Goal: Information Seeking & Learning: Learn about a topic

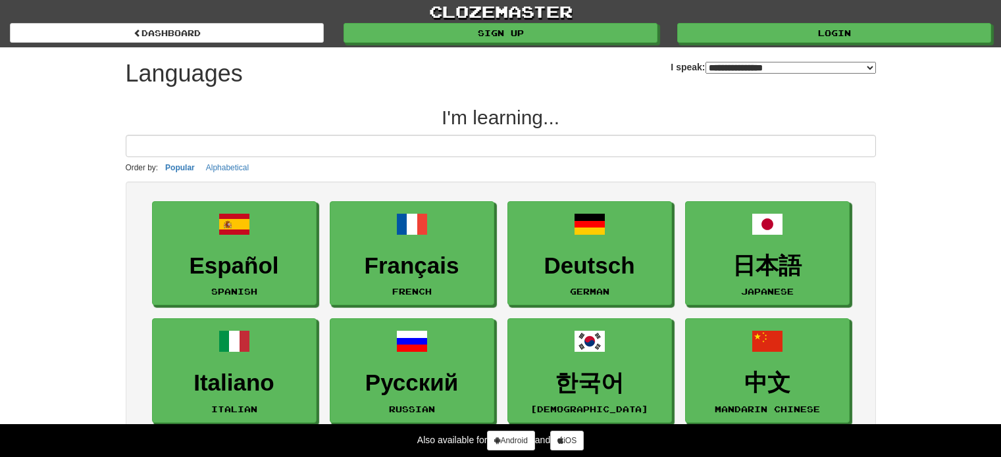
select select "*******"
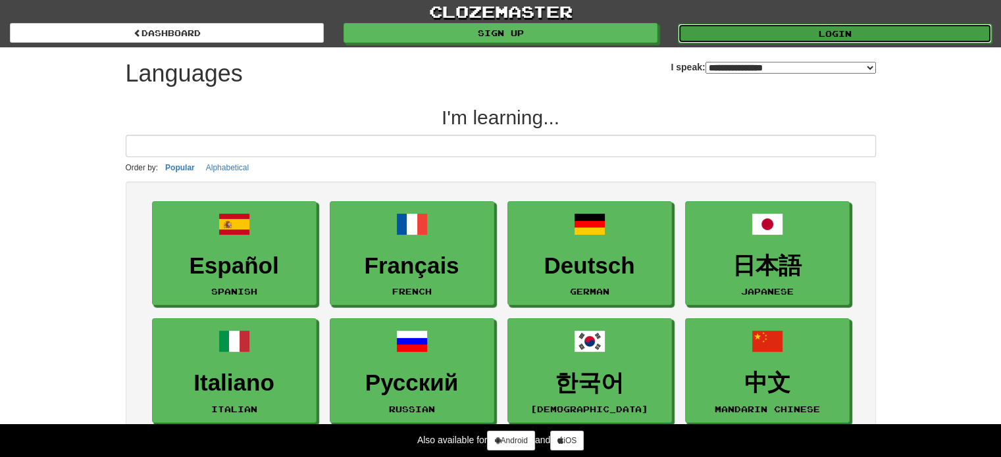
click at [764, 36] on link "Login" at bounding box center [835, 34] width 314 height 20
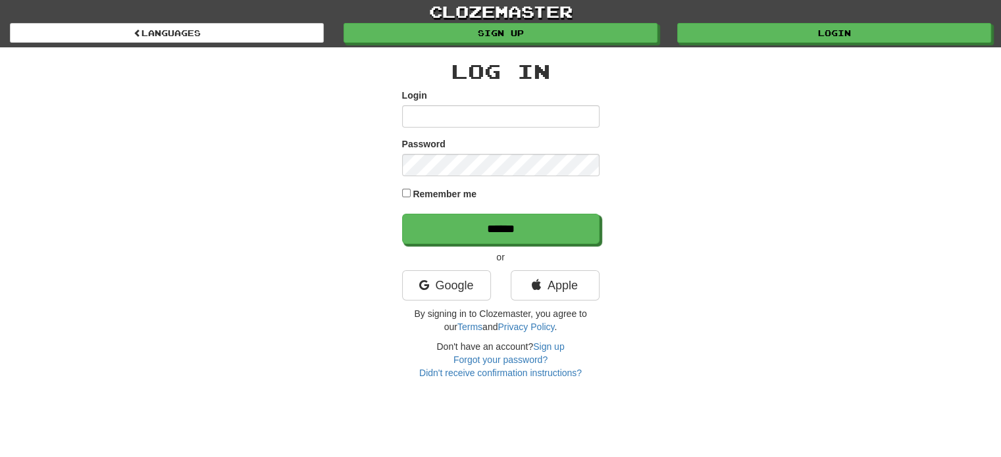
click at [498, 123] on input "Login" at bounding box center [500, 116] width 197 height 22
type input "**********"
click at [420, 193] on label "Remember me" at bounding box center [444, 193] width 64 height 13
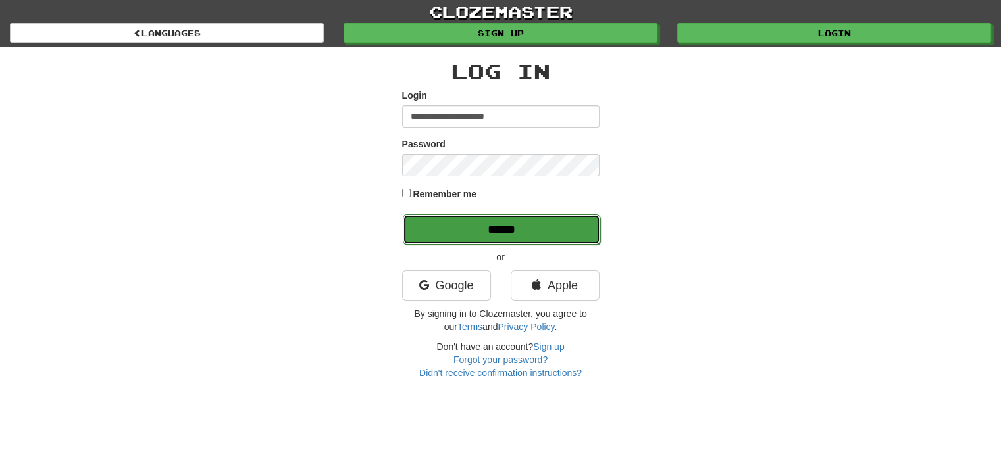
click at [455, 217] on input "******" at bounding box center [501, 229] width 197 height 30
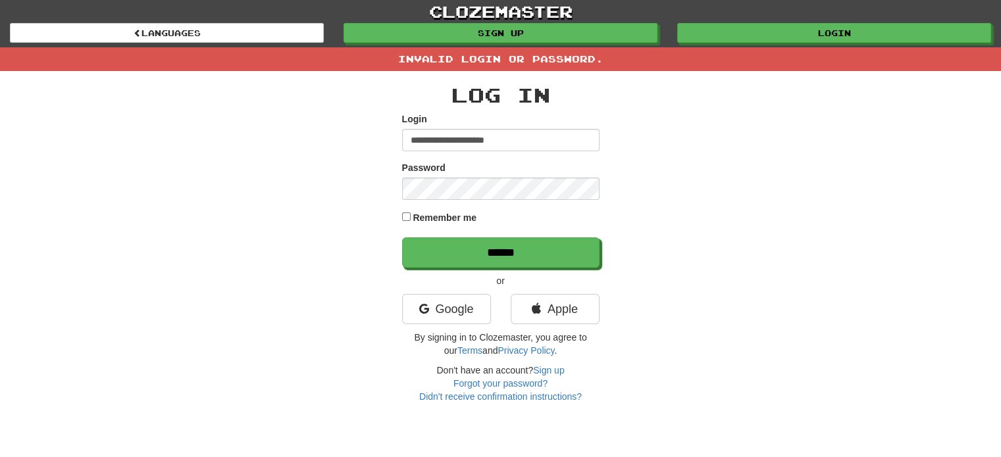
click at [493, 144] on input "**********" at bounding box center [500, 140] width 197 height 22
click at [431, 141] on input "******" at bounding box center [500, 140] width 197 height 22
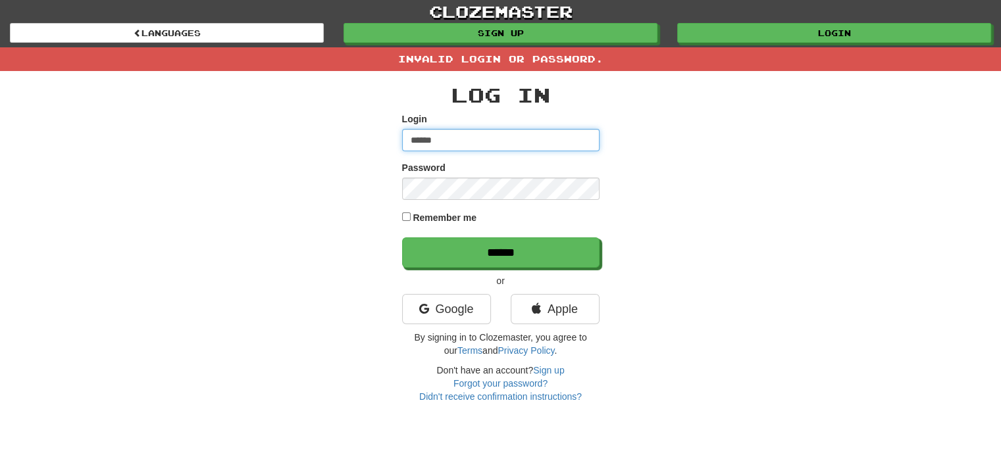
click at [431, 141] on input "******" at bounding box center [500, 140] width 197 height 22
paste input "**********"
type input "**********"
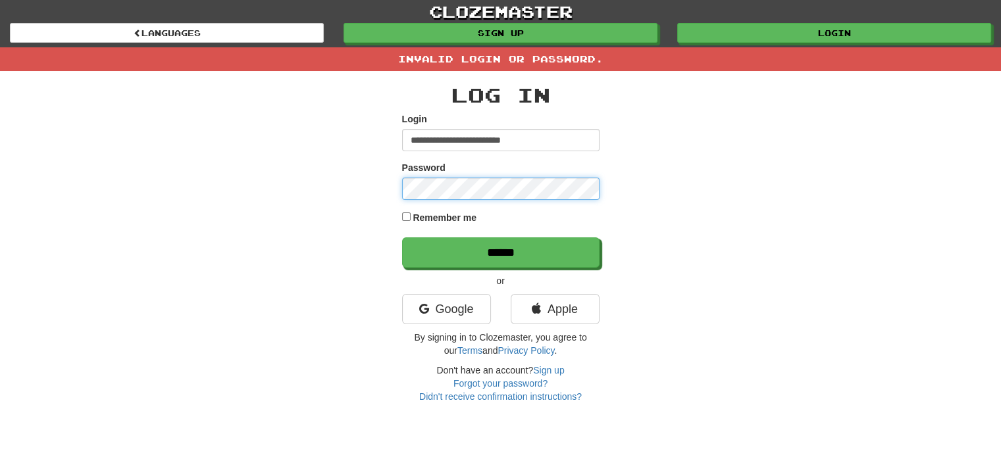
click at [402, 237] on input "******" at bounding box center [500, 252] width 197 height 30
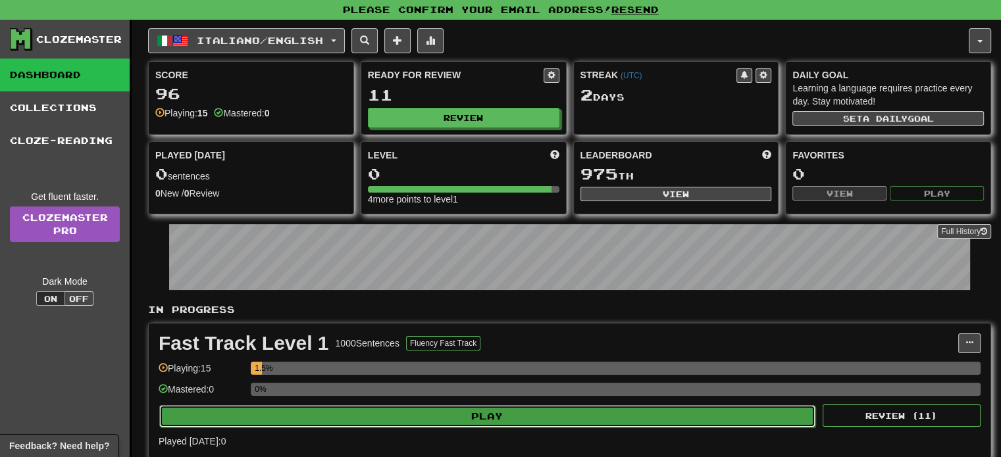
click at [435, 412] on button "Play" at bounding box center [487, 416] width 656 height 22
select select "**"
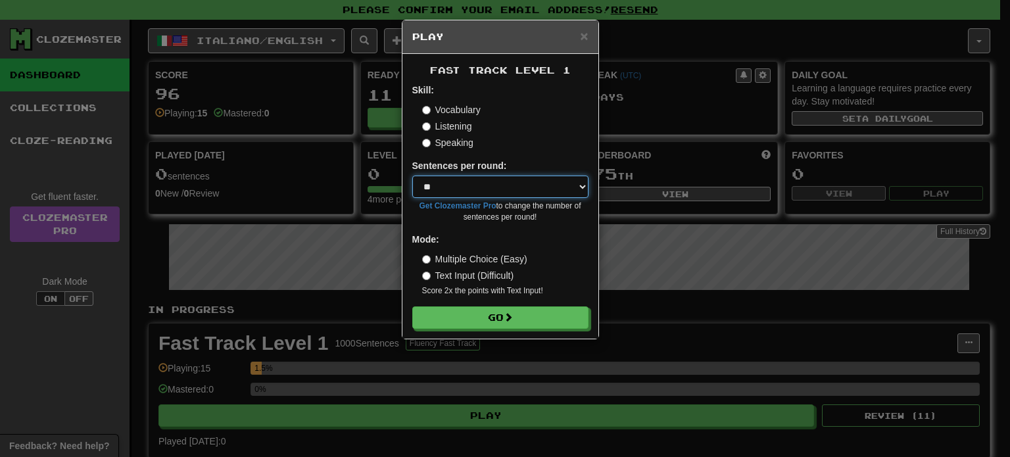
click at [505, 189] on select "* ** ** ** ** ** *** ********" at bounding box center [500, 187] width 176 height 22
click at [412, 176] on select "* ** ** ** ** ** *** ********" at bounding box center [500, 187] width 176 height 22
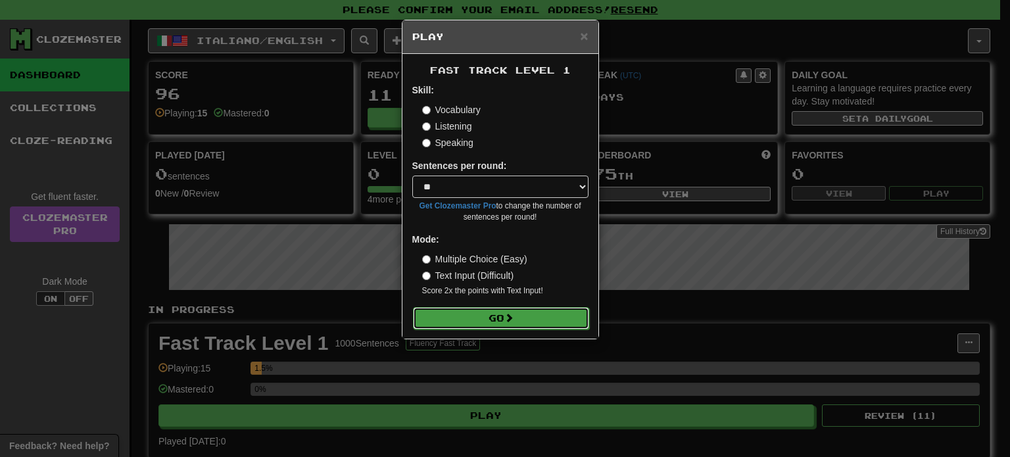
click at [507, 315] on span at bounding box center [509, 317] width 9 height 9
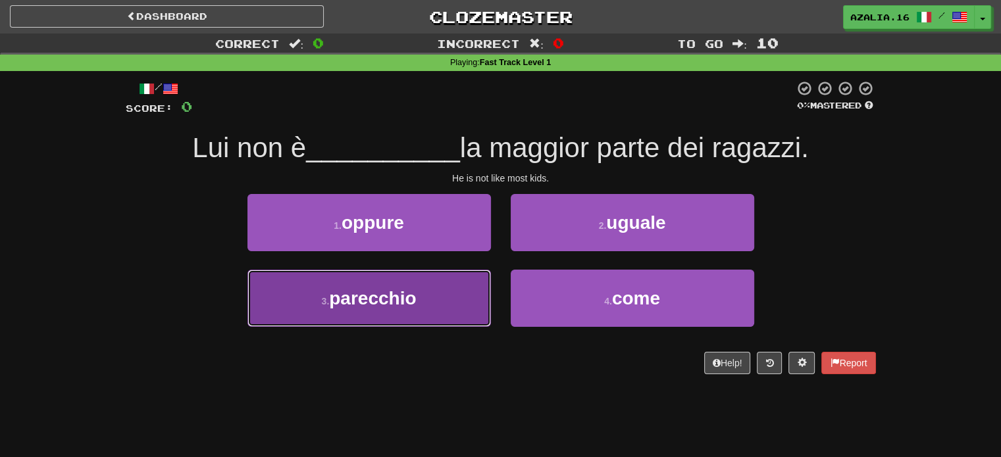
click at [424, 310] on button "3 . parecchio" at bounding box center [368, 298] width 243 height 57
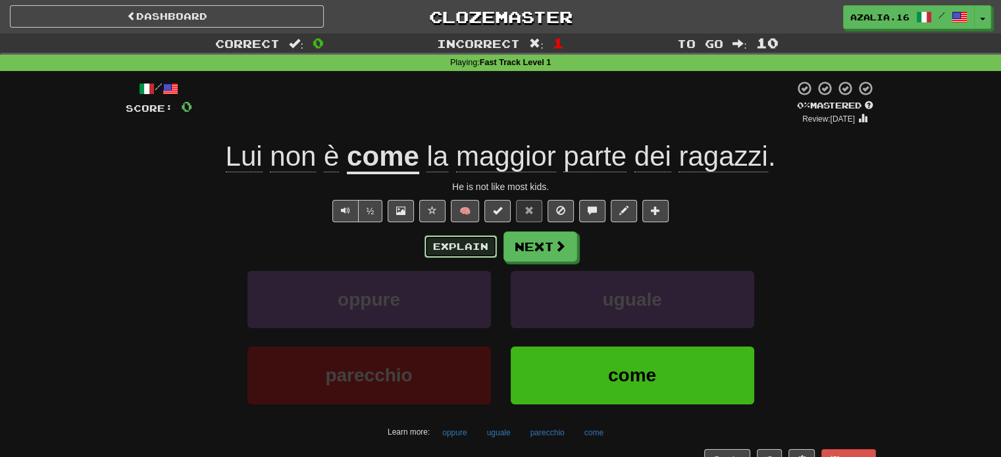
click at [453, 247] on button "Explain" at bounding box center [460, 247] width 72 height 22
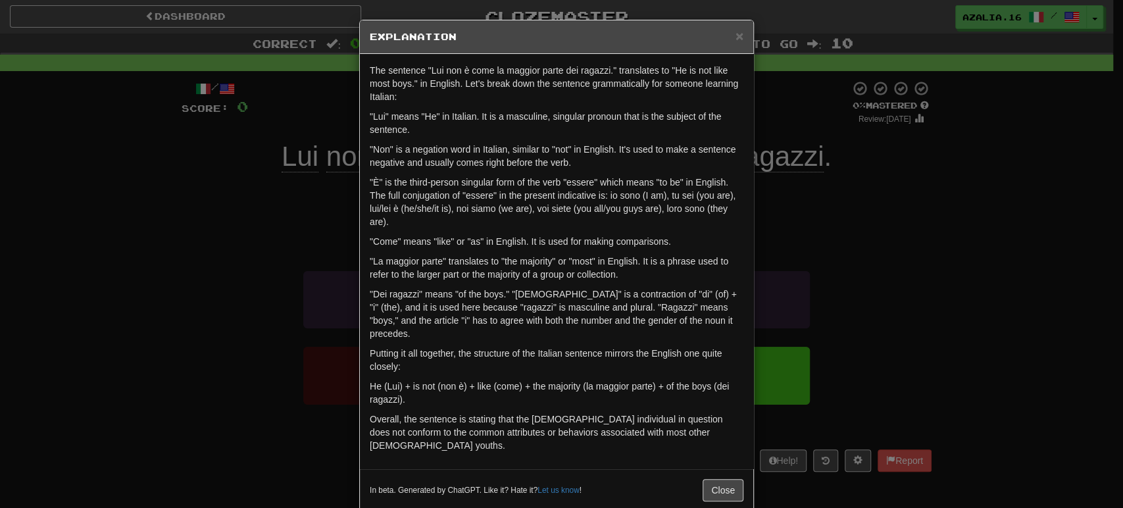
click at [117, 270] on div "× Explanation The sentence "Lui non è come la maggior parte dei ragazzi." trans…" at bounding box center [561, 254] width 1123 height 508
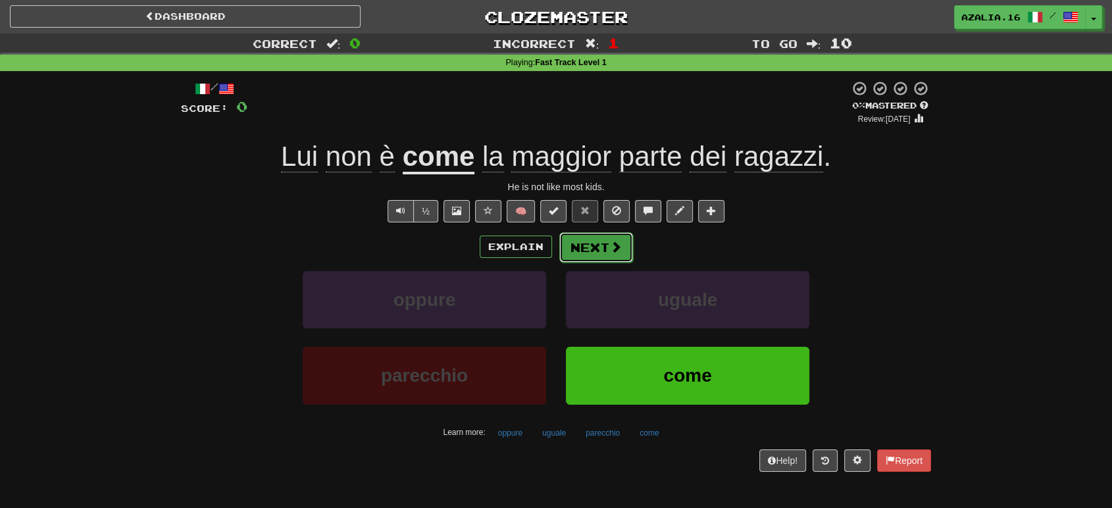
click at [605, 253] on button "Next" at bounding box center [596, 247] width 74 height 30
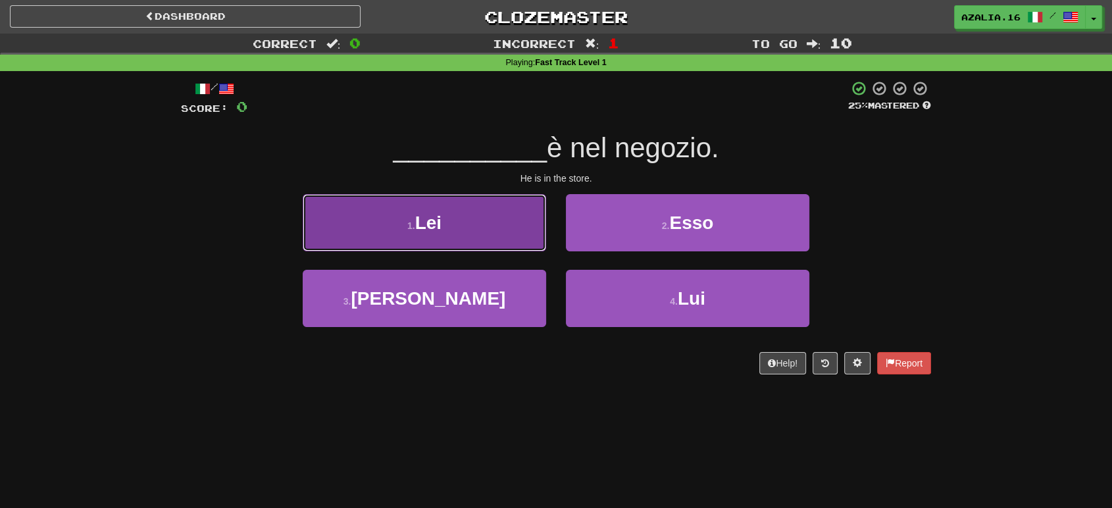
click at [438, 226] on span "Lei" at bounding box center [428, 222] width 26 height 20
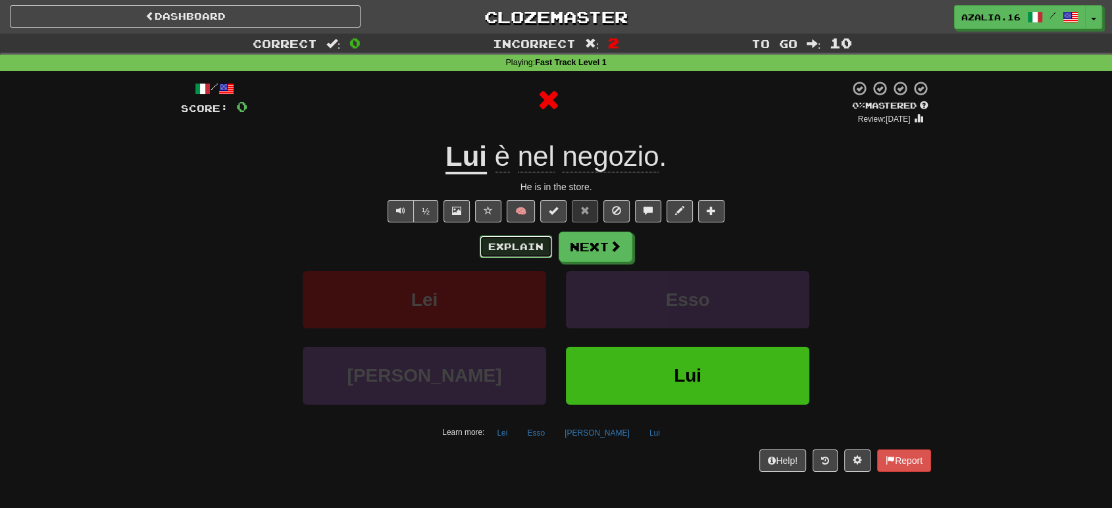
click at [507, 242] on button "Explain" at bounding box center [516, 247] width 72 height 22
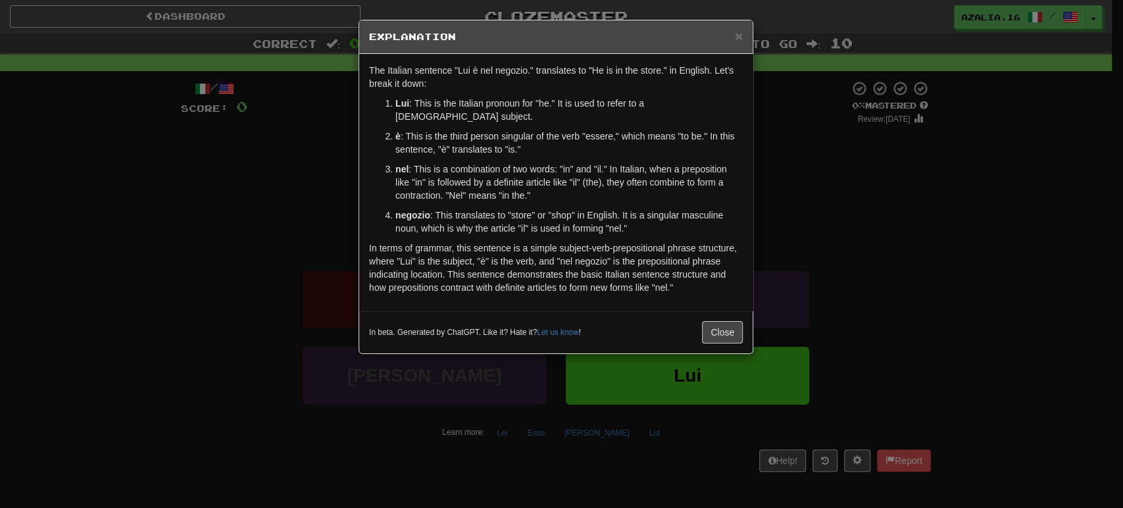
click at [151, 249] on div "× Explanation The Italian sentence "Lui è nel negozio." translates to "He is in…" at bounding box center [561, 254] width 1123 height 508
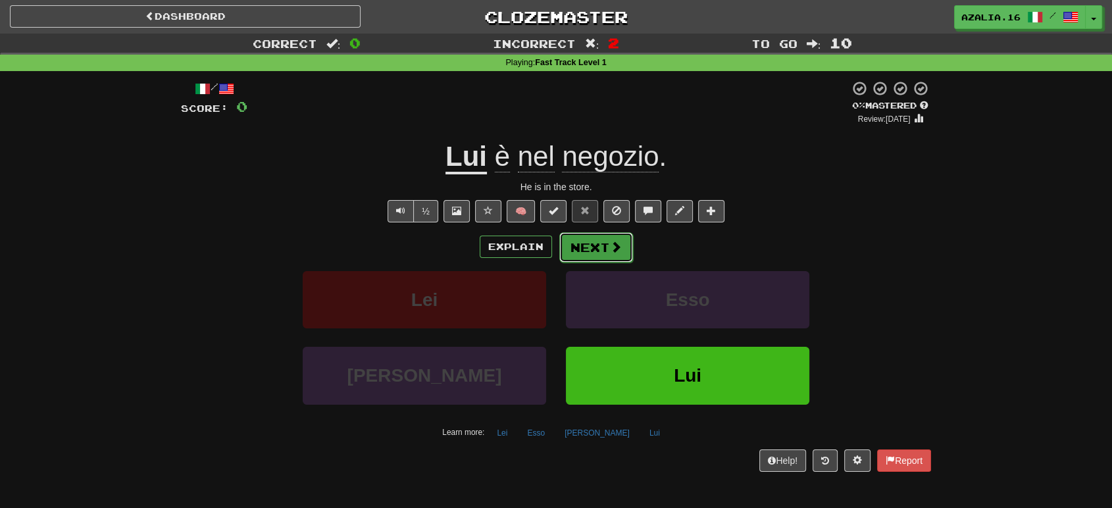
click at [612, 256] on button "Next" at bounding box center [596, 247] width 74 height 30
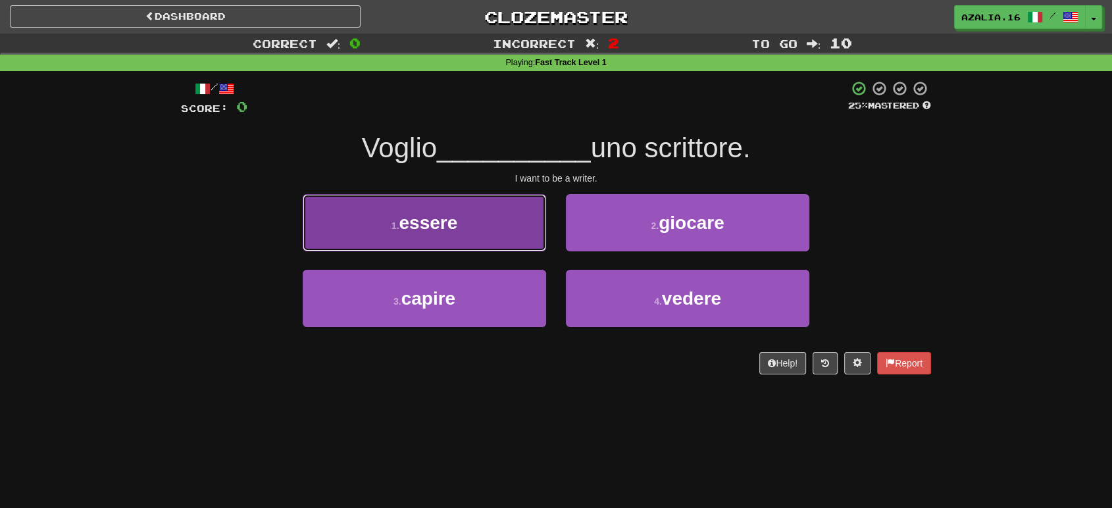
click at [460, 230] on button "1 . essere" at bounding box center [424, 222] width 243 height 57
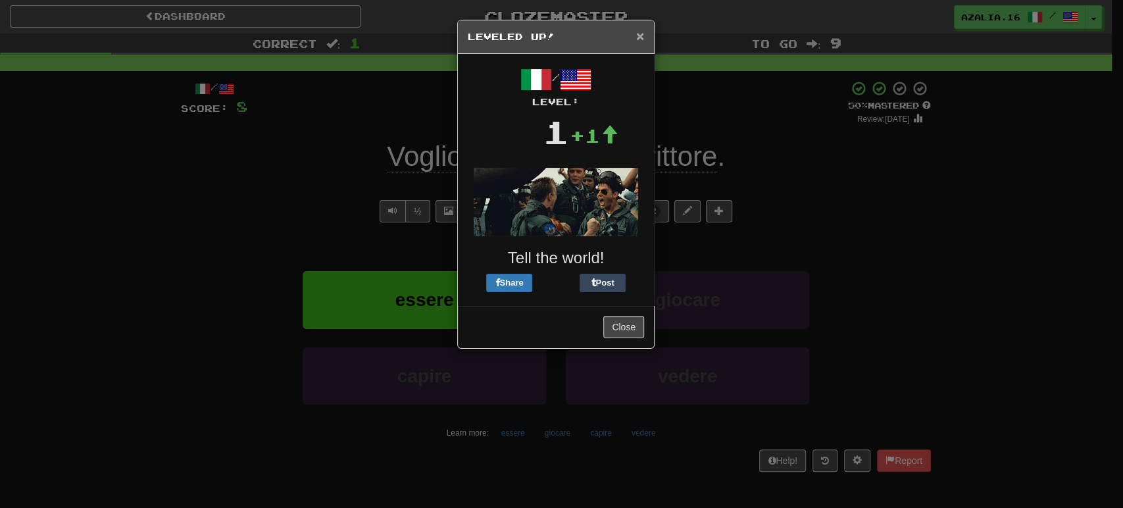
click at [641, 34] on span "×" at bounding box center [640, 35] width 8 height 15
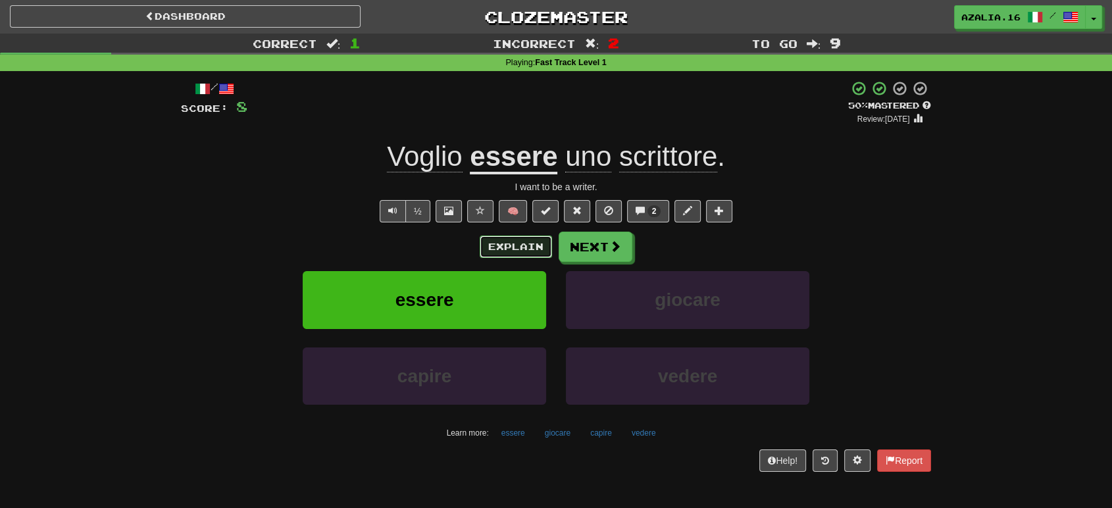
click at [500, 236] on button "Explain" at bounding box center [516, 247] width 72 height 22
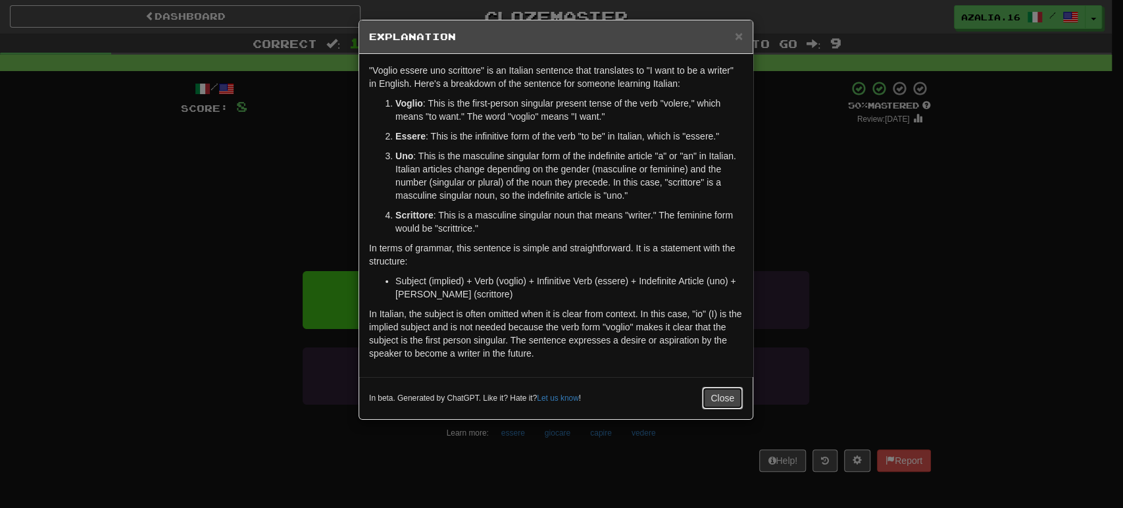
click at [723, 406] on button "Close" at bounding box center [722, 398] width 41 height 22
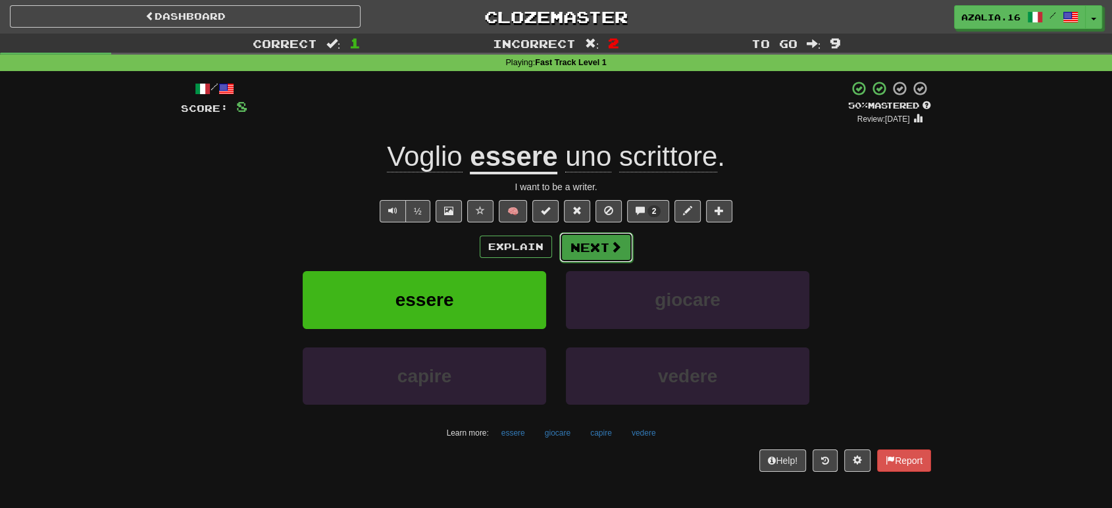
click at [603, 241] on button "Next" at bounding box center [596, 247] width 74 height 30
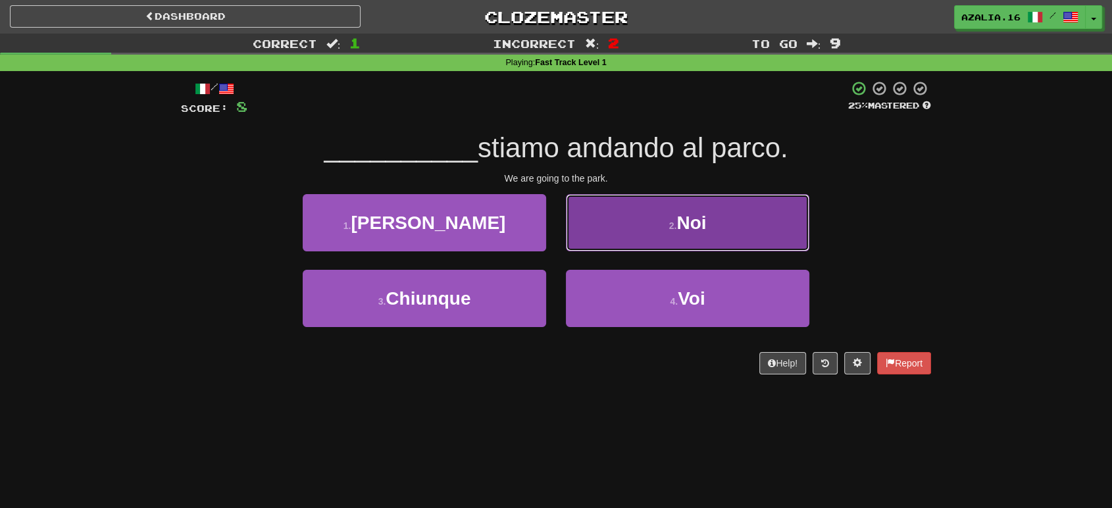
click at [689, 218] on span "Noi" at bounding box center [691, 222] width 30 height 20
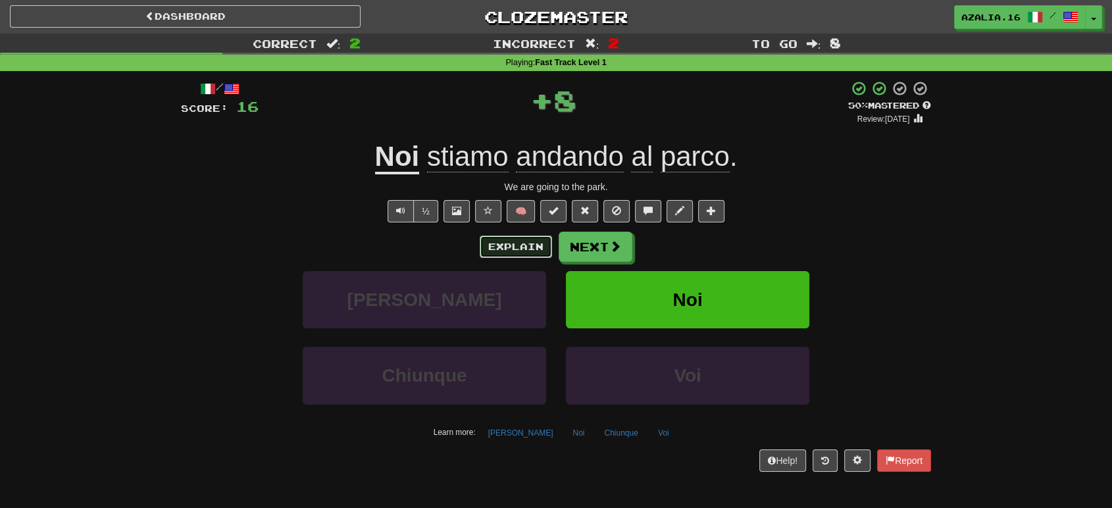
click at [510, 236] on button "Explain" at bounding box center [516, 247] width 72 height 22
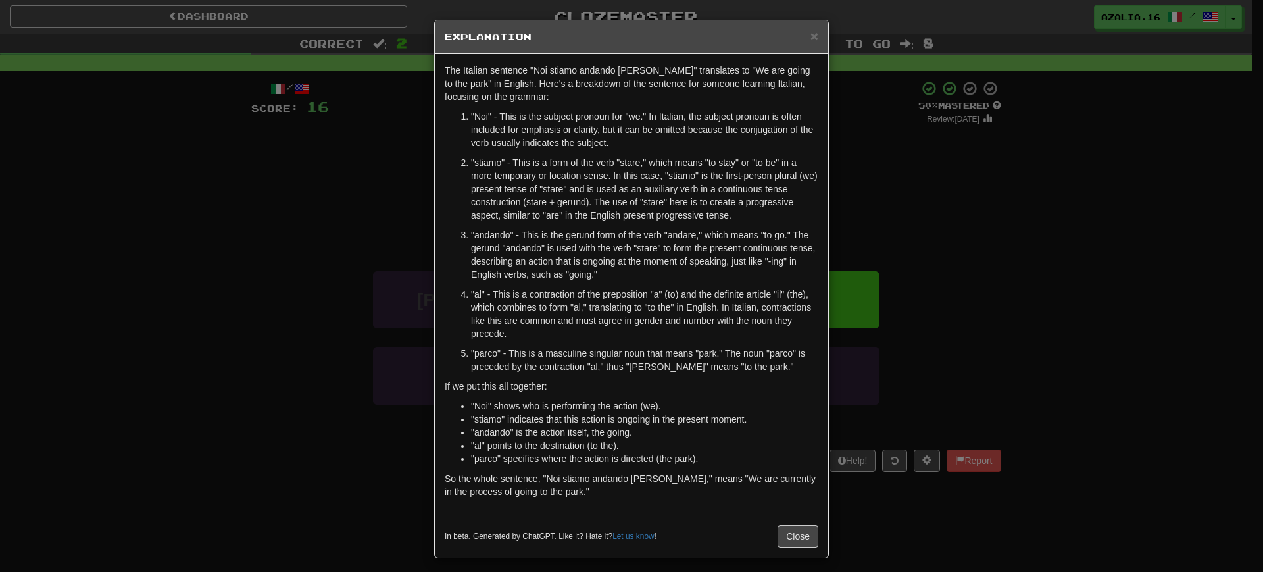
drag, startPoint x: 1102, startPoint y: 224, endPoint x: 1088, endPoint y: 224, distance: 13.8
click at [1000, 224] on div "× Explanation The Italian sentence "Noi stiamo andando al parco" translates to …" at bounding box center [631, 286] width 1263 height 572
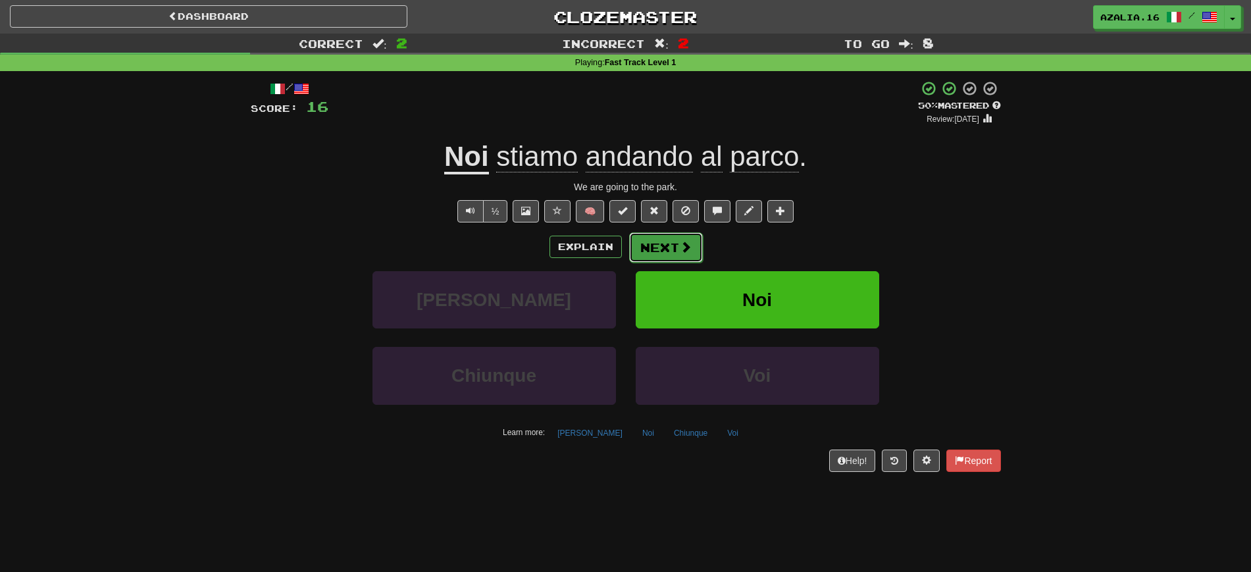
click at [671, 250] on button "Next" at bounding box center [666, 247] width 74 height 30
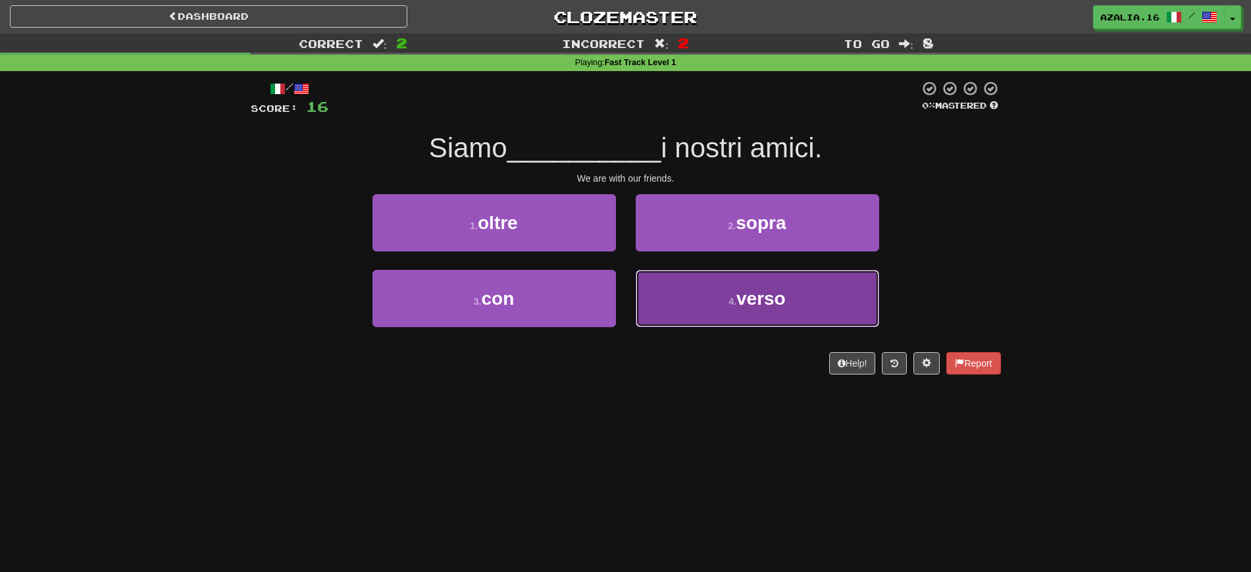
click at [695, 295] on button "4 . verso" at bounding box center [756, 298] width 243 height 57
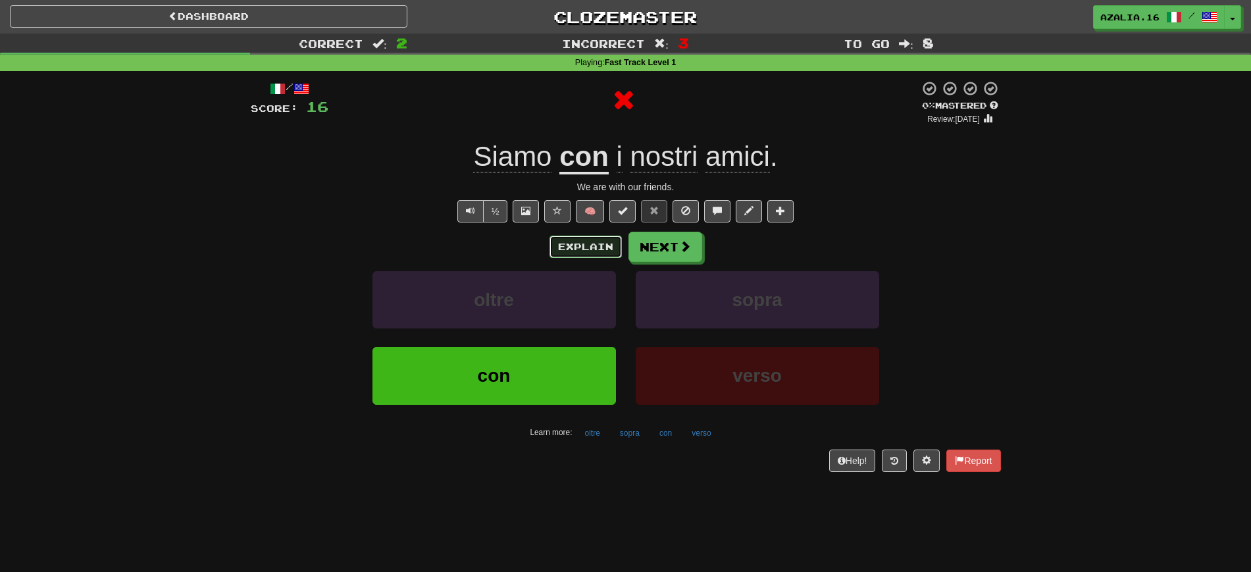
click at [583, 243] on button "Explain" at bounding box center [585, 247] width 72 height 22
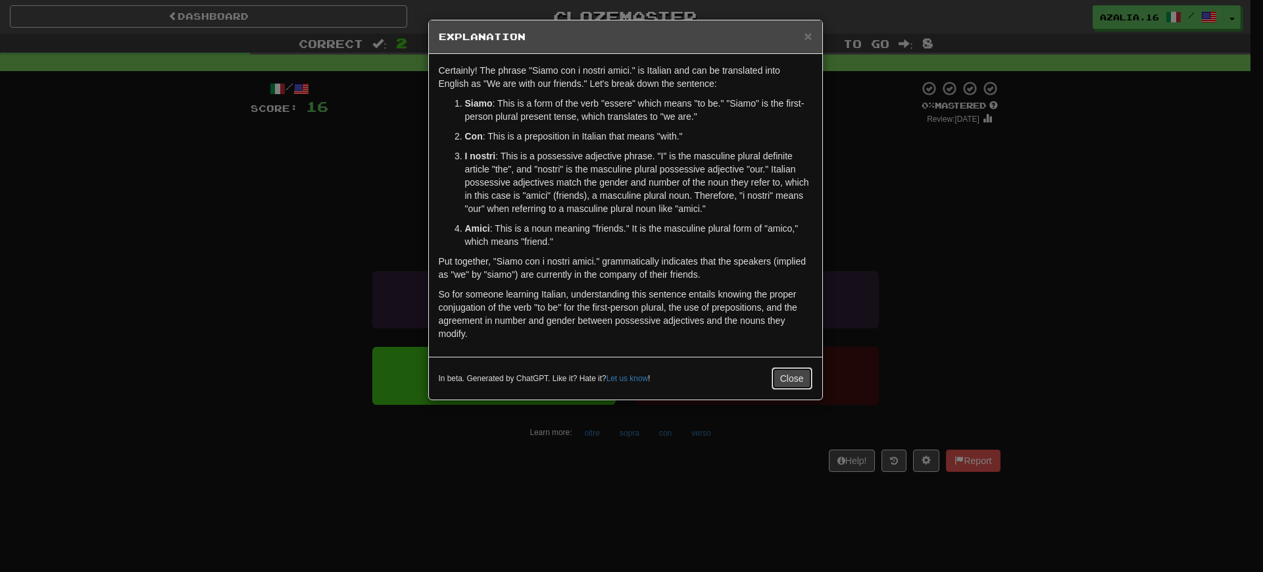
click at [782, 378] on button "Close" at bounding box center [792, 378] width 41 height 22
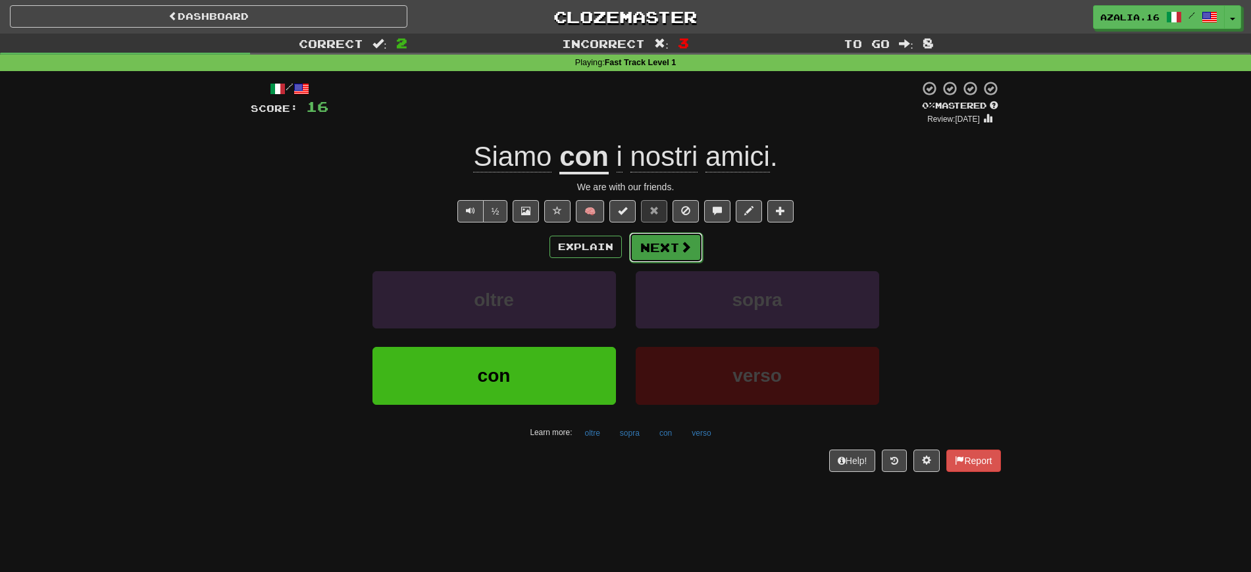
click at [682, 241] on span at bounding box center [686, 247] width 12 height 12
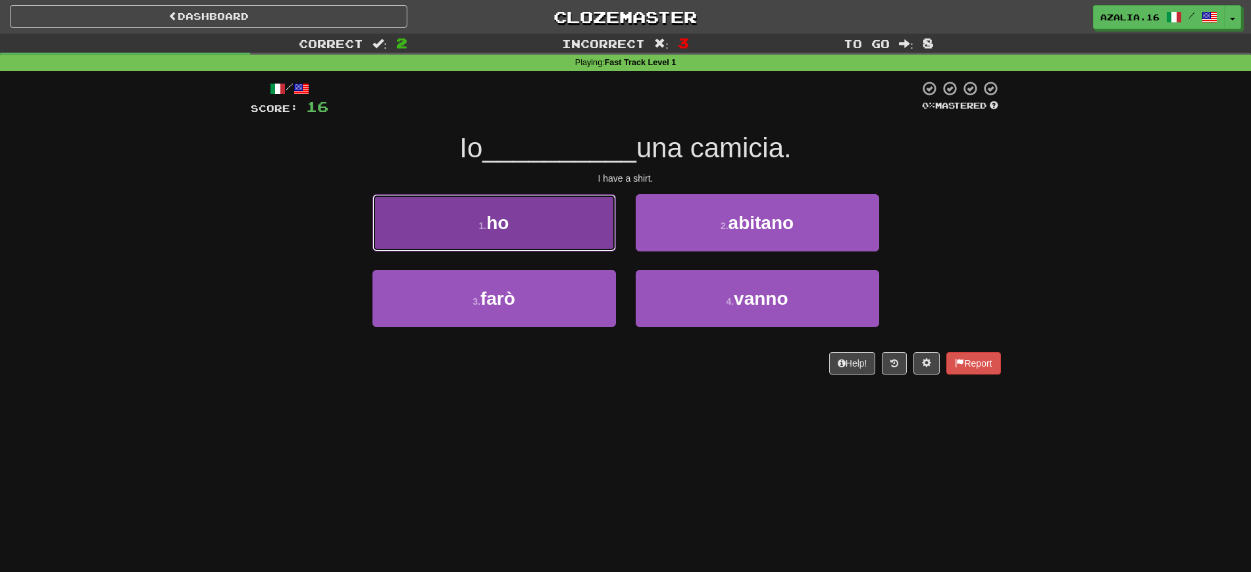
click at [510, 245] on button "1 . ho" at bounding box center [493, 222] width 243 height 57
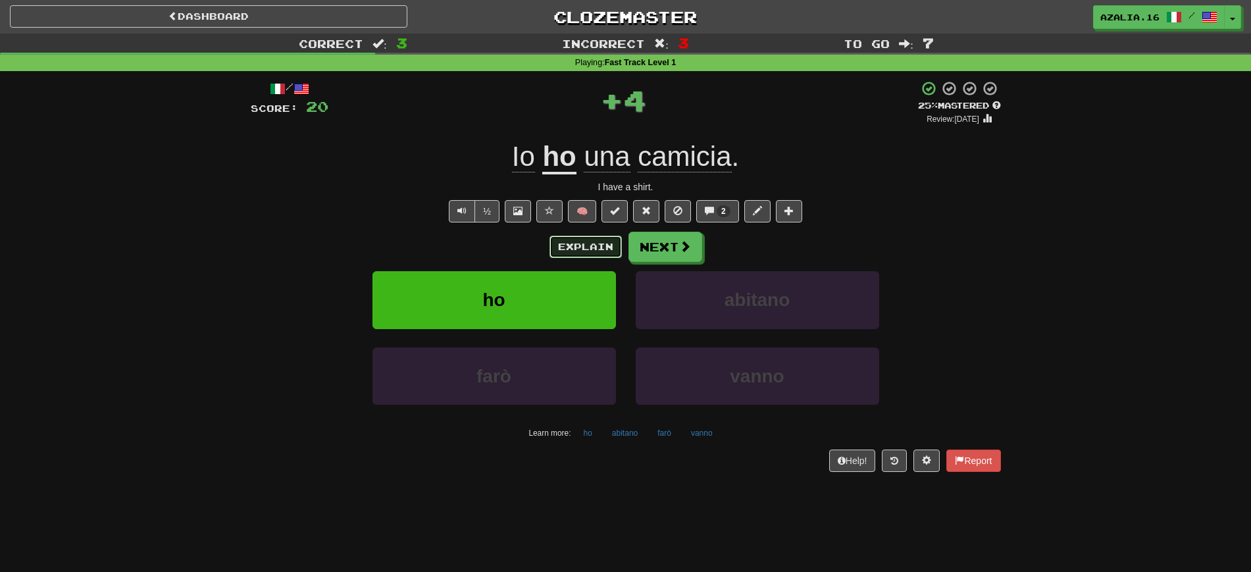
click at [589, 242] on button "Explain" at bounding box center [585, 247] width 72 height 22
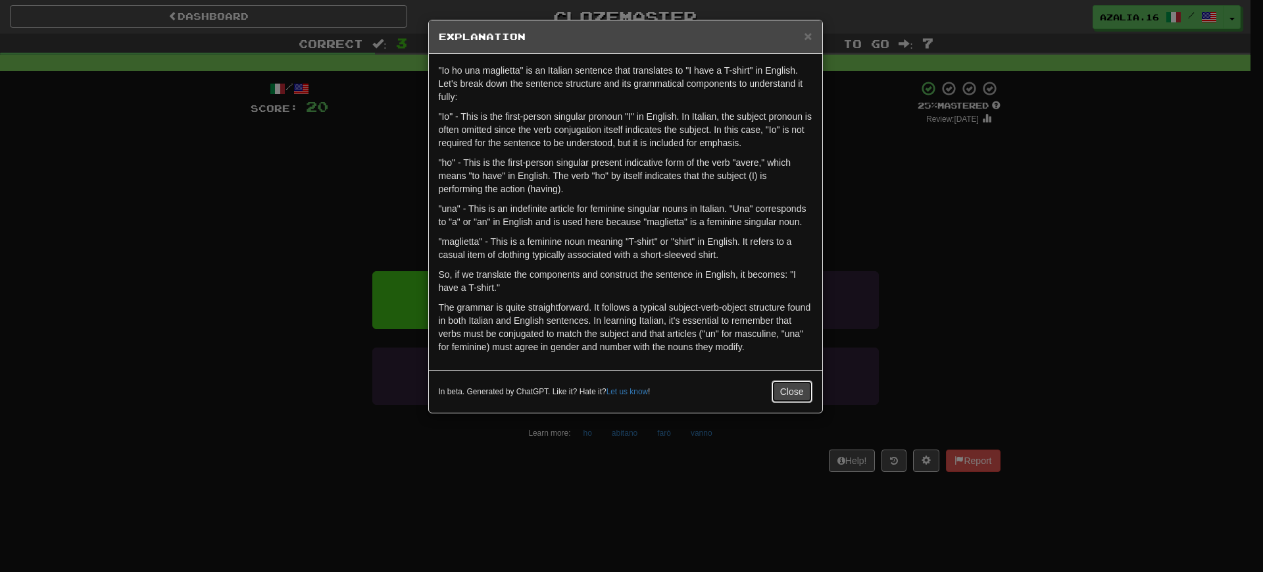
click at [780, 390] on button "Close" at bounding box center [792, 391] width 41 height 22
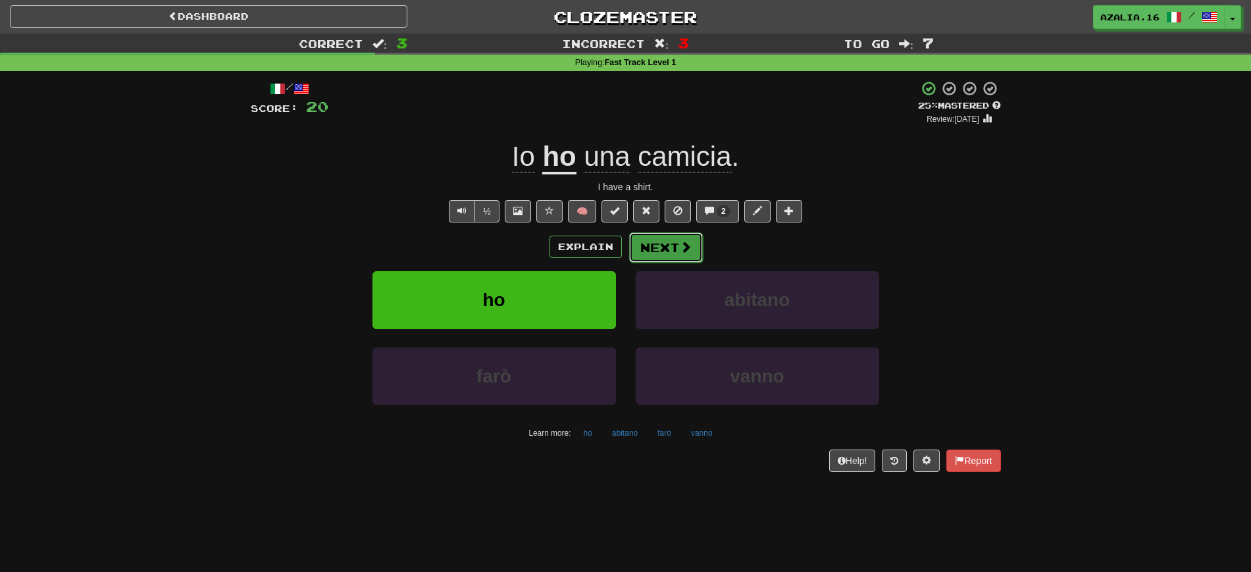
click at [660, 260] on button "Next" at bounding box center [666, 247] width 74 height 30
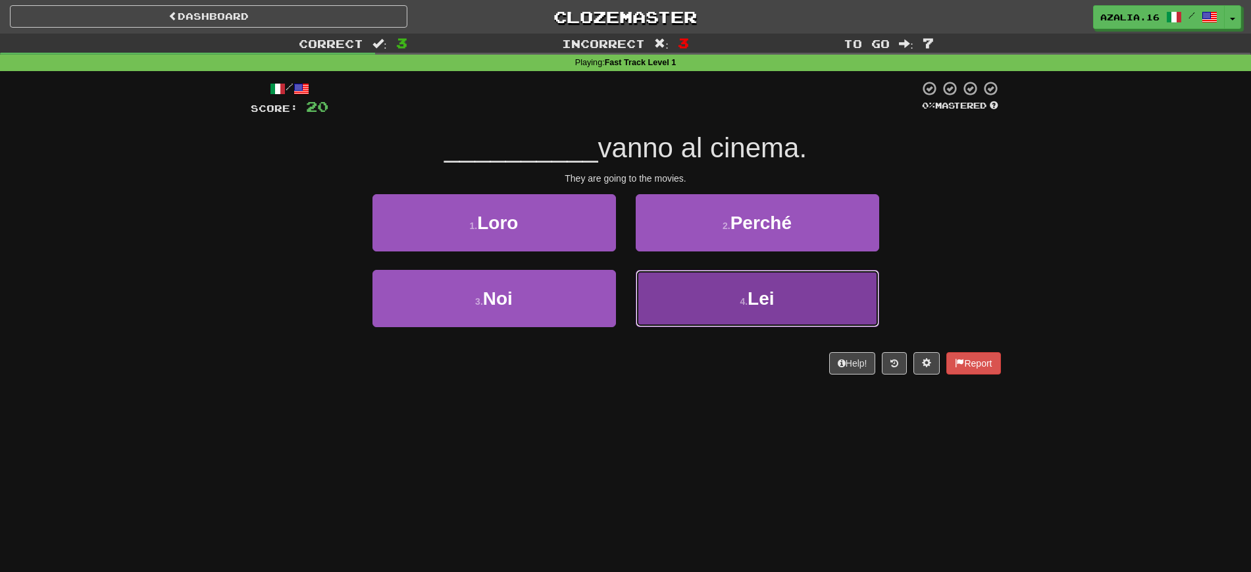
click at [711, 285] on button "4 . Lei" at bounding box center [756, 298] width 243 height 57
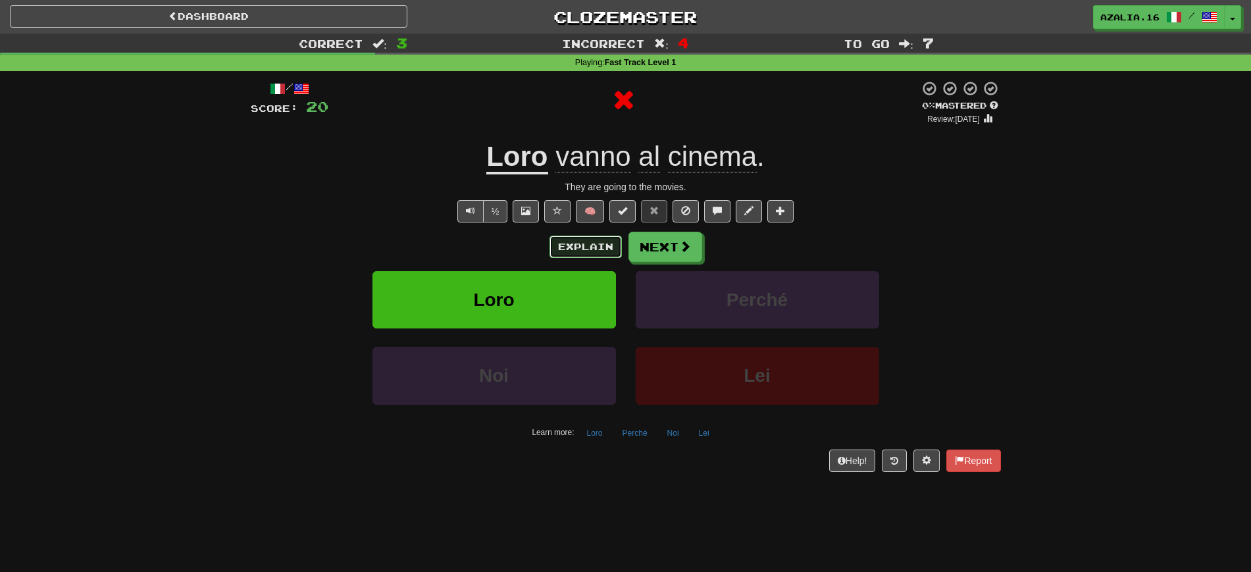
click at [574, 241] on button "Explain" at bounding box center [585, 247] width 72 height 22
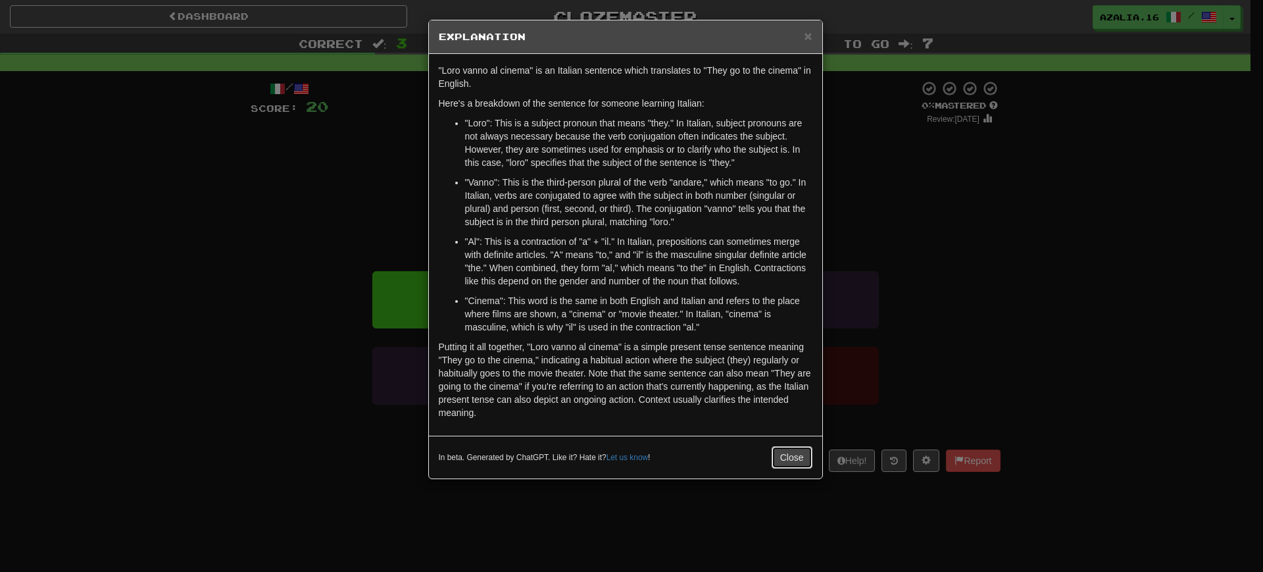
click at [799, 455] on button "Close" at bounding box center [792, 457] width 41 height 22
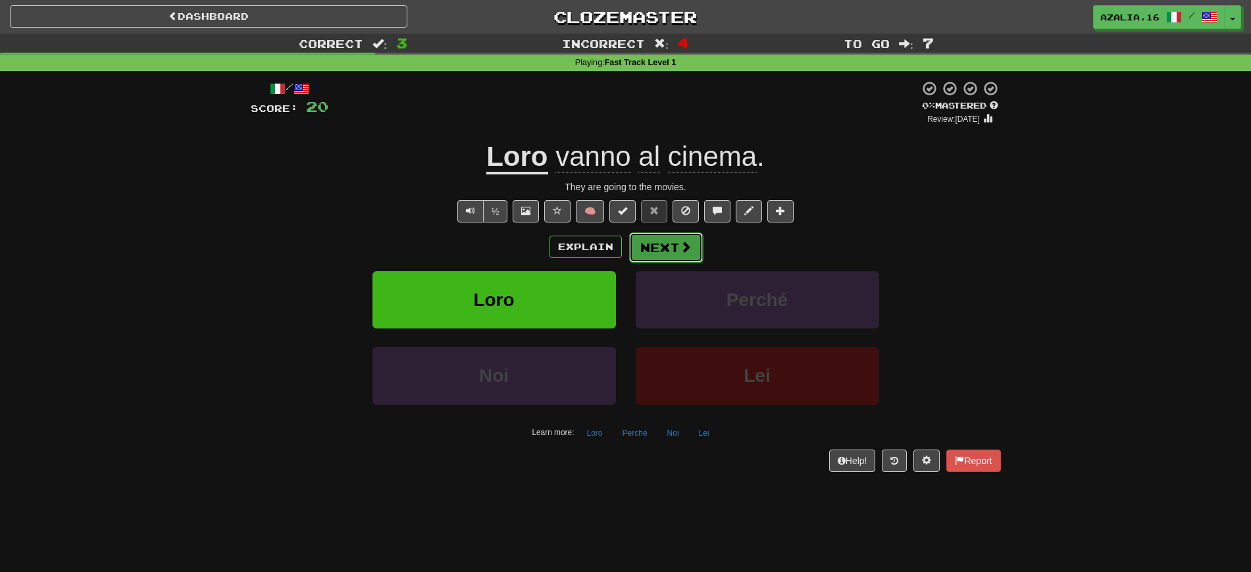
click at [670, 233] on button "Next" at bounding box center [666, 247] width 74 height 30
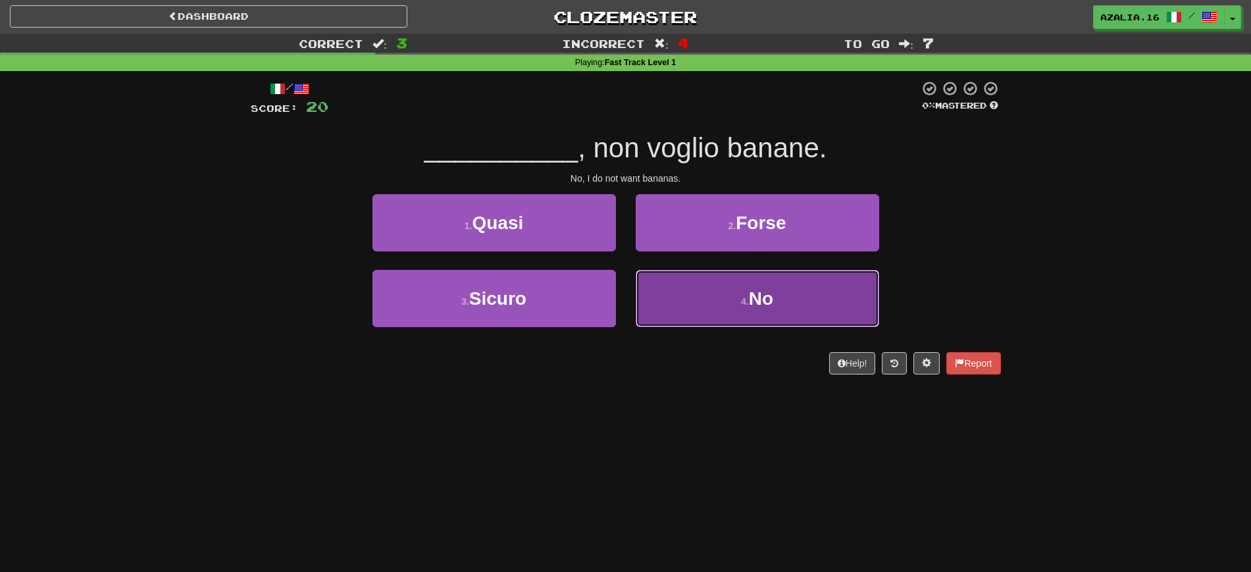
click at [707, 296] on button "4 . No" at bounding box center [756, 298] width 243 height 57
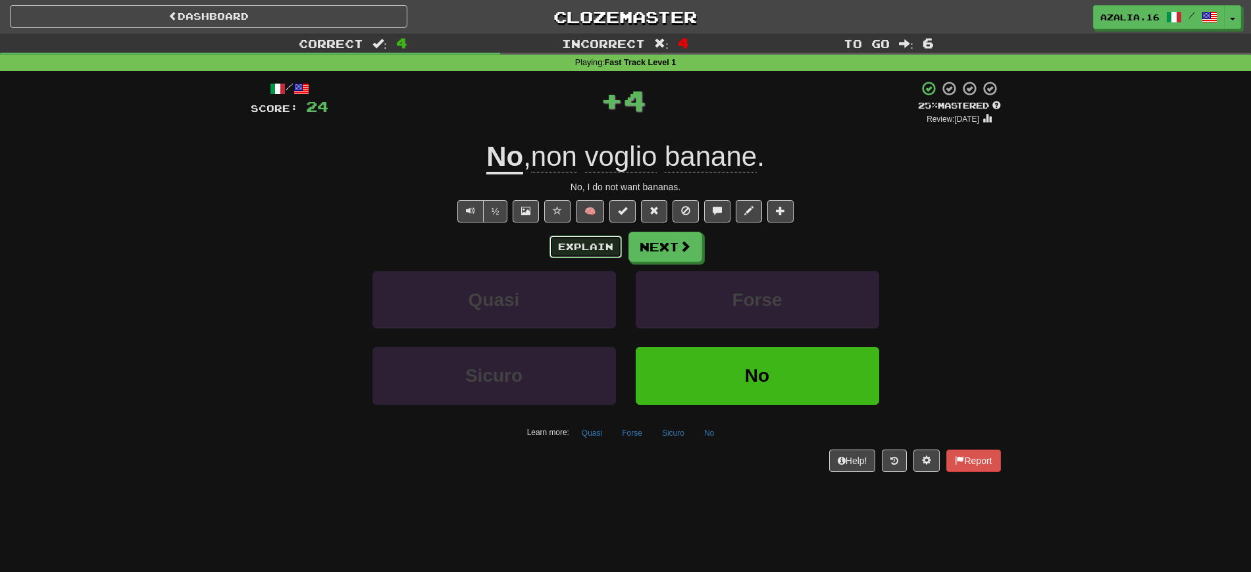
click at [567, 246] on button "Explain" at bounding box center [585, 247] width 72 height 22
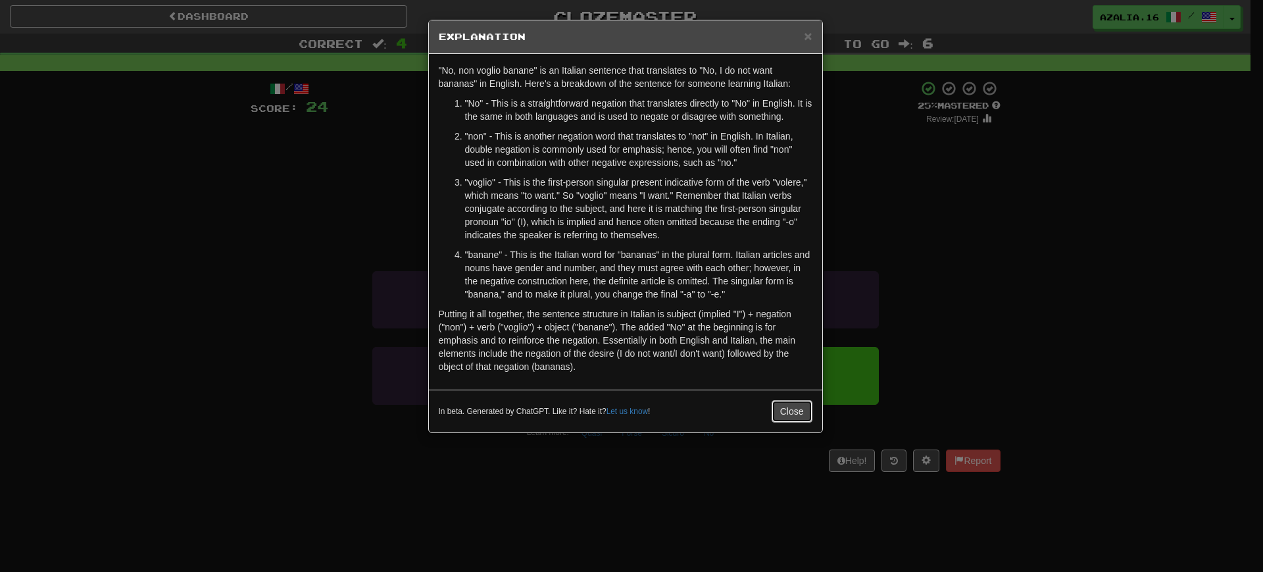
click at [785, 418] on button "Close" at bounding box center [792, 411] width 41 height 22
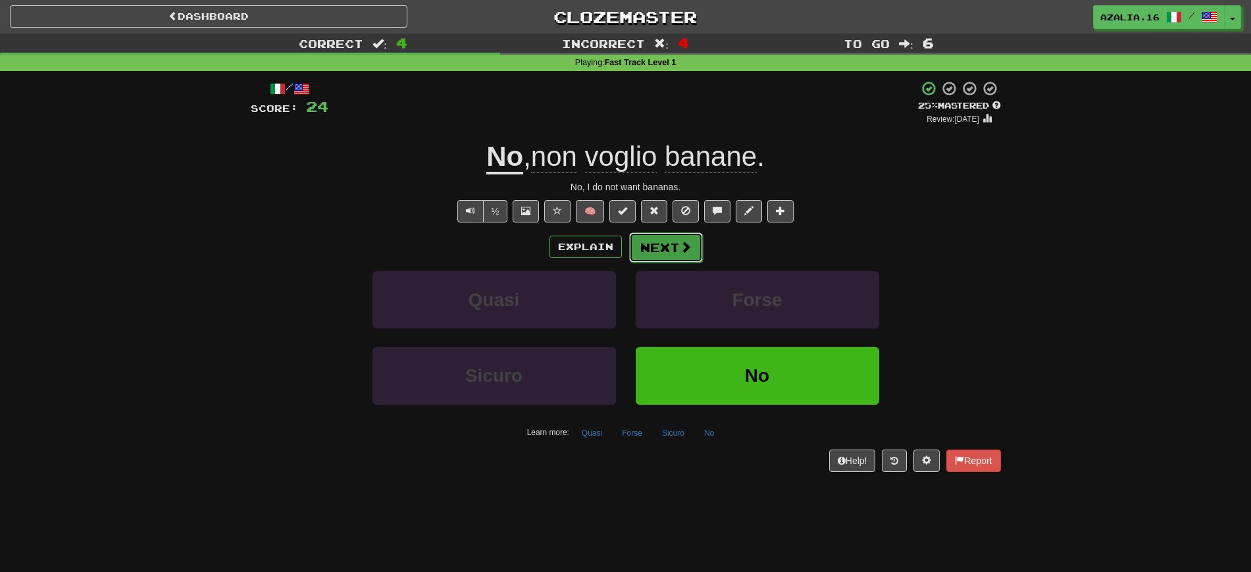
click at [670, 236] on button "Next" at bounding box center [666, 247] width 74 height 30
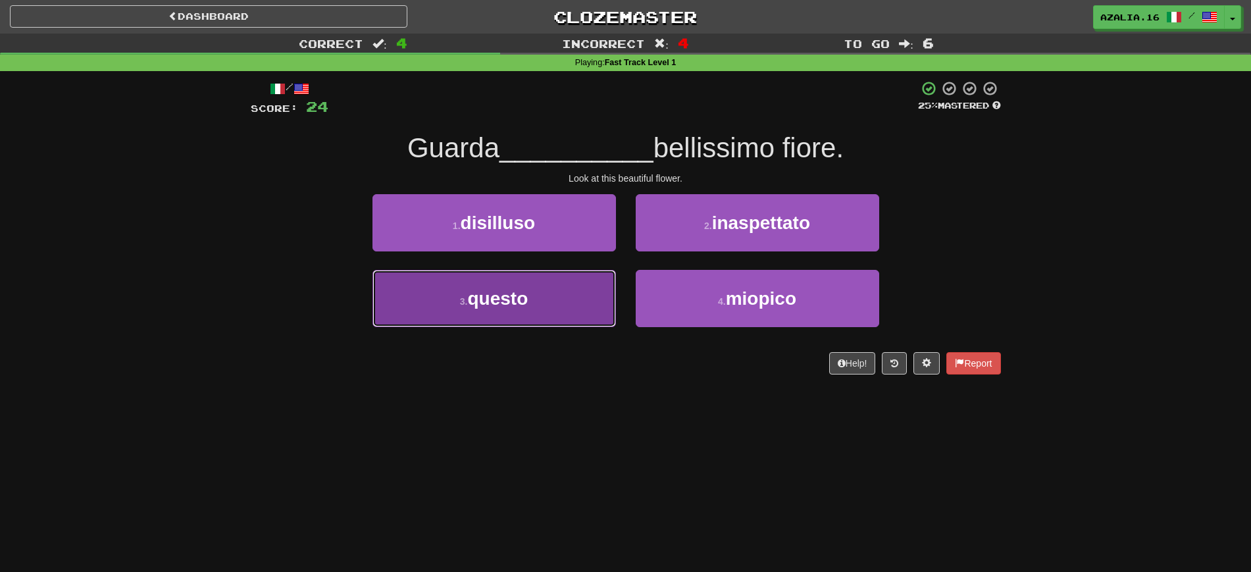
click at [568, 288] on button "3 . questo" at bounding box center [493, 298] width 243 height 57
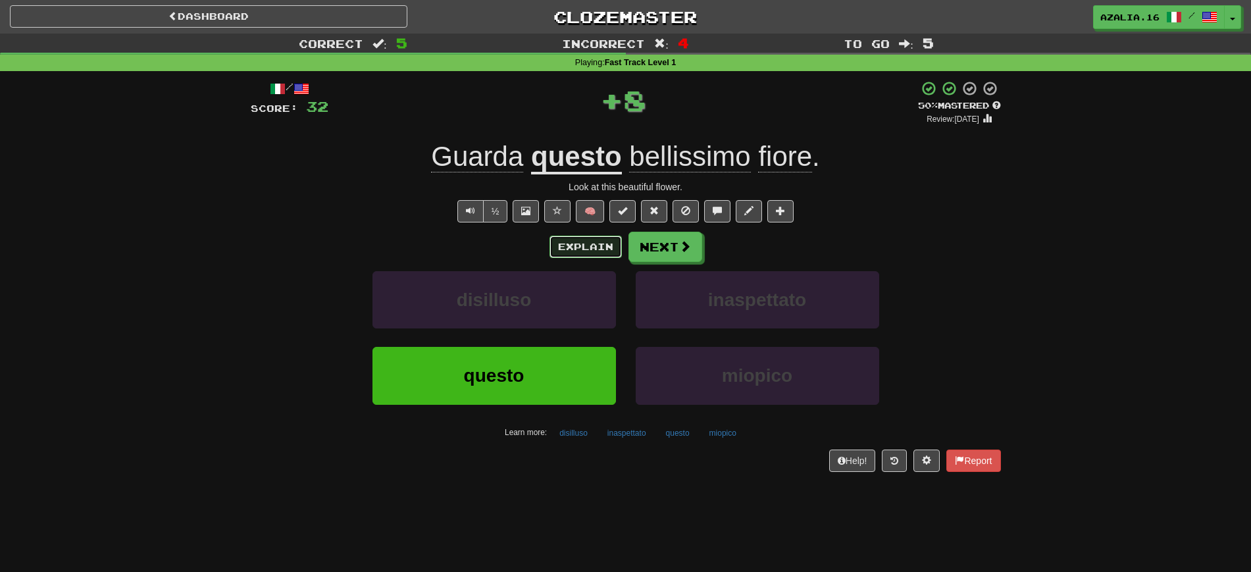
click at [575, 251] on button "Explain" at bounding box center [585, 247] width 72 height 22
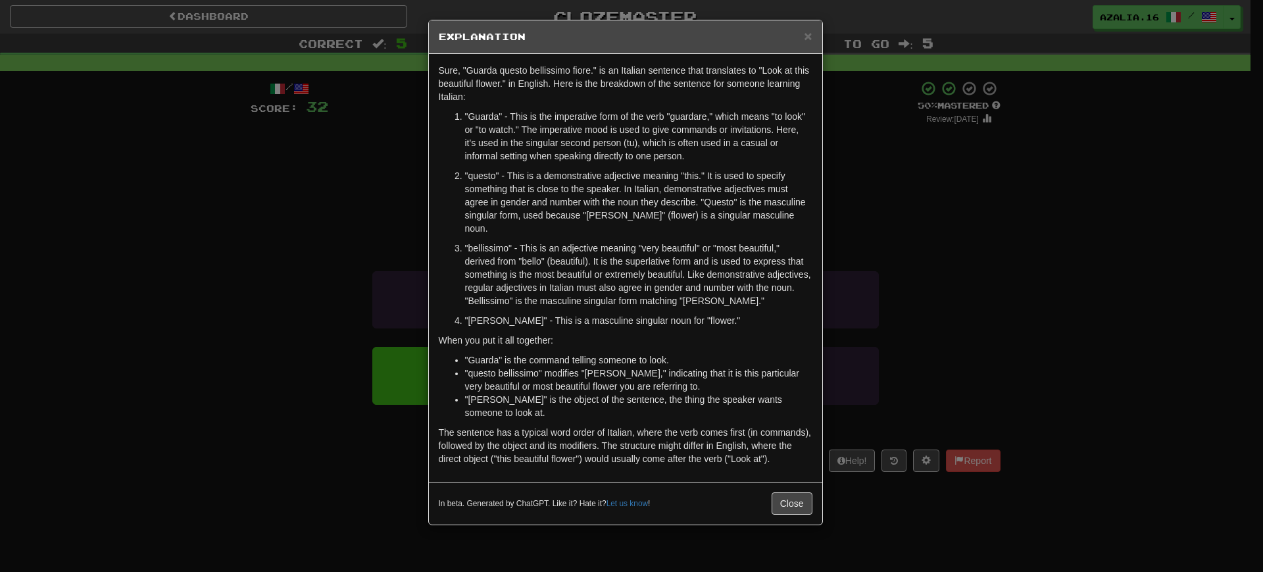
click at [809, 393] on div "Sure, "Guarda questo bellissimo fiore." is an Italian sentence that translates …" at bounding box center [625, 268] width 393 height 428
click at [797, 457] on button "Close" at bounding box center [792, 503] width 41 height 22
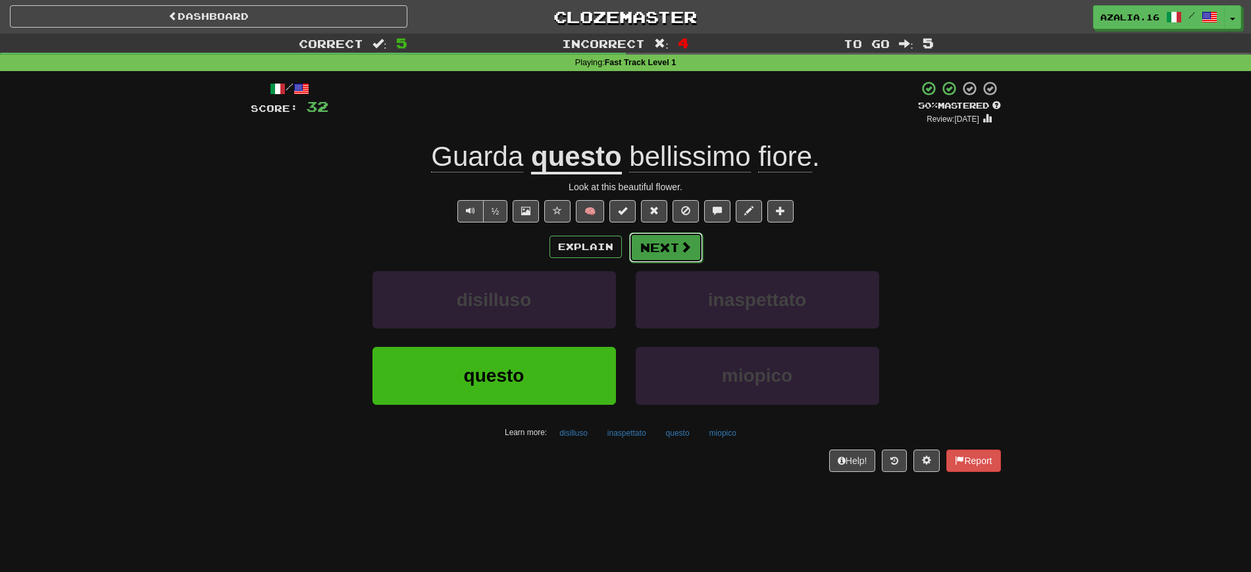
click at [670, 247] on button "Next" at bounding box center [666, 247] width 74 height 30
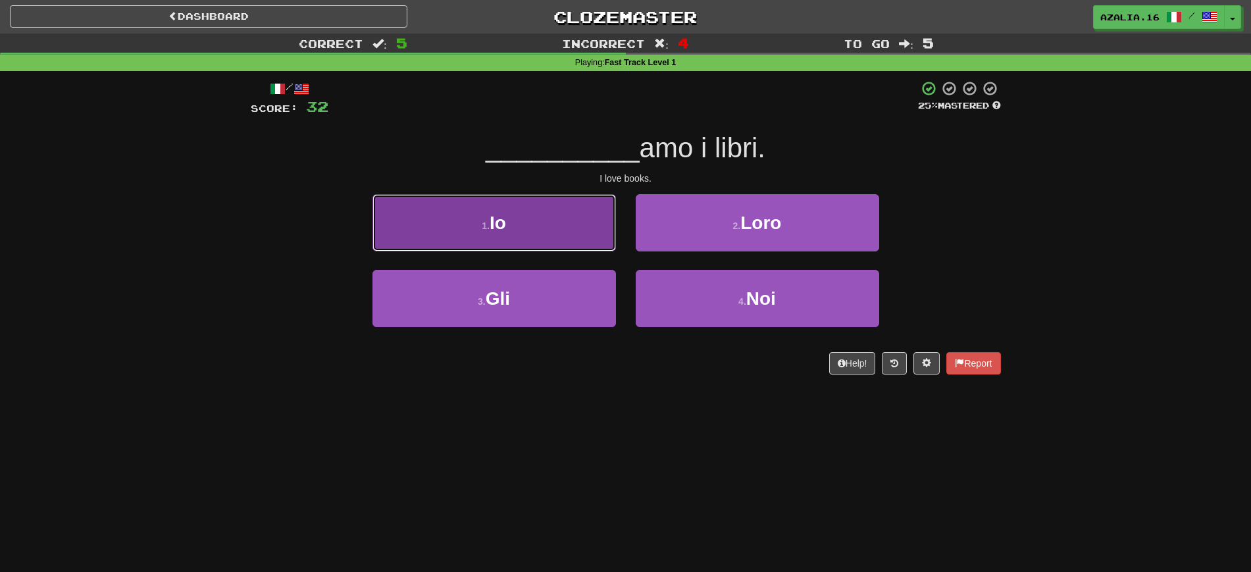
click at [578, 232] on button "1 . Io" at bounding box center [493, 222] width 243 height 57
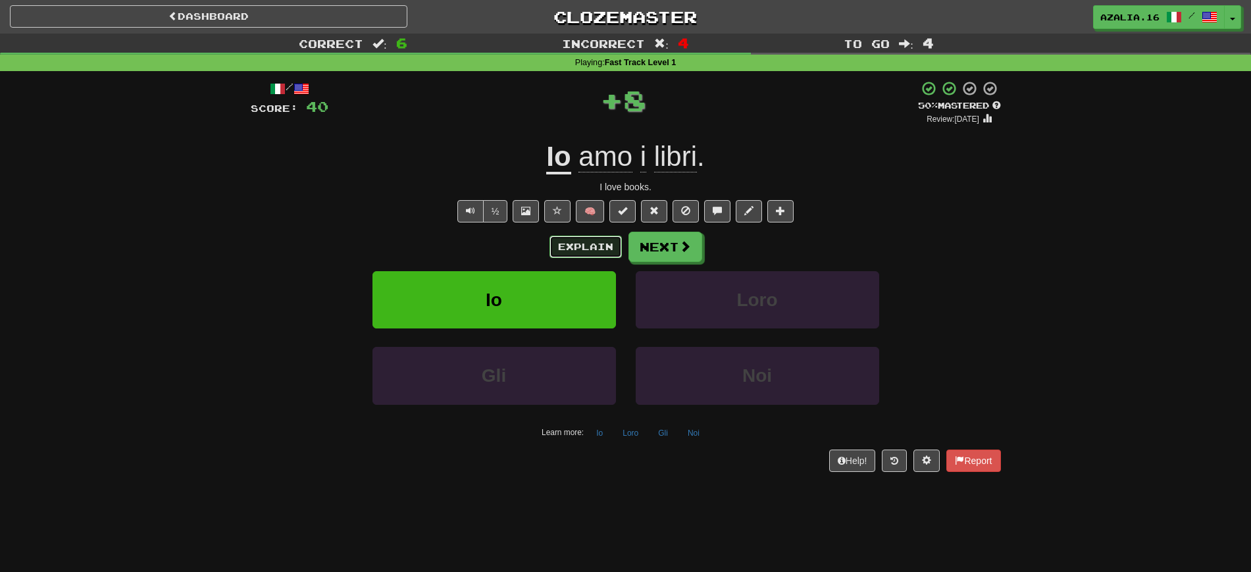
click at [590, 241] on button "Explain" at bounding box center [585, 247] width 72 height 22
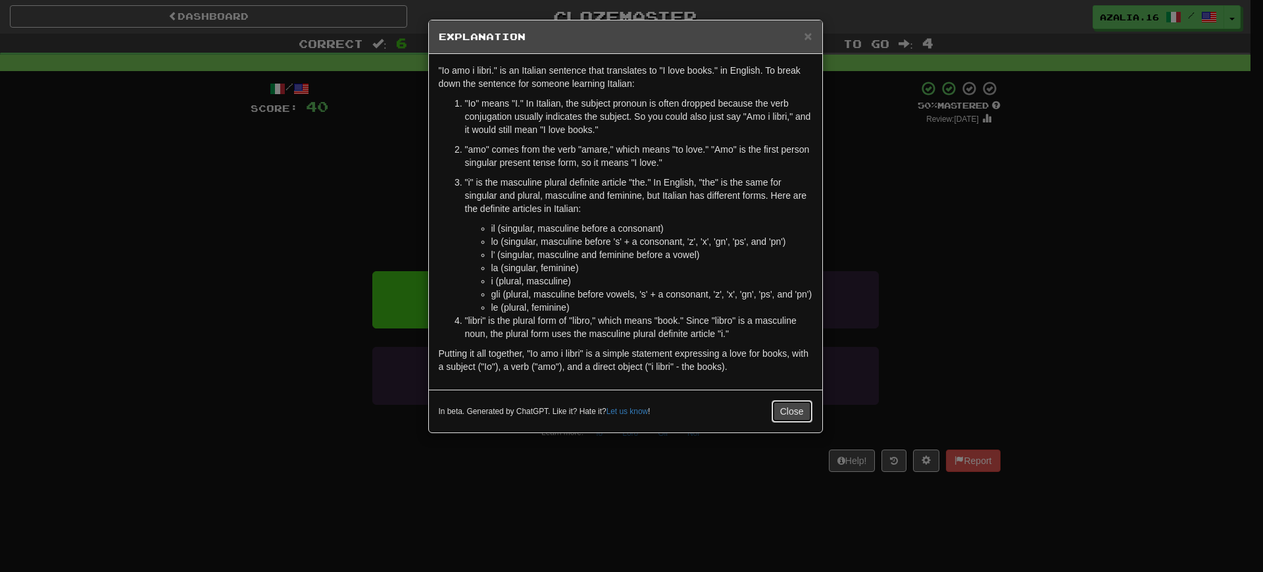
click at [783, 405] on button "Close" at bounding box center [792, 411] width 41 height 22
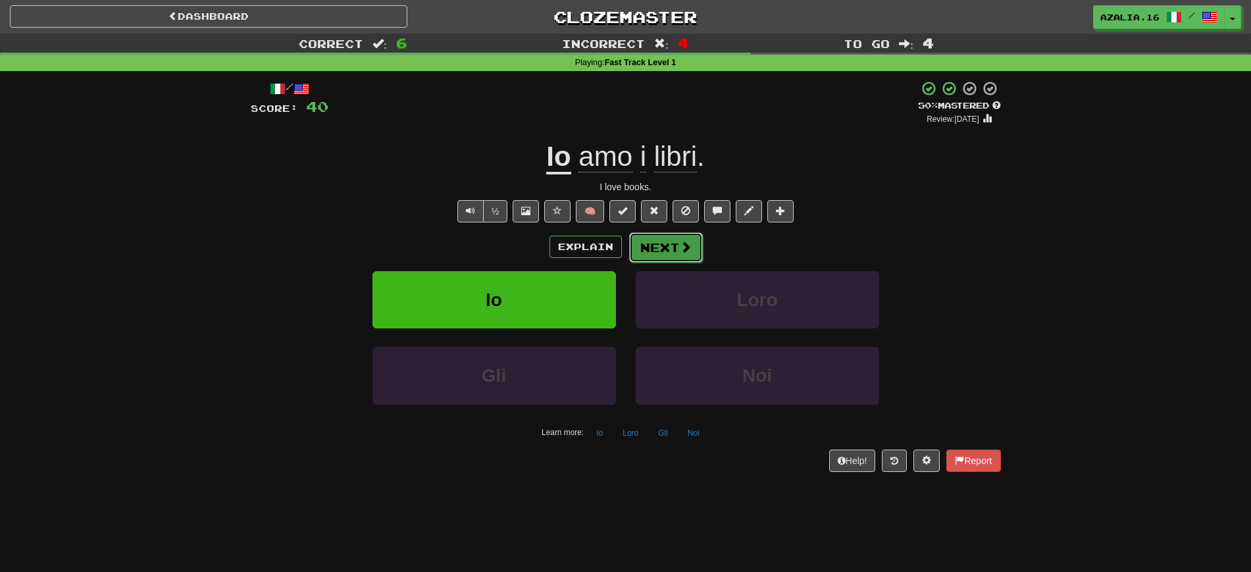
click at [684, 249] on span at bounding box center [686, 247] width 12 height 12
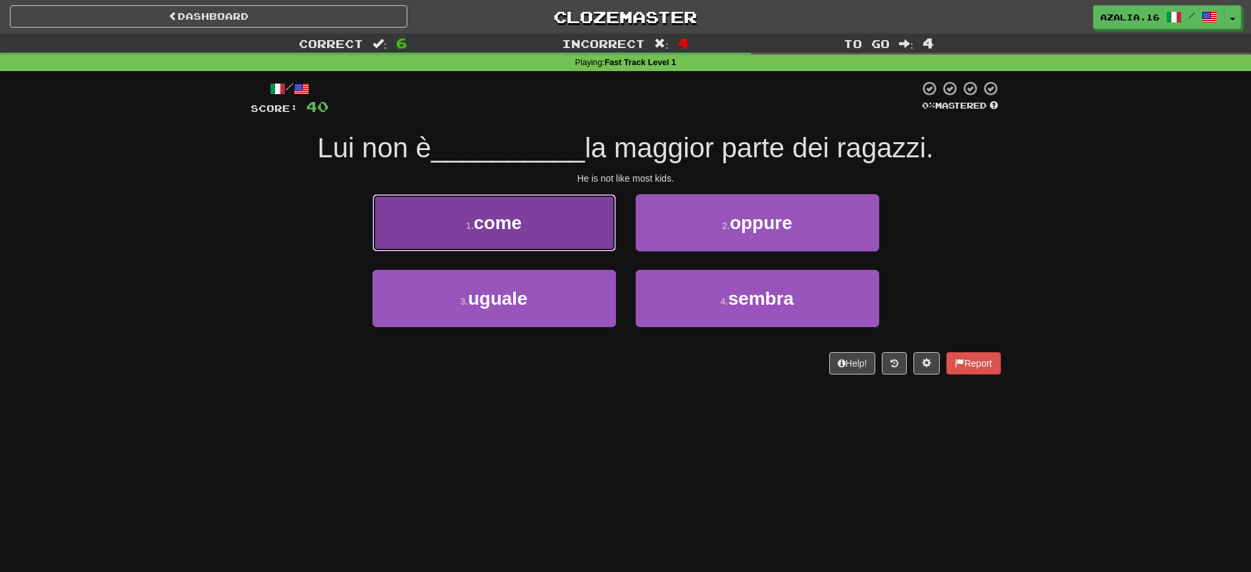
click at [511, 217] on span "come" at bounding box center [498, 222] width 48 height 20
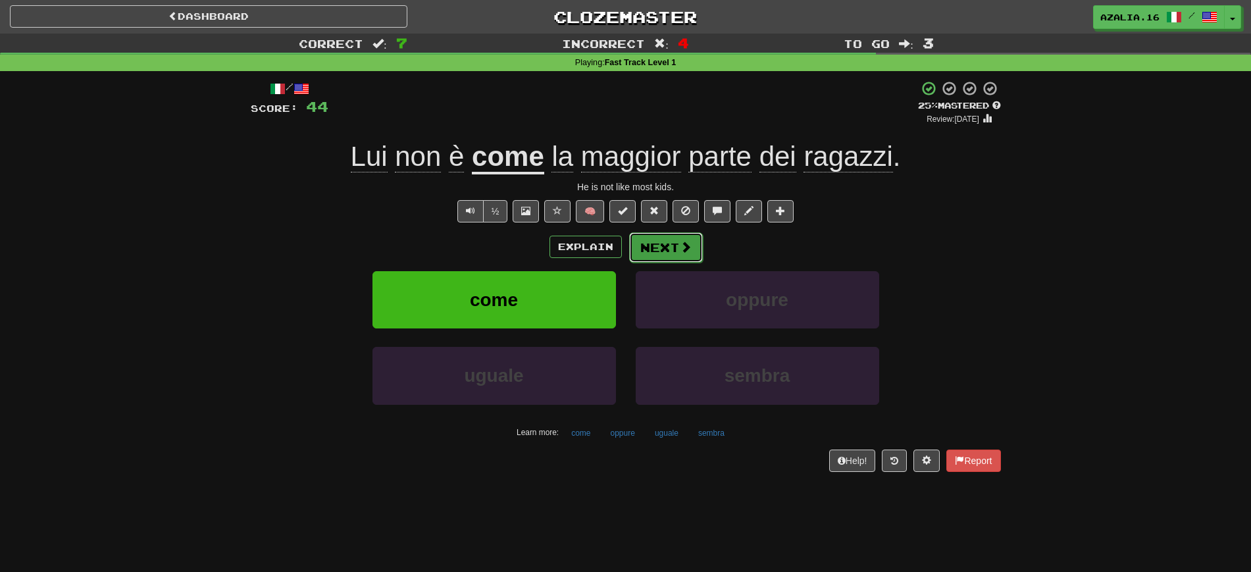
click at [657, 247] on button "Next" at bounding box center [666, 247] width 74 height 30
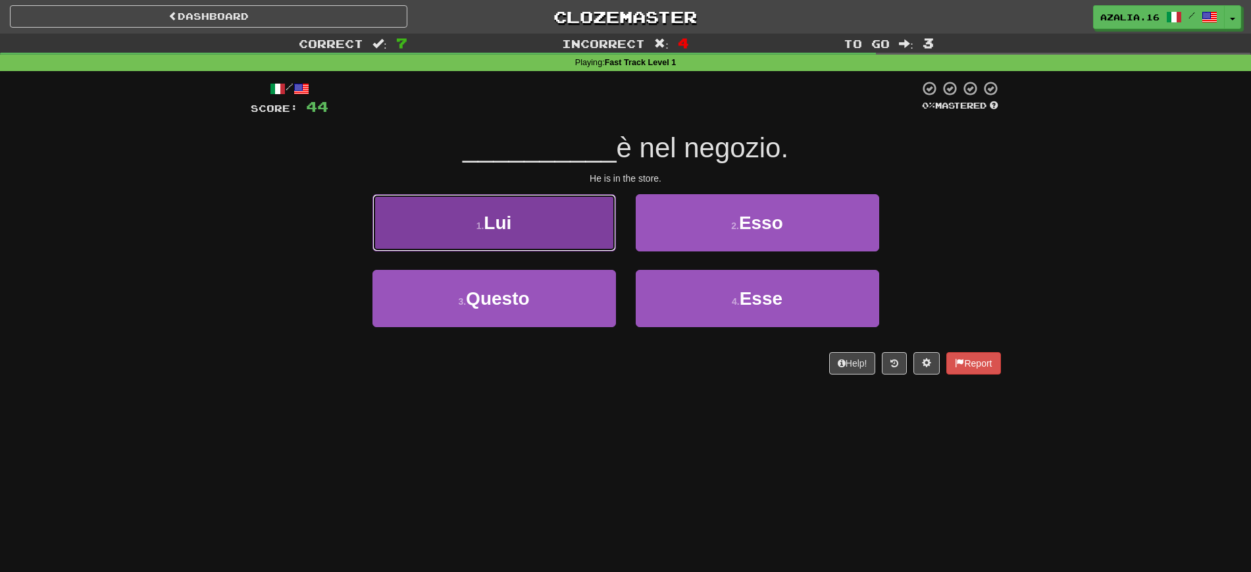
click at [524, 197] on button "1 . Lui" at bounding box center [493, 222] width 243 height 57
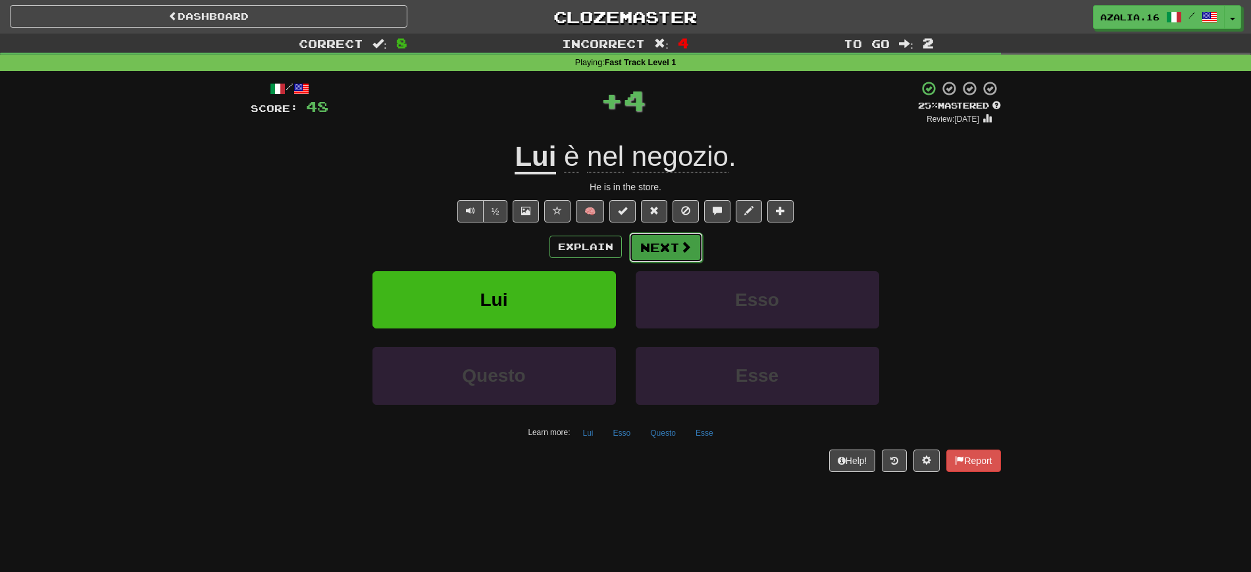
click at [655, 245] on button "Next" at bounding box center [666, 247] width 74 height 30
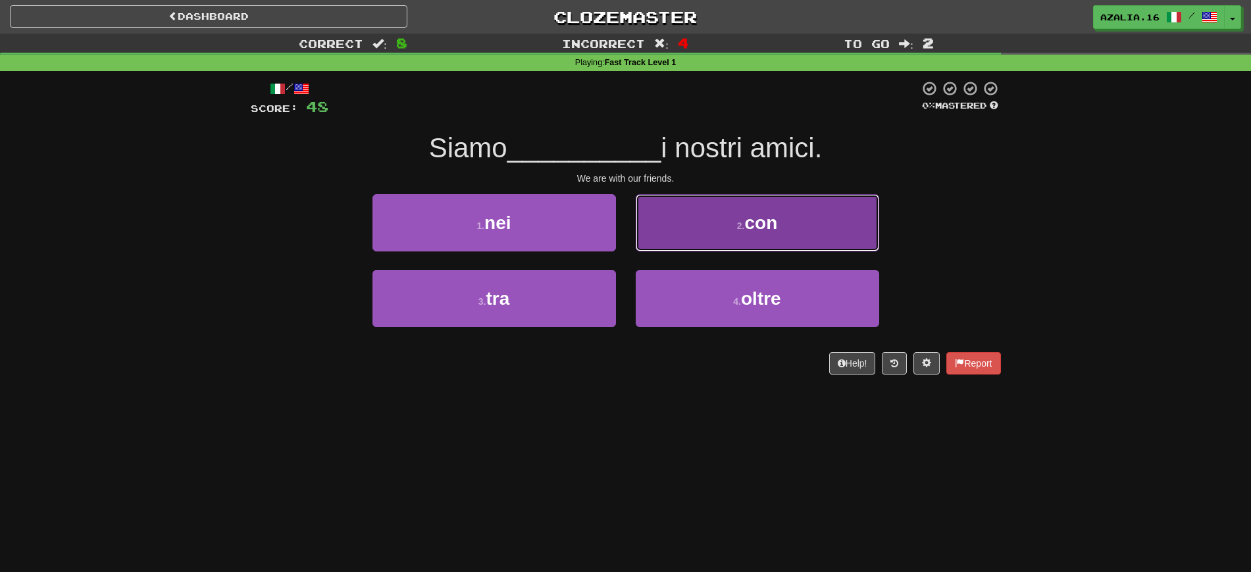
click at [702, 237] on button "2 . con" at bounding box center [756, 222] width 243 height 57
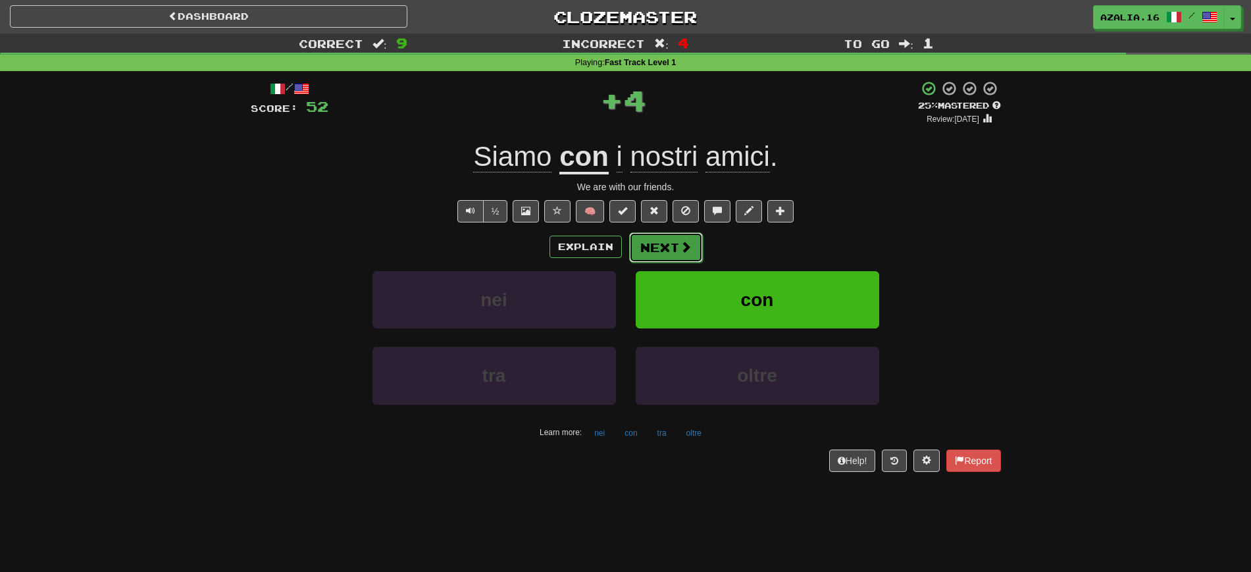
click at [660, 244] on button "Next" at bounding box center [666, 247] width 74 height 30
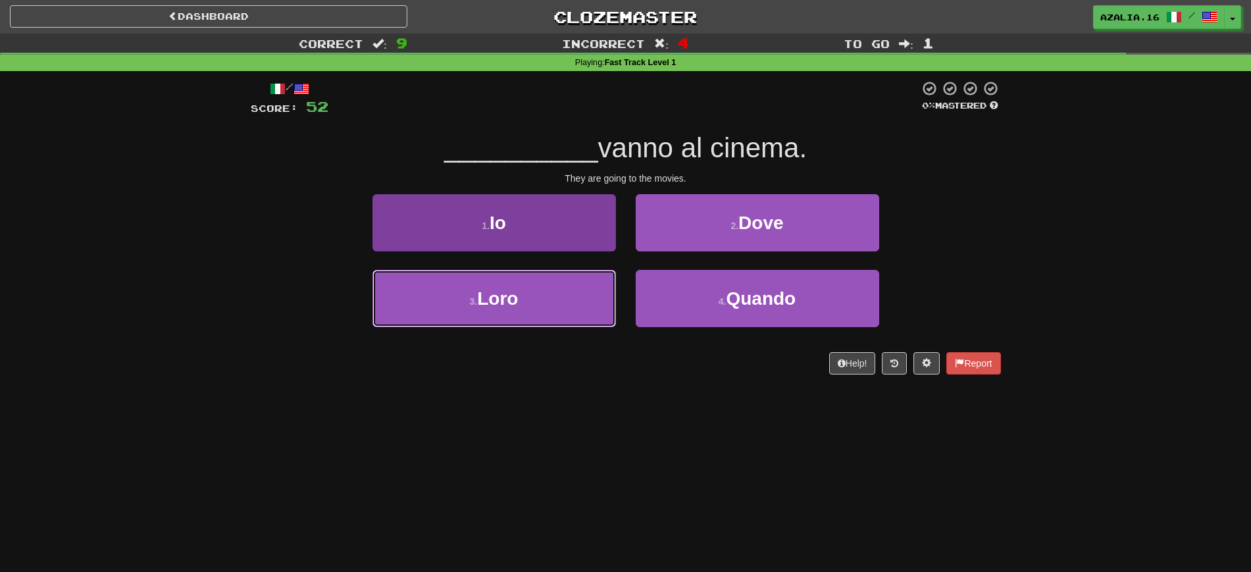
click at [491, 297] on span "Loro" at bounding box center [497, 298] width 41 height 20
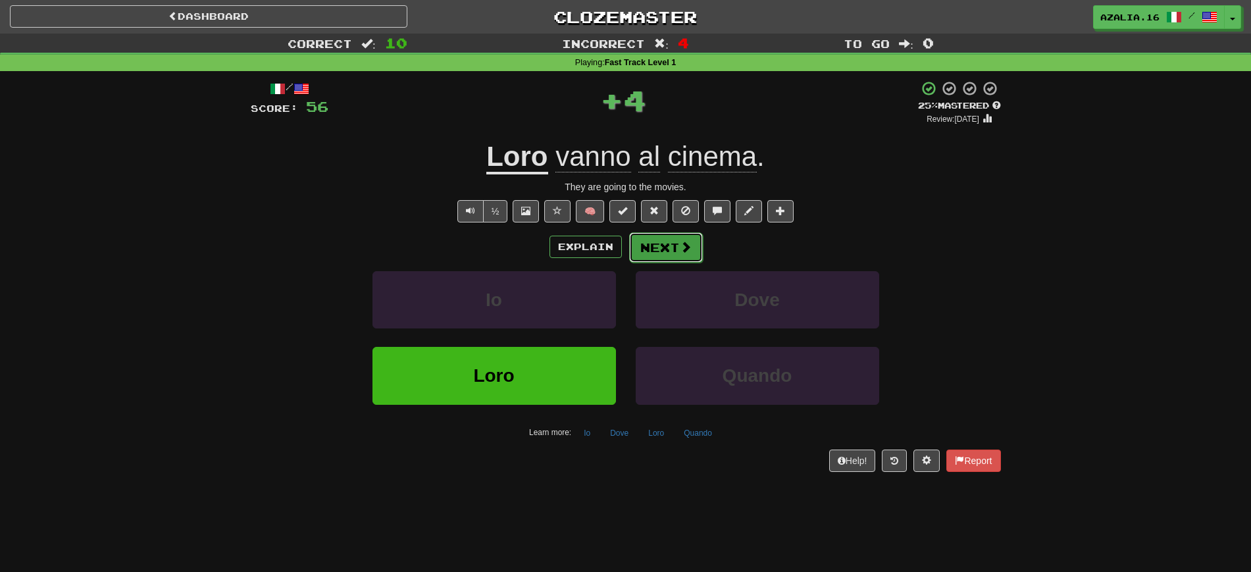
click at [672, 247] on button "Next" at bounding box center [666, 247] width 74 height 30
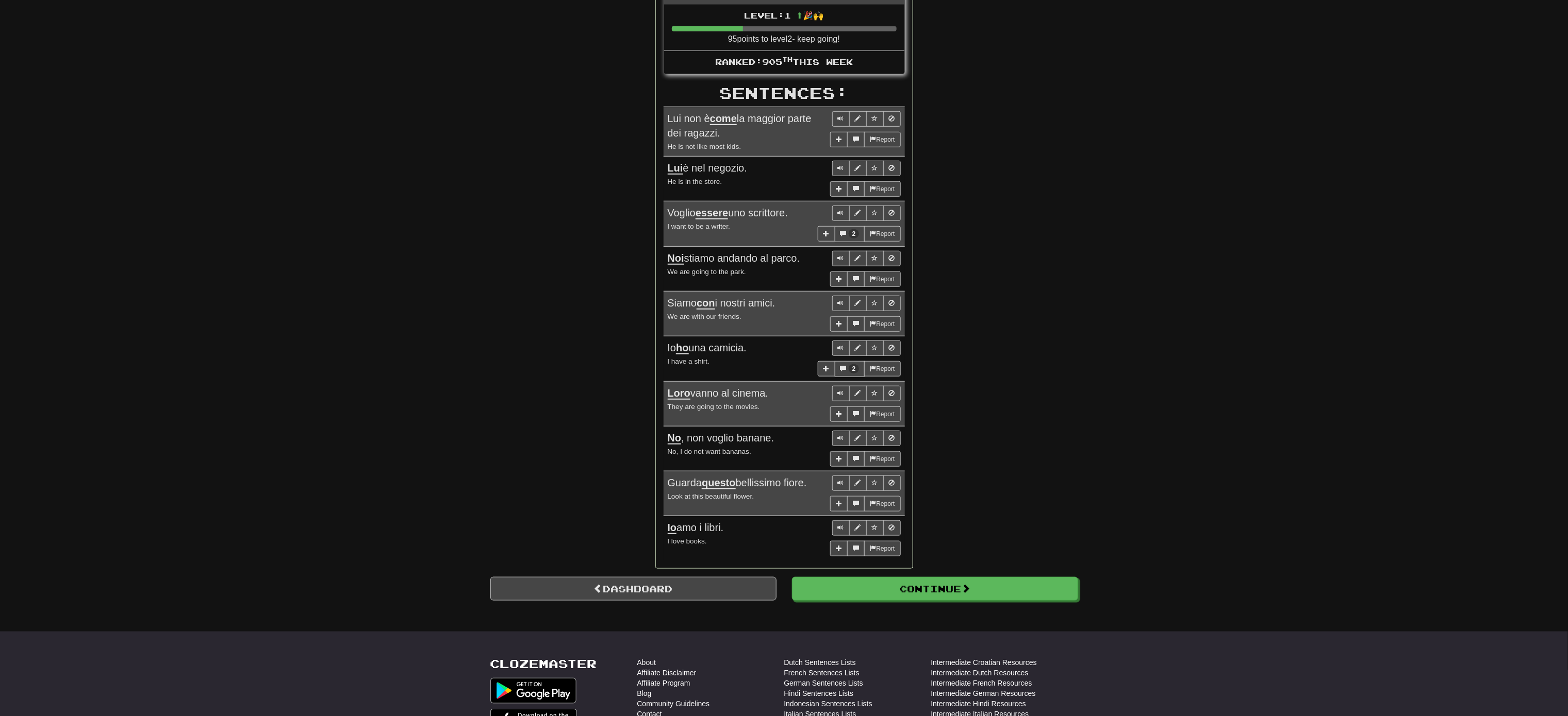
scroll to position [515, 0]
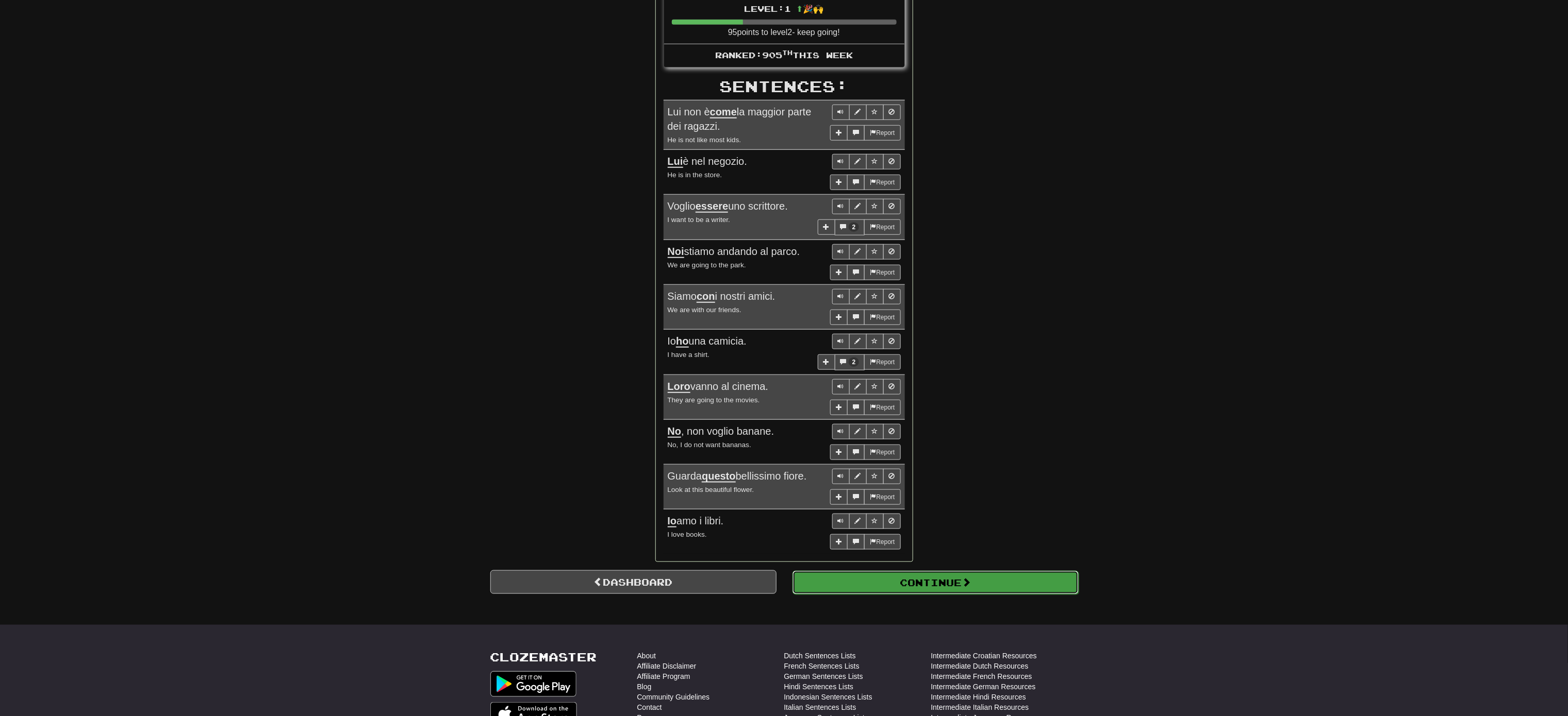
click at [784, 358] on button "Continue" at bounding box center [935, 583] width 286 height 24
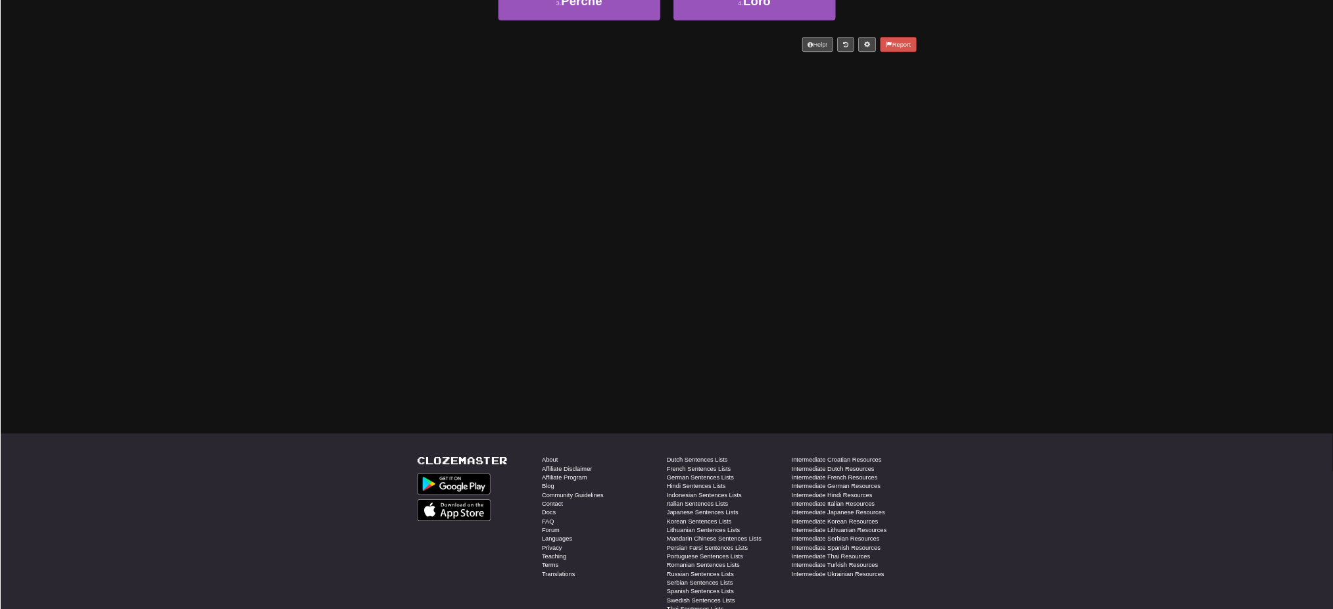
scroll to position [0, 0]
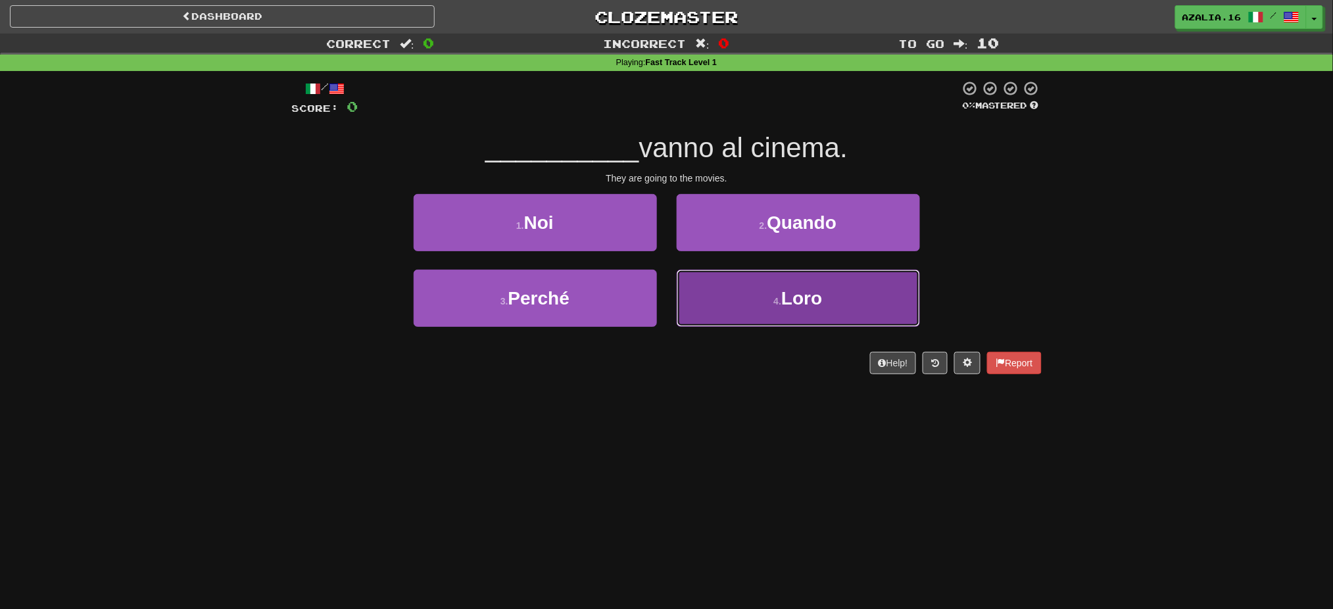
click at [763, 290] on button "4 . Loro" at bounding box center [798, 298] width 243 height 57
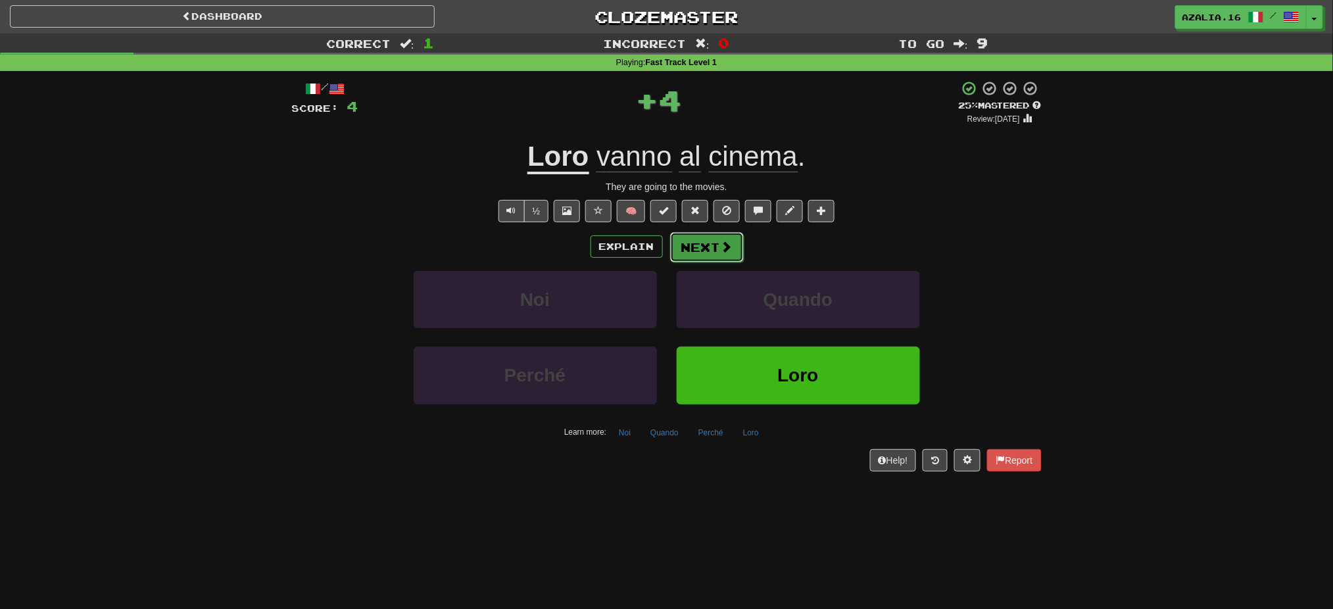
click at [710, 249] on button "Next" at bounding box center [707, 247] width 74 height 30
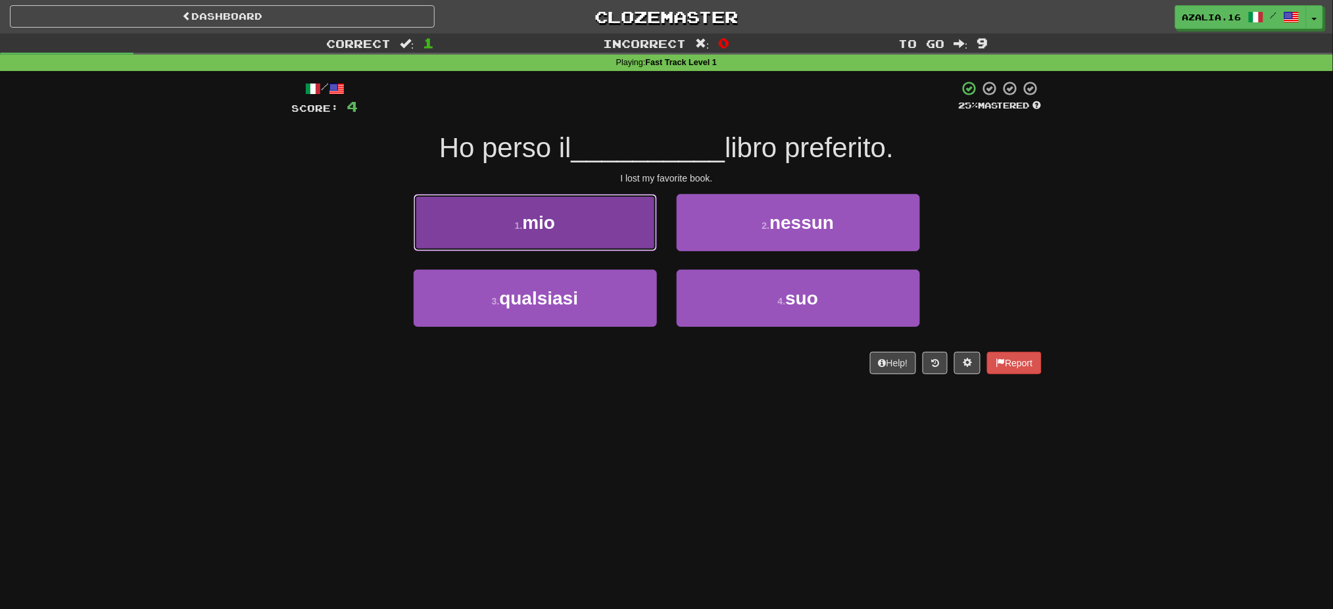
click at [637, 239] on button "1 . mio" at bounding box center [535, 222] width 243 height 57
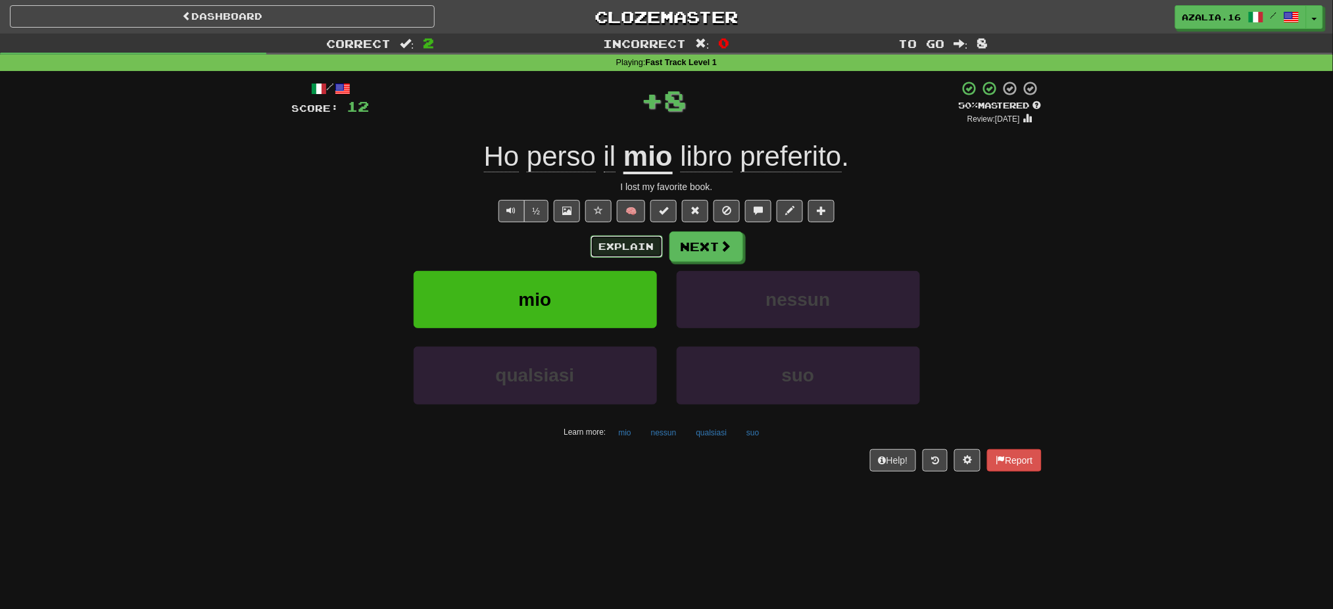
click at [637, 239] on button "Explain" at bounding box center [627, 247] width 72 height 22
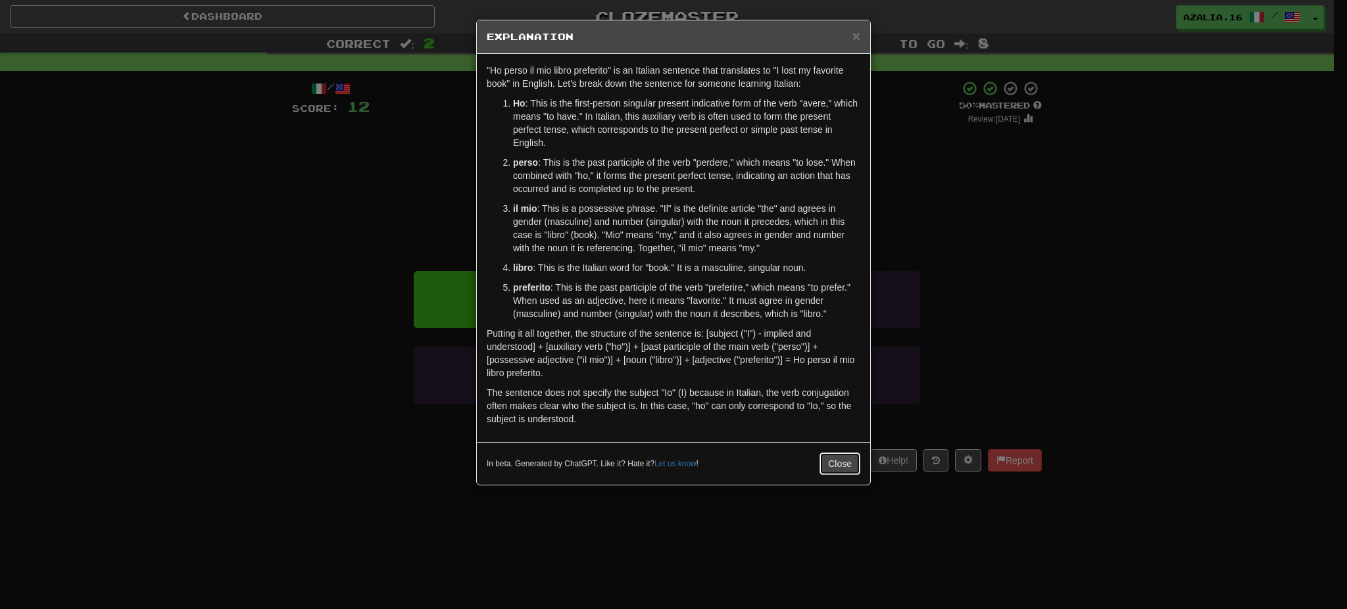
click at [837, 457] on button "Close" at bounding box center [840, 464] width 41 height 22
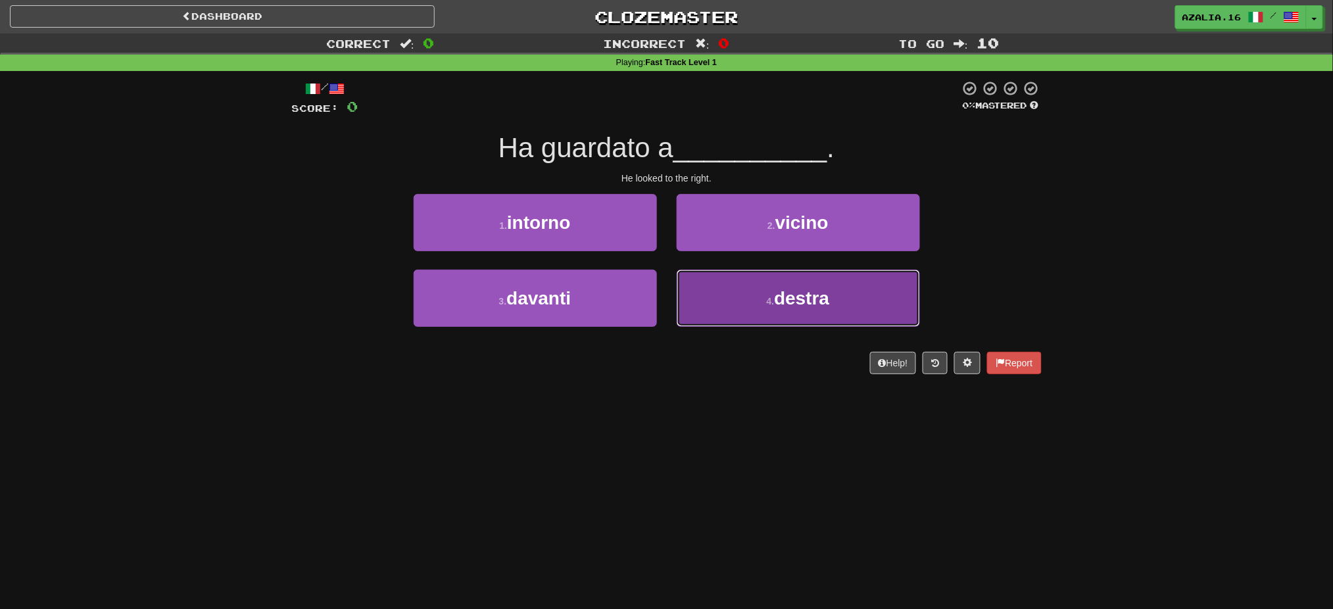
click at [865, 301] on button "4 . destra" at bounding box center [798, 298] width 243 height 57
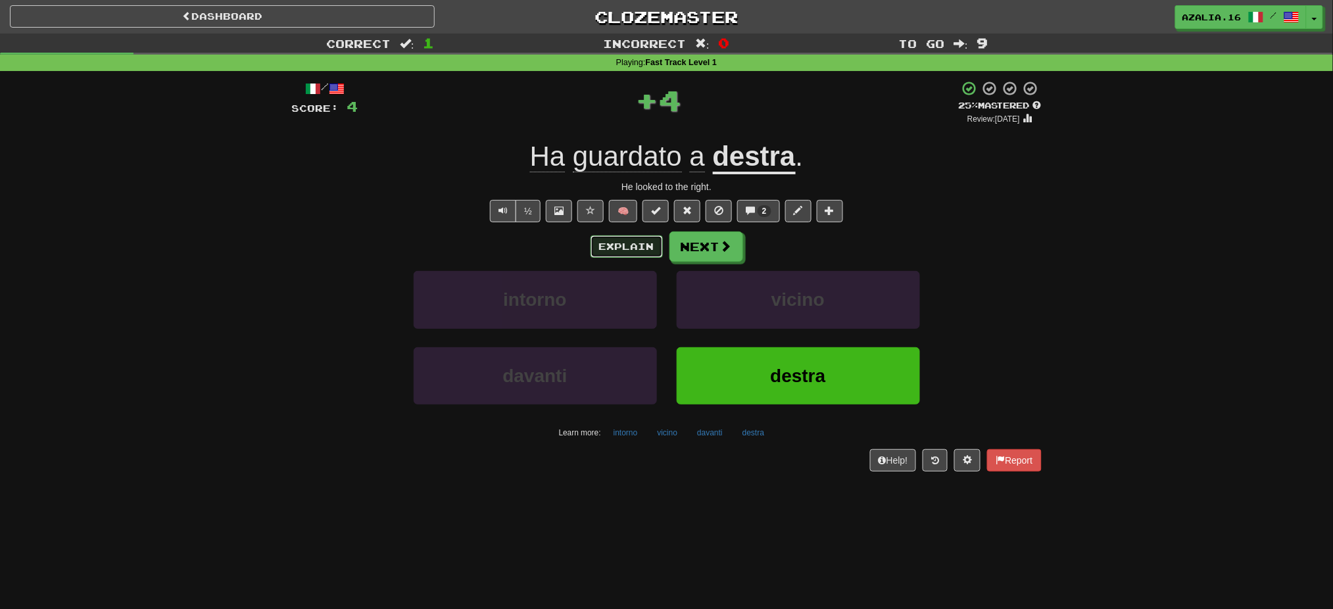
click at [611, 249] on button "Explain" at bounding box center [627, 247] width 72 height 22
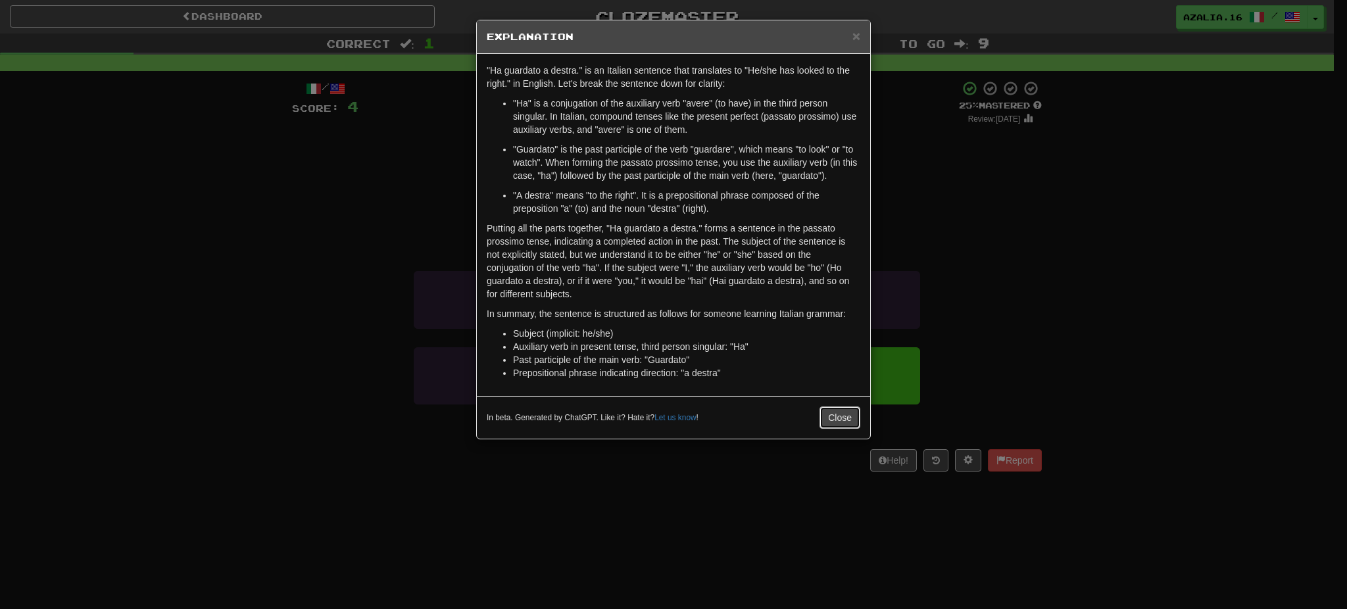
click at [832, 425] on button "Close" at bounding box center [840, 418] width 41 height 22
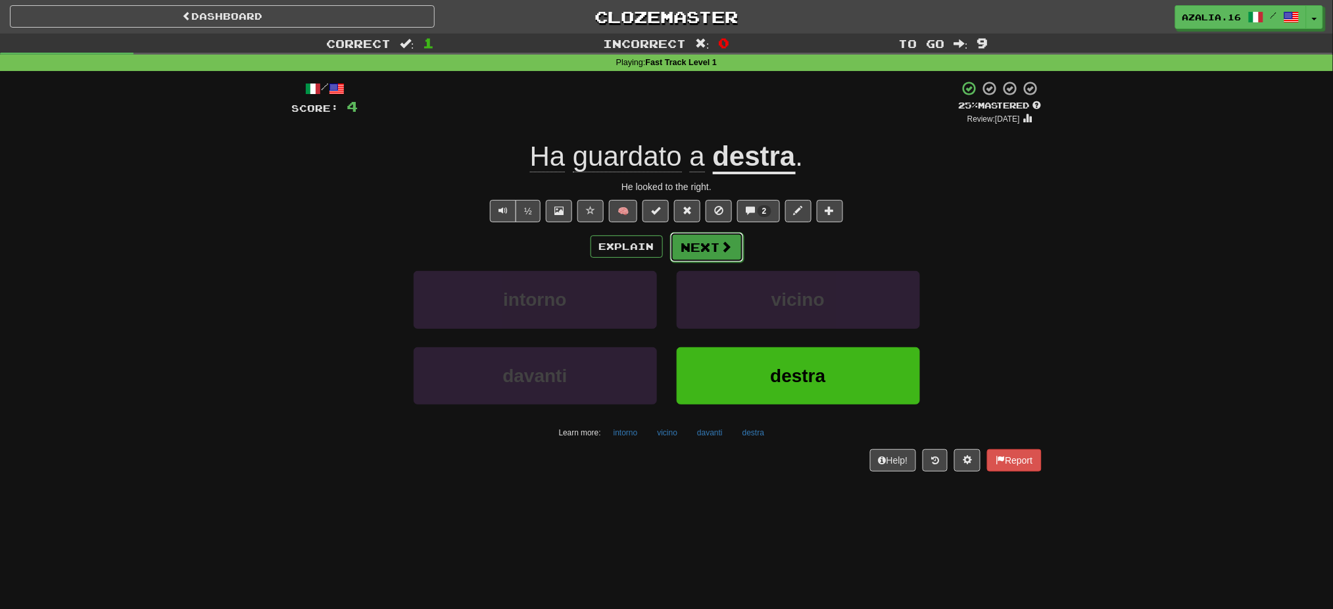
click at [705, 250] on button "Next" at bounding box center [707, 247] width 74 height 30
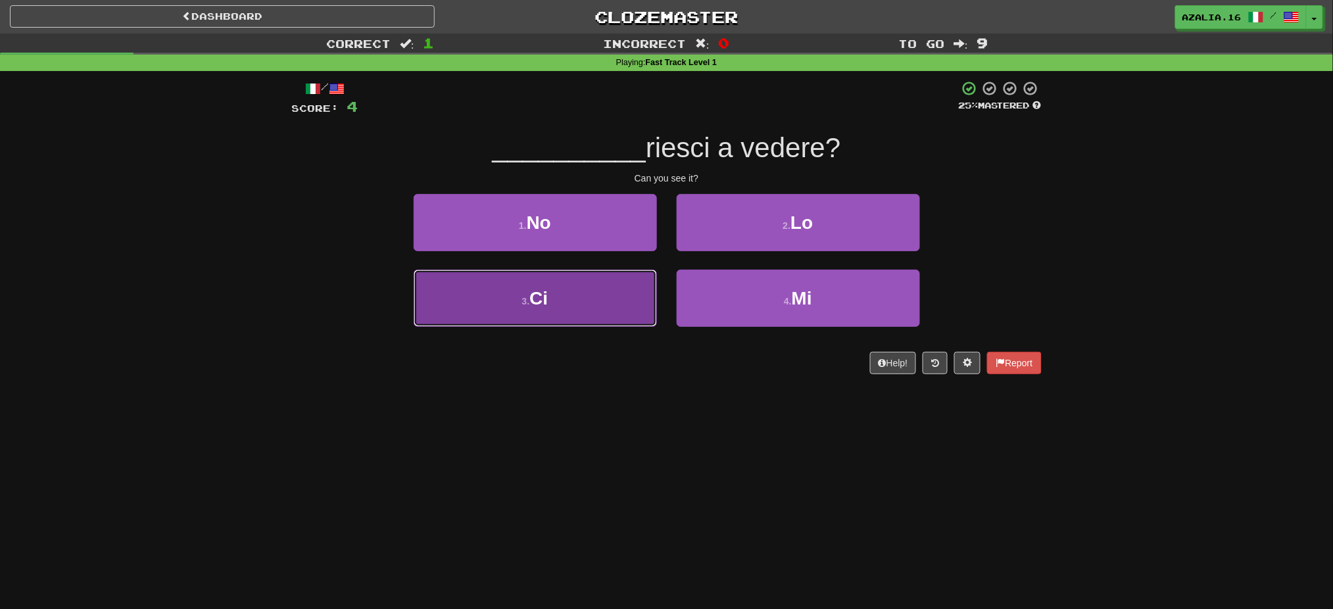
click at [516, 311] on button "3 . Ci" at bounding box center [535, 298] width 243 height 57
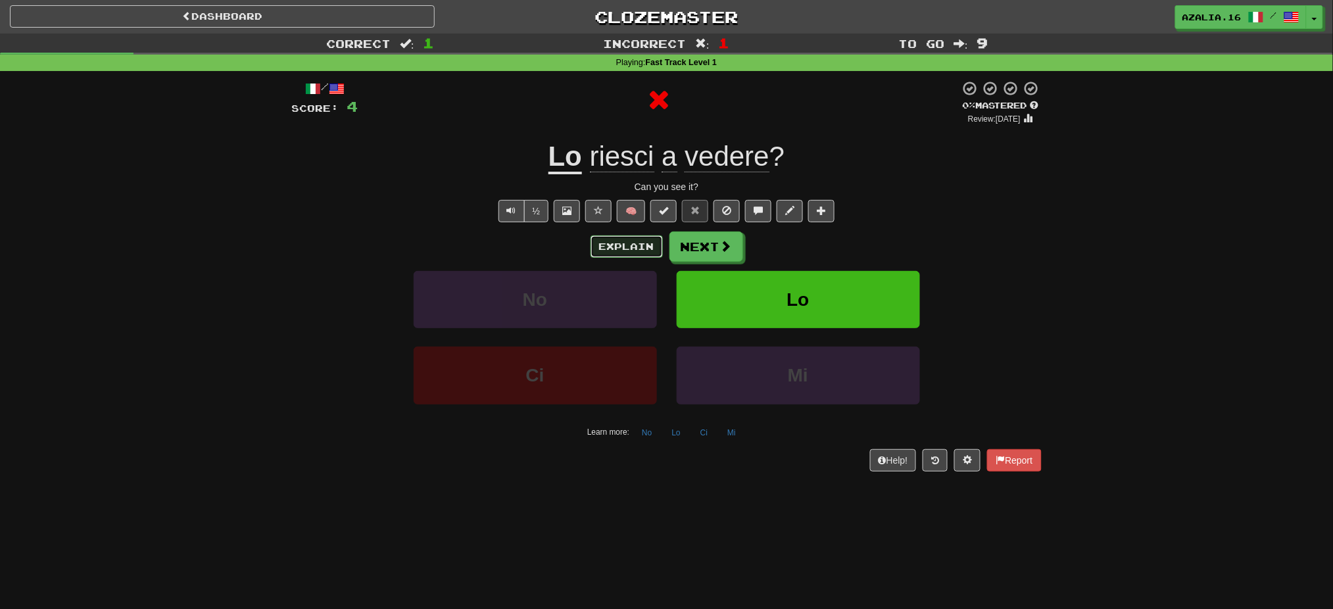
click at [634, 237] on button "Explain" at bounding box center [627, 247] width 72 height 22
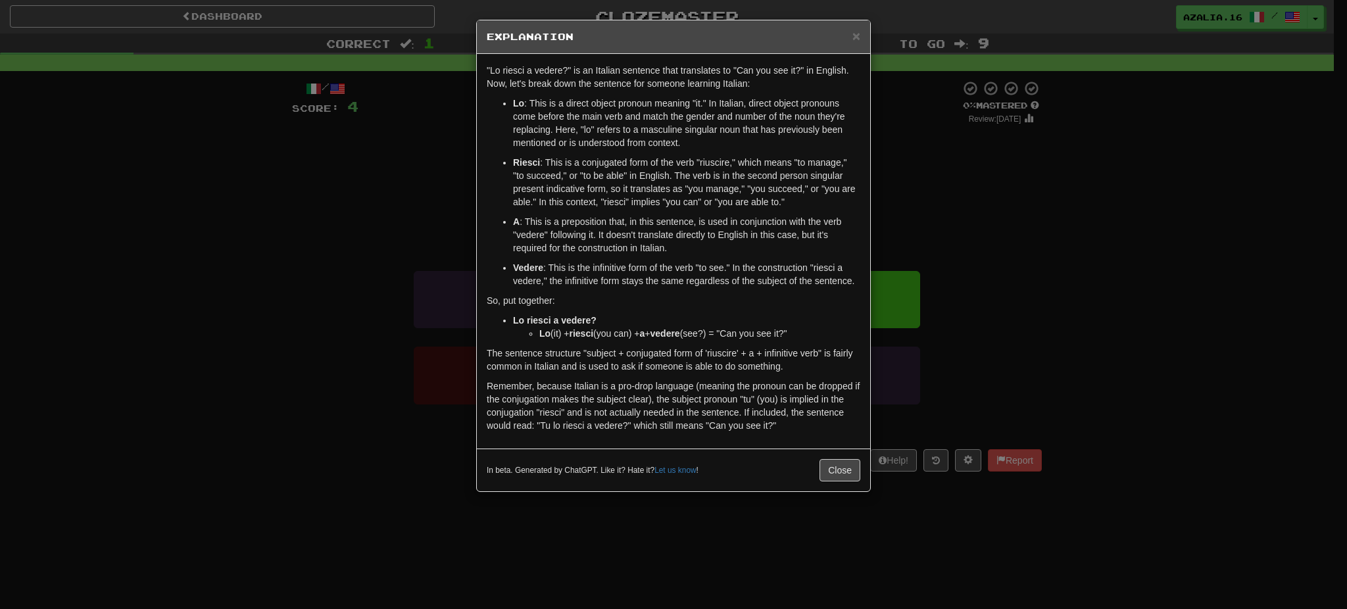
click at [843, 482] on div "In beta. Generated by ChatGPT. Like it? Hate it? Let us know ! Close" at bounding box center [673, 470] width 393 height 43
click at [849, 472] on button "Close" at bounding box center [840, 470] width 41 height 22
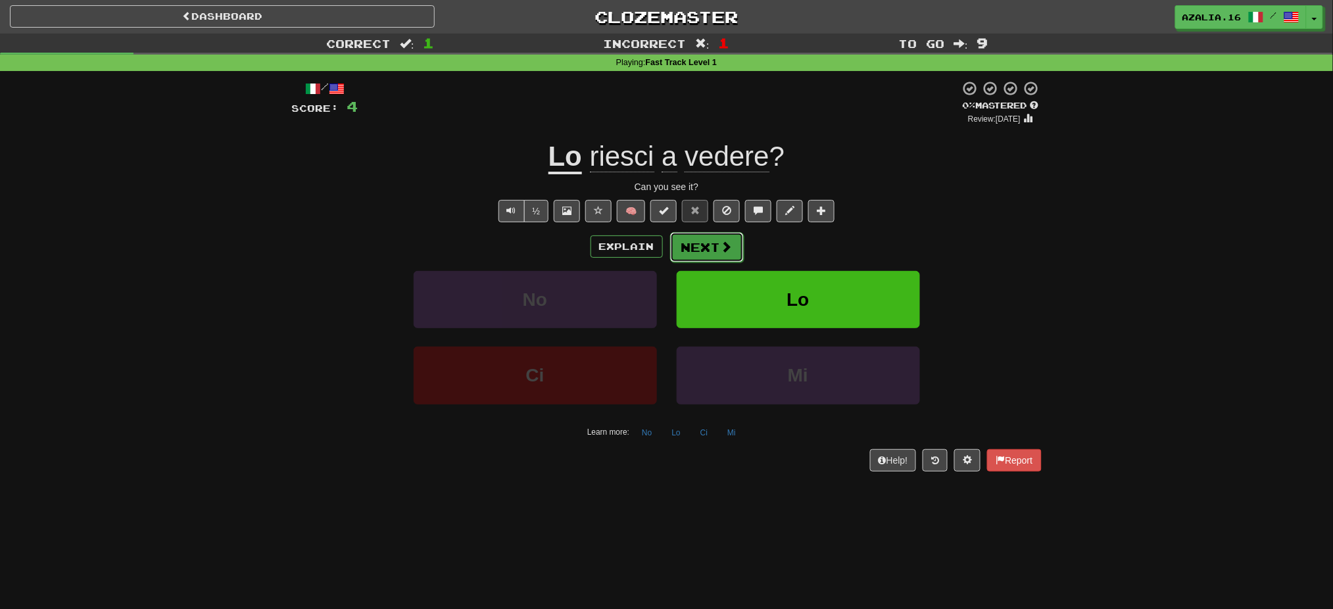
click at [718, 249] on button "Next" at bounding box center [707, 247] width 74 height 30
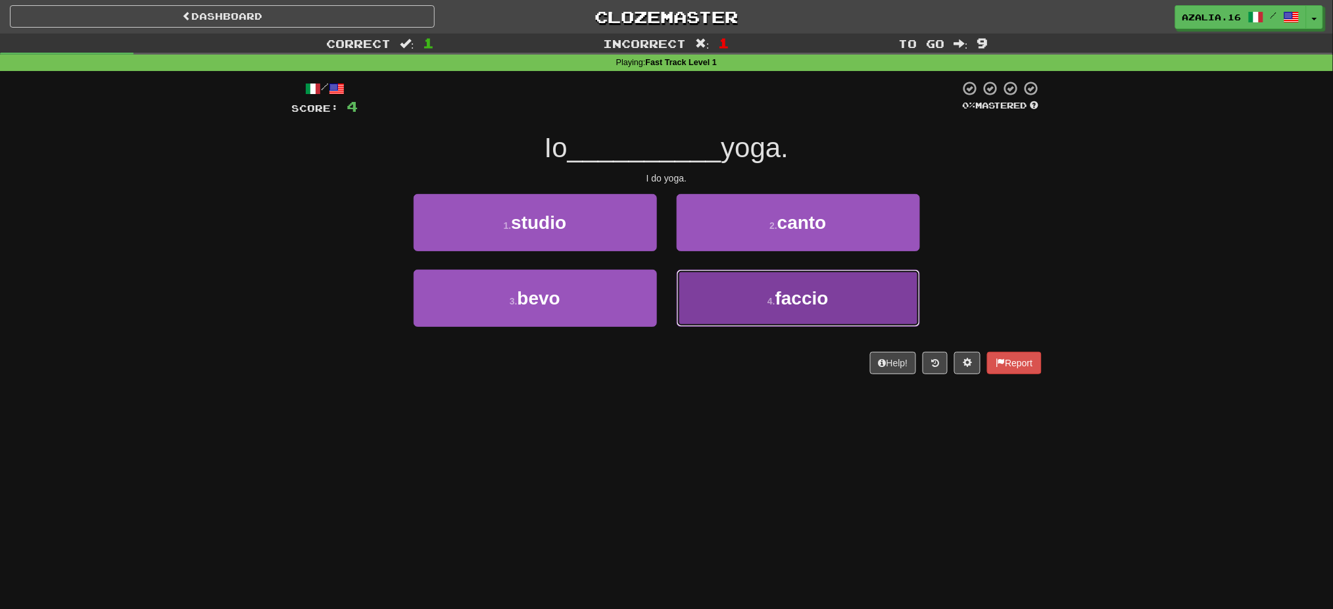
click at [755, 286] on button "4 . faccio" at bounding box center [798, 298] width 243 height 57
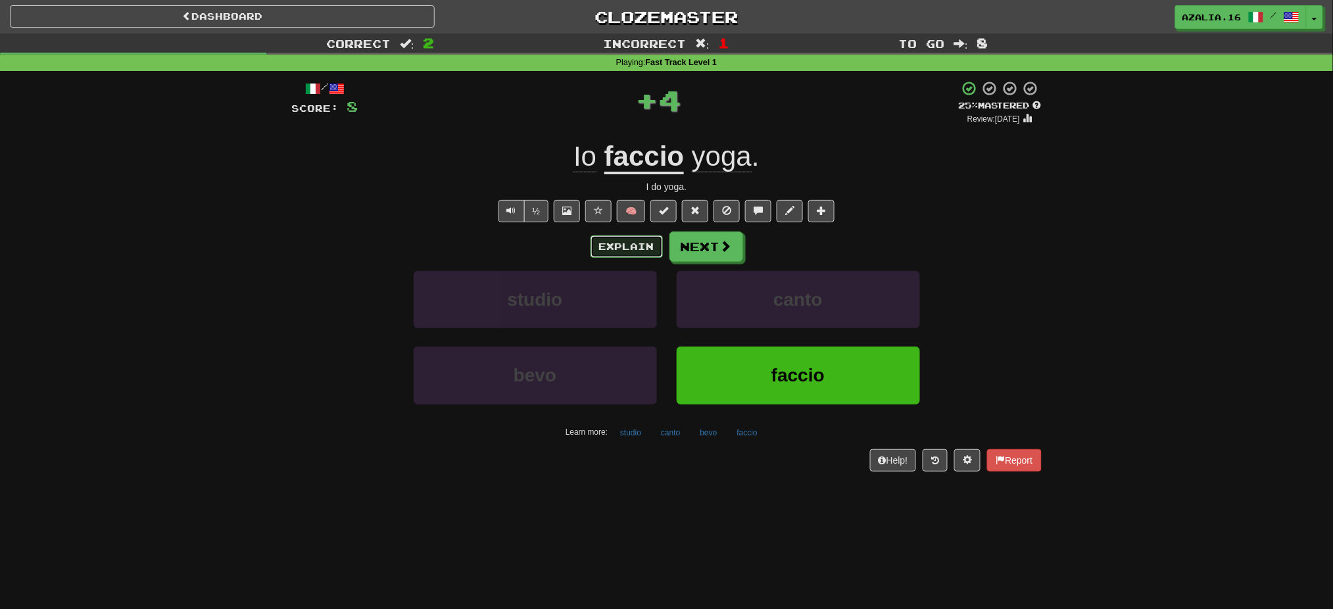
click at [618, 242] on button "Explain" at bounding box center [627, 247] width 72 height 22
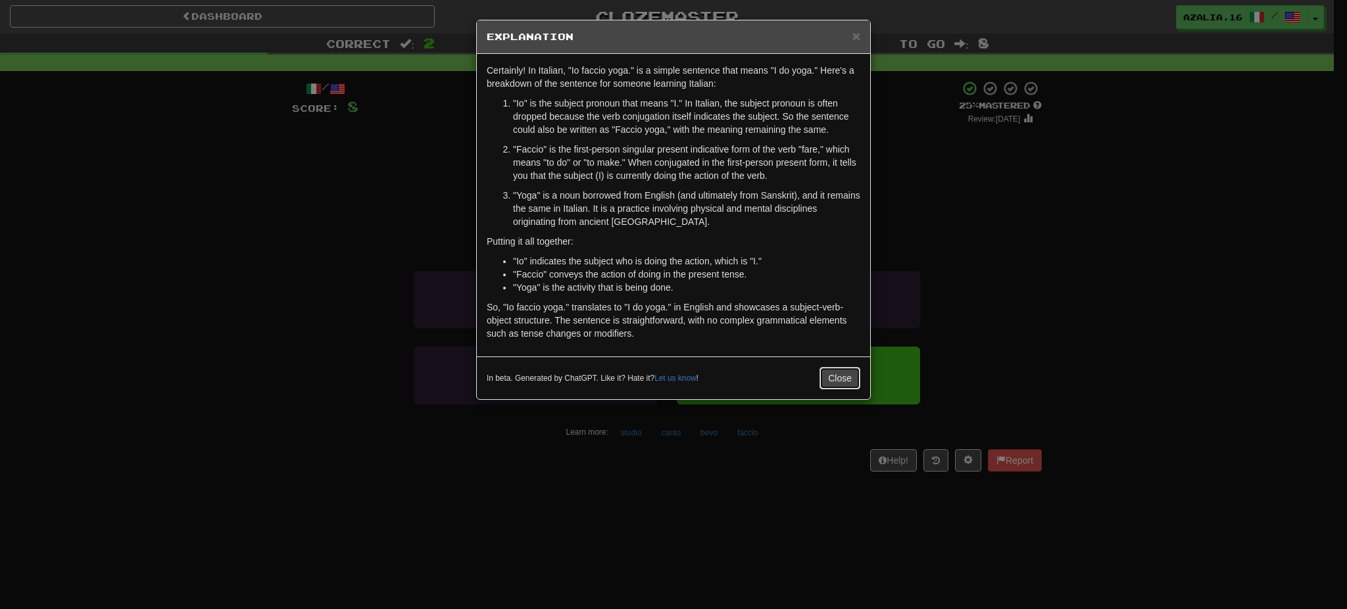
click at [835, 375] on button "Close" at bounding box center [840, 378] width 41 height 22
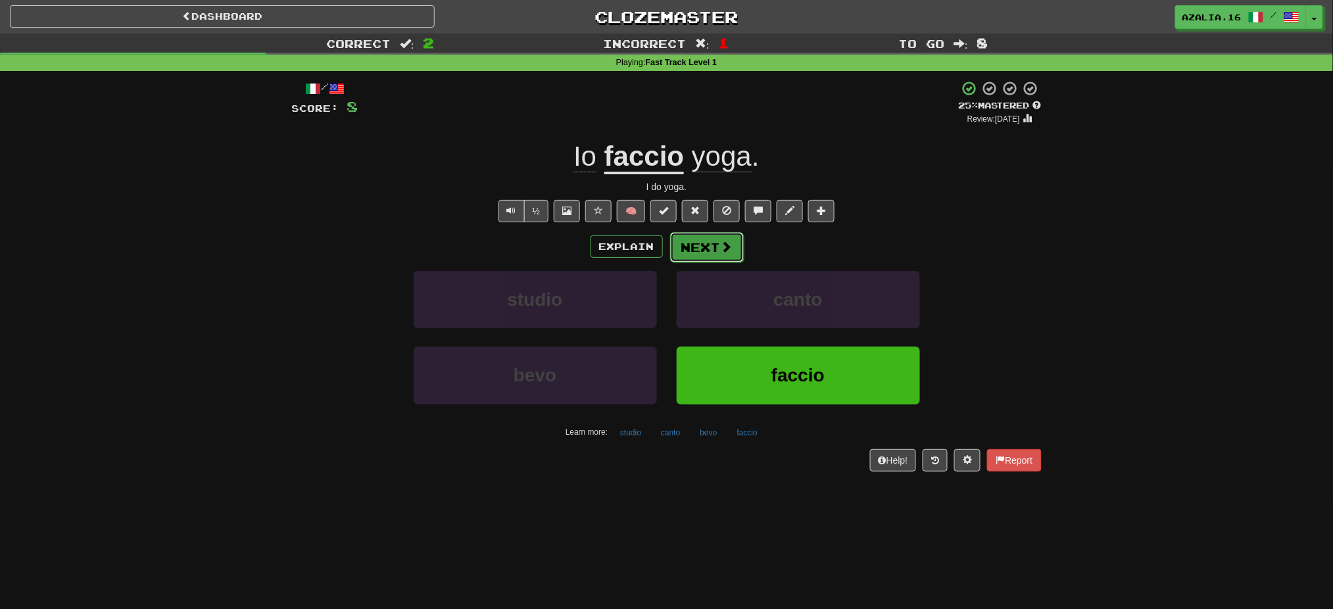
click at [726, 246] on span at bounding box center [727, 247] width 12 height 12
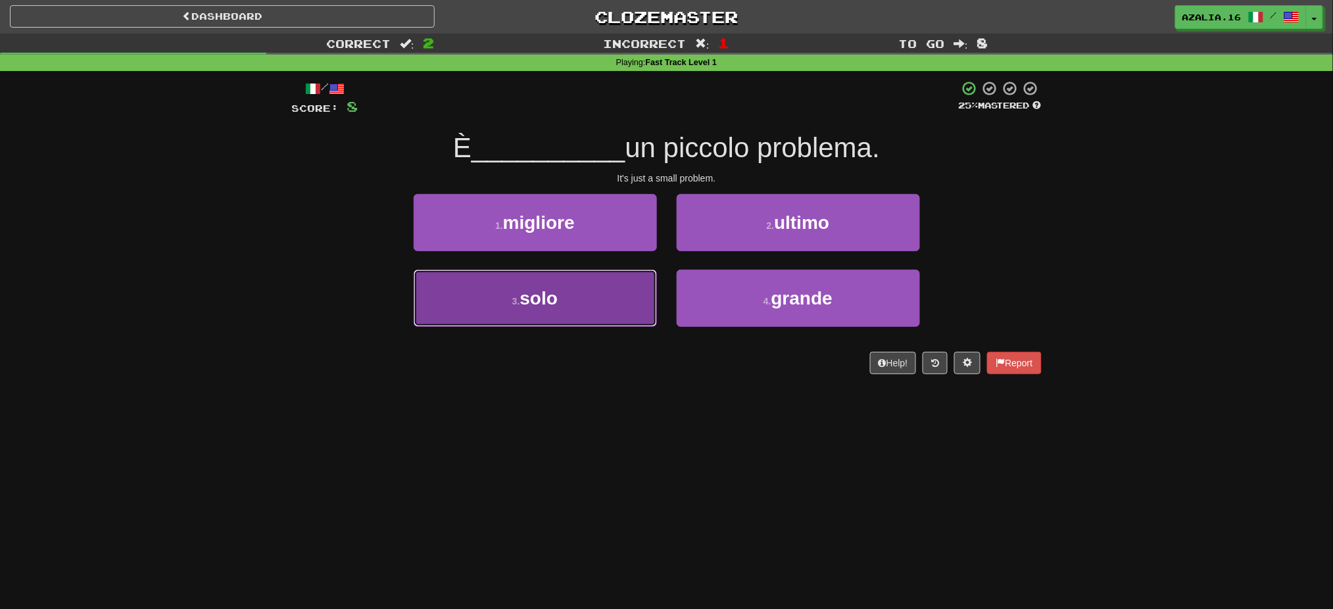
click at [532, 298] on span "solo" at bounding box center [539, 298] width 38 height 20
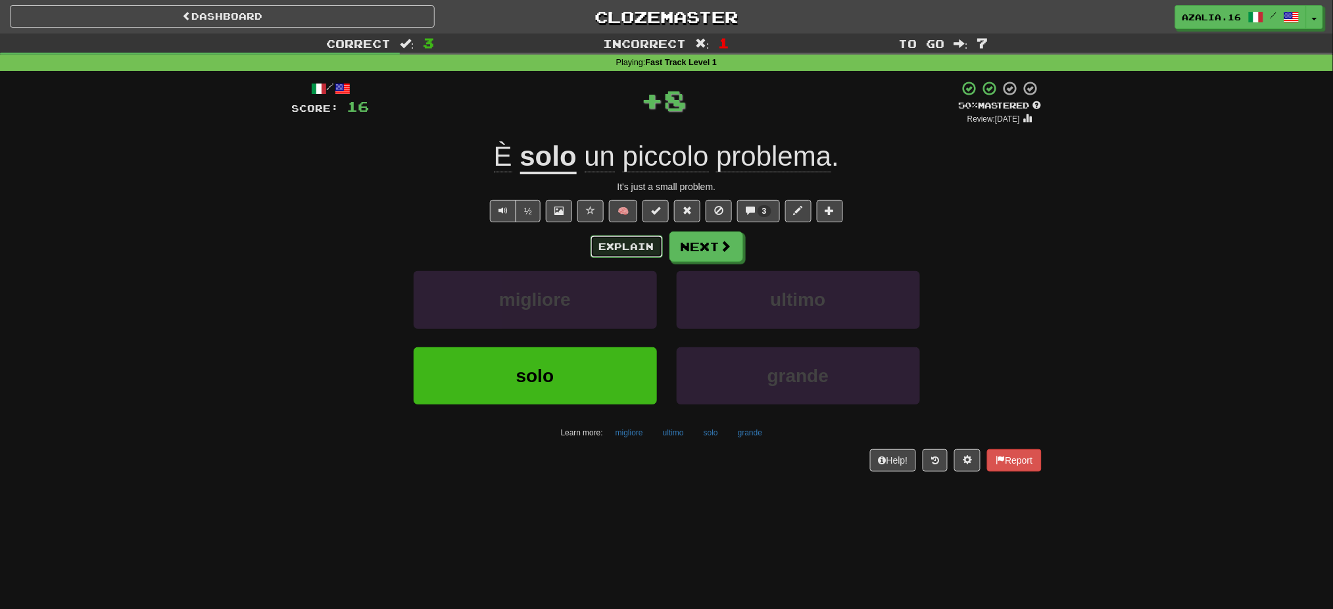
click at [625, 241] on button "Explain" at bounding box center [627, 247] width 72 height 22
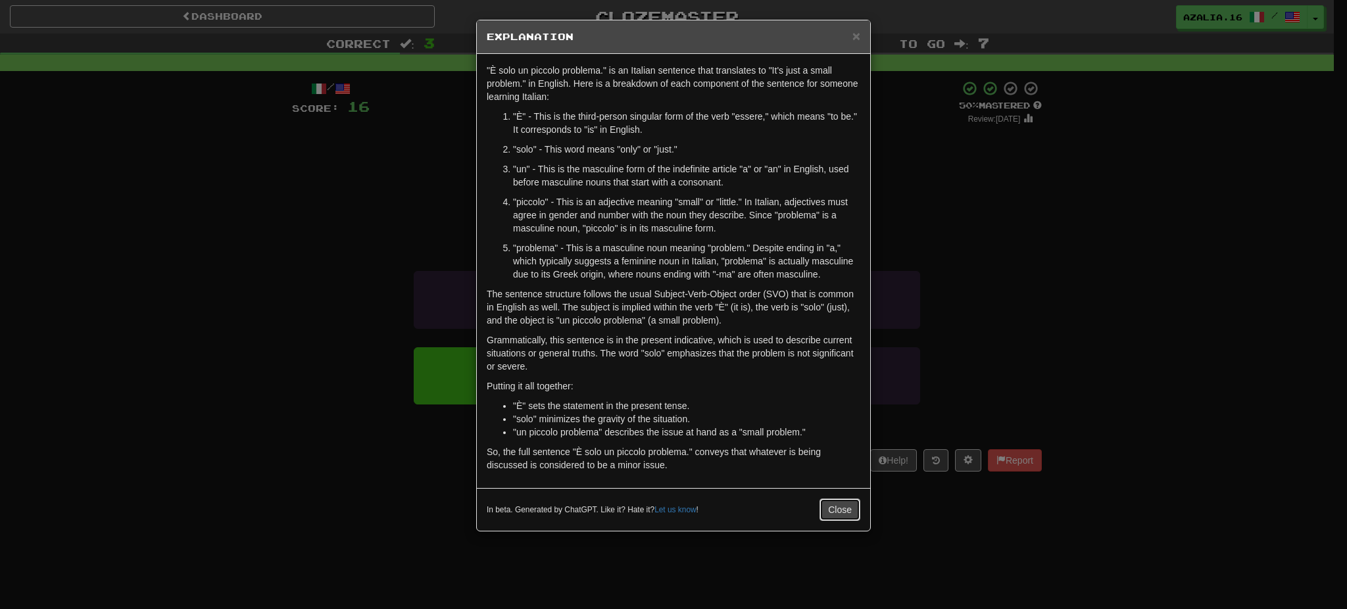
click at [834, 512] on button "Close" at bounding box center [840, 510] width 41 height 22
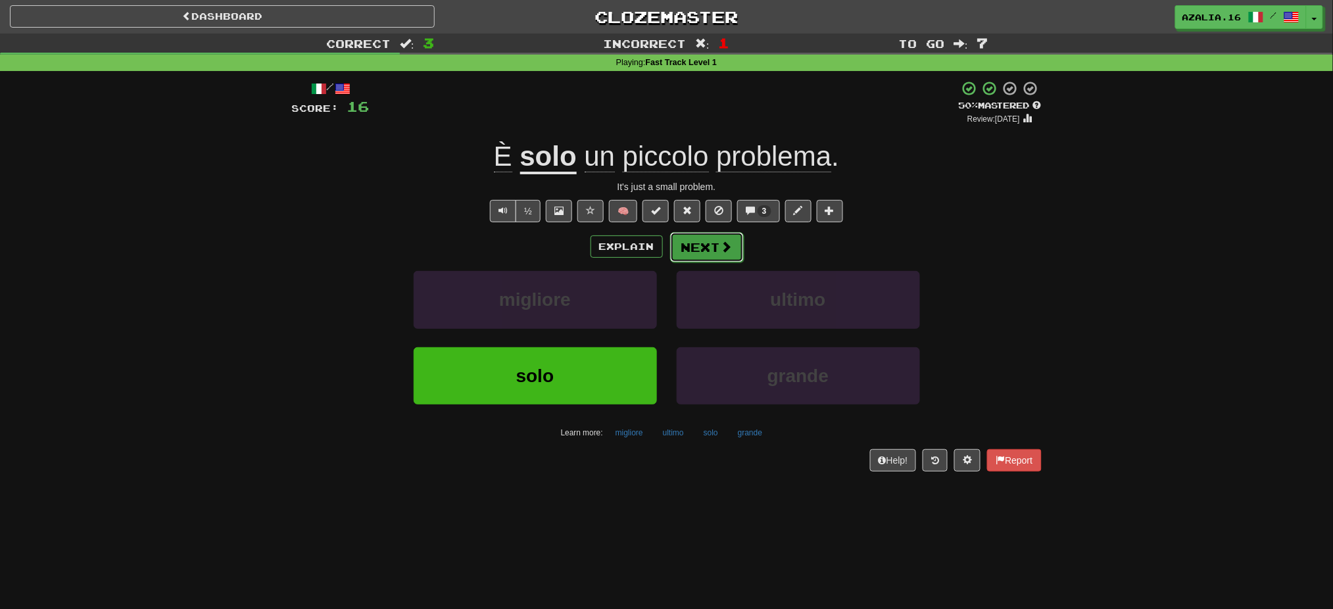
click at [701, 240] on button "Next" at bounding box center [707, 247] width 74 height 30
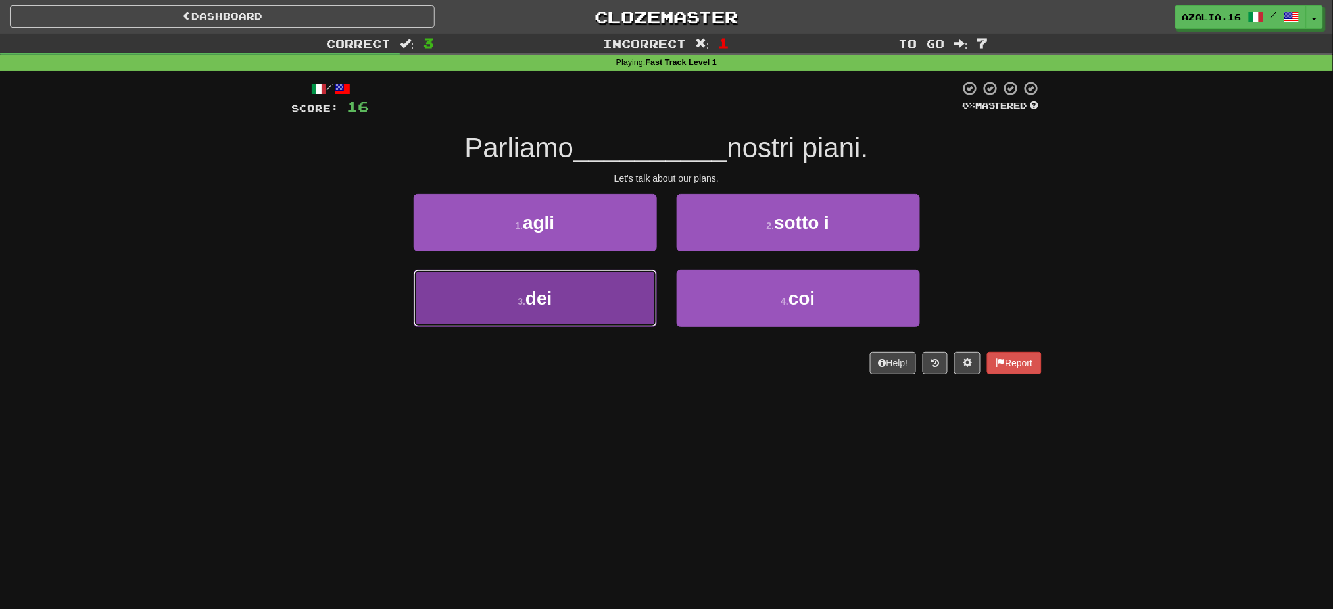
click at [512, 288] on button "3 . dei" at bounding box center [535, 298] width 243 height 57
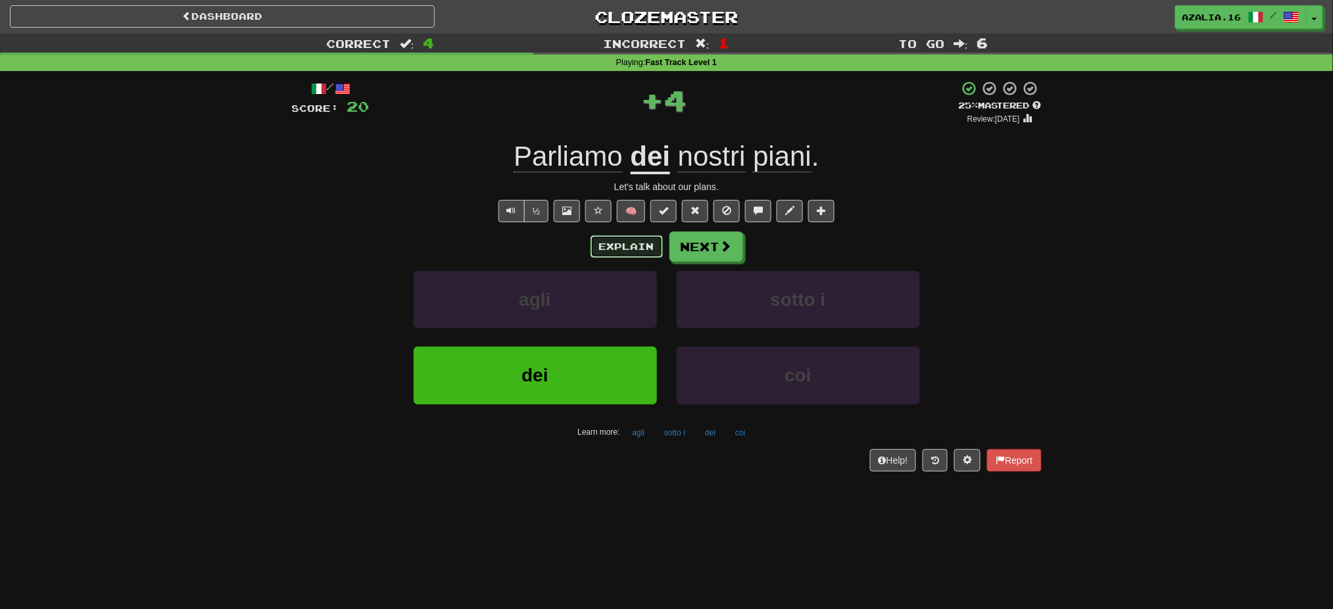
click at [651, 246] on button "Explain" at bounding box center [627, 247] width 72 height 22
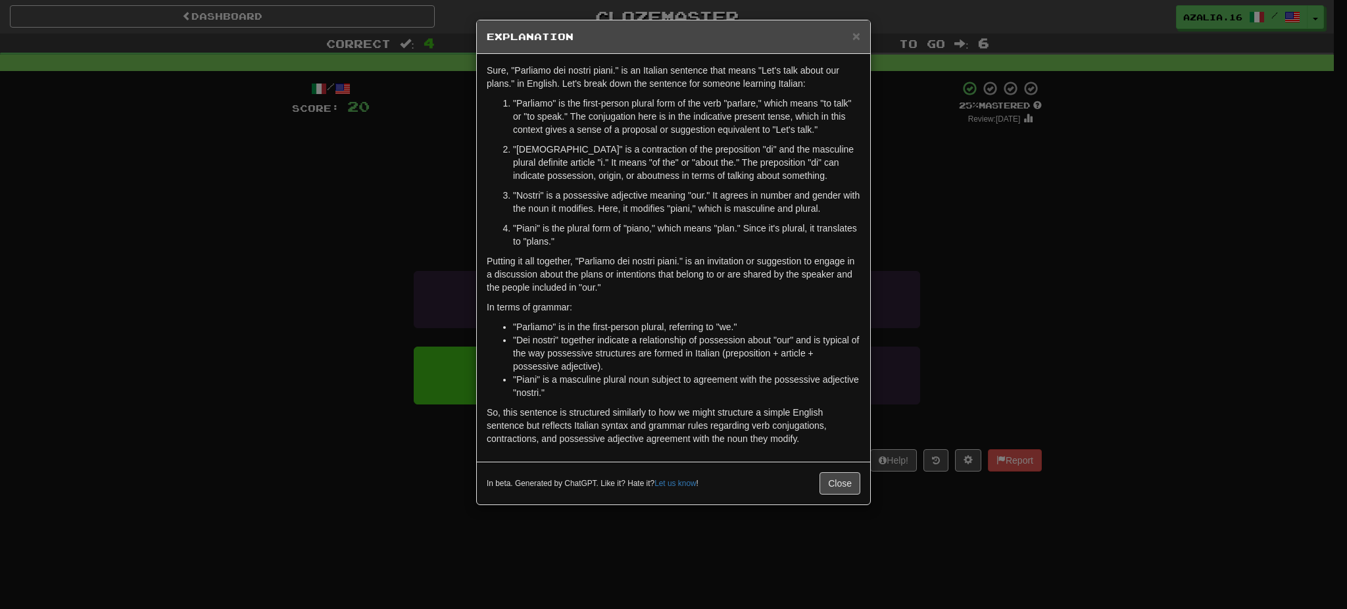
click at [829, 554] on div "× Explanation Sure, "Parliamo dei nostri piani." is an Italian sentence that me…" at bounding box center [673, 304] width 1347 height 609
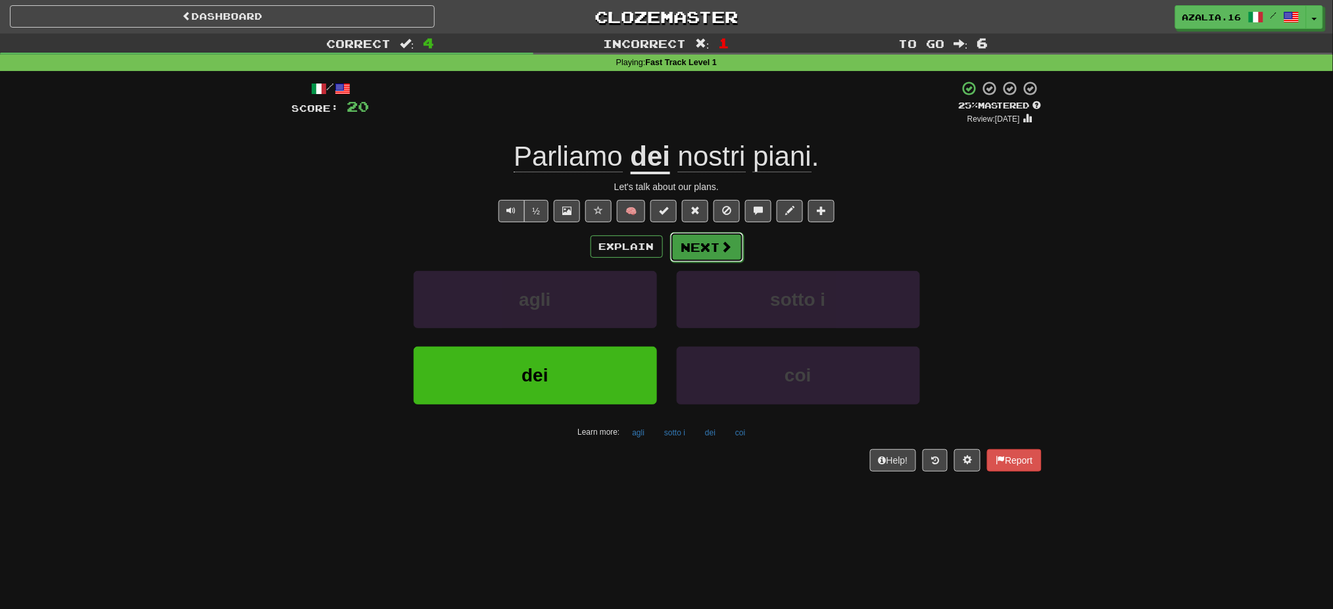
click at [713, 249] on button "Next" at bounding box center [707, 247] width 74 height 30
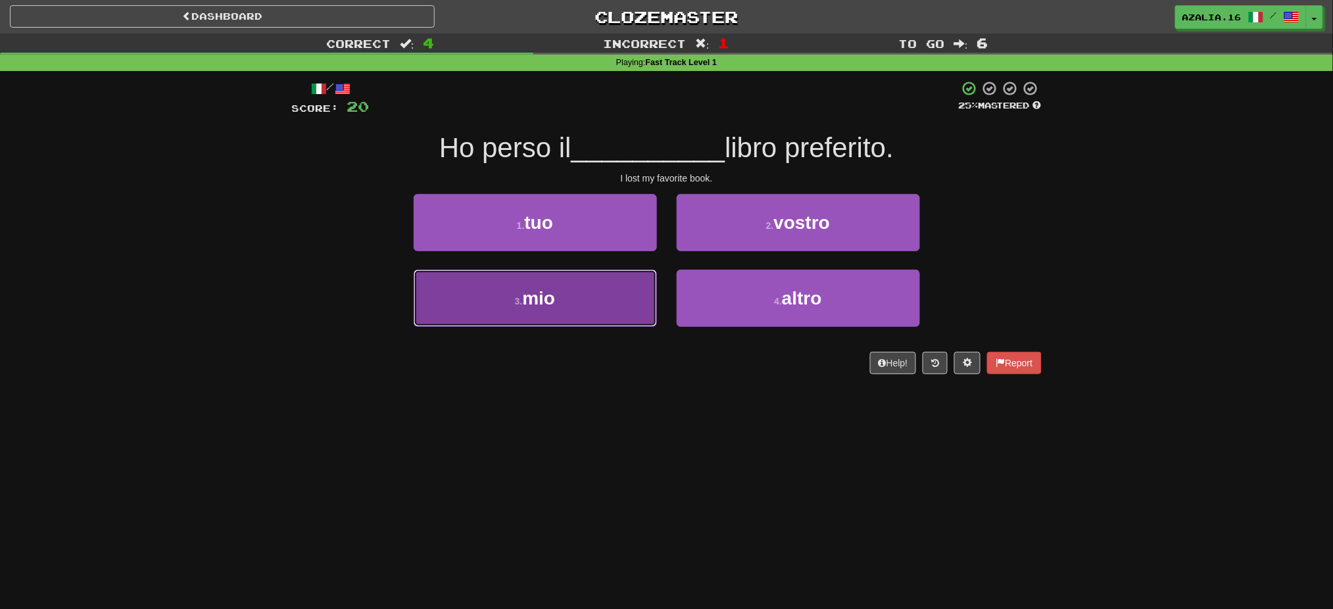
click at [570, 321] on button "3 . mio" at bounding box center [535, 298] width 243 height 57
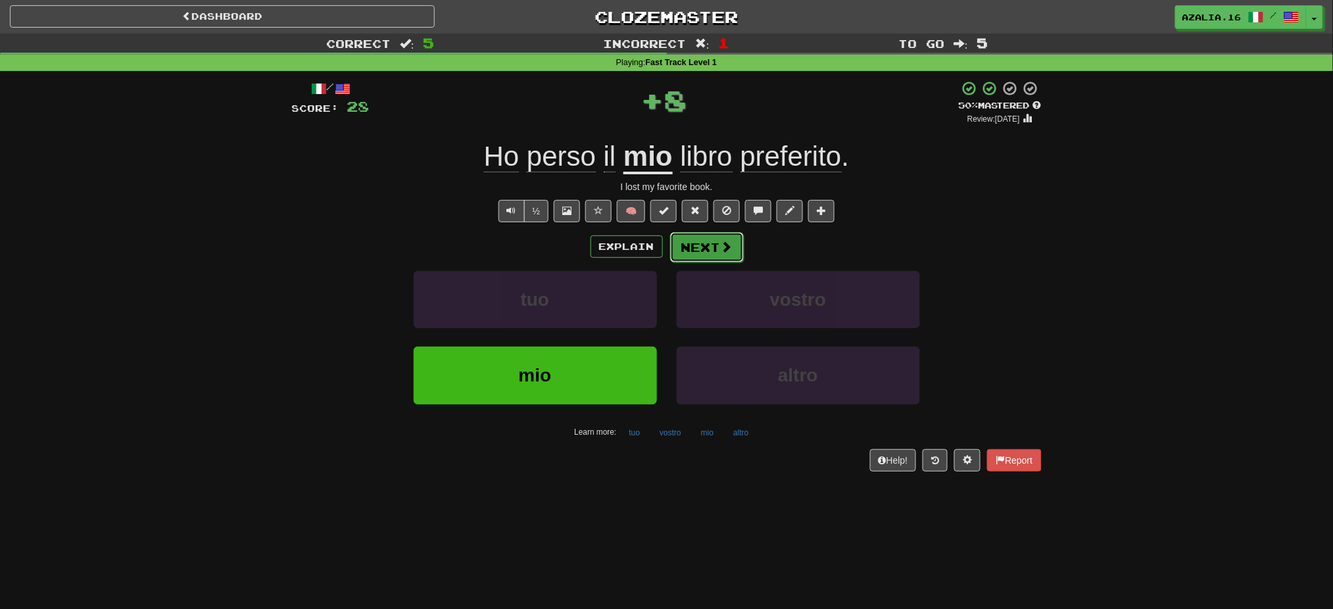
click at [709, 246] on button "Next" at bounding box center [707, 247] width 74 height 30
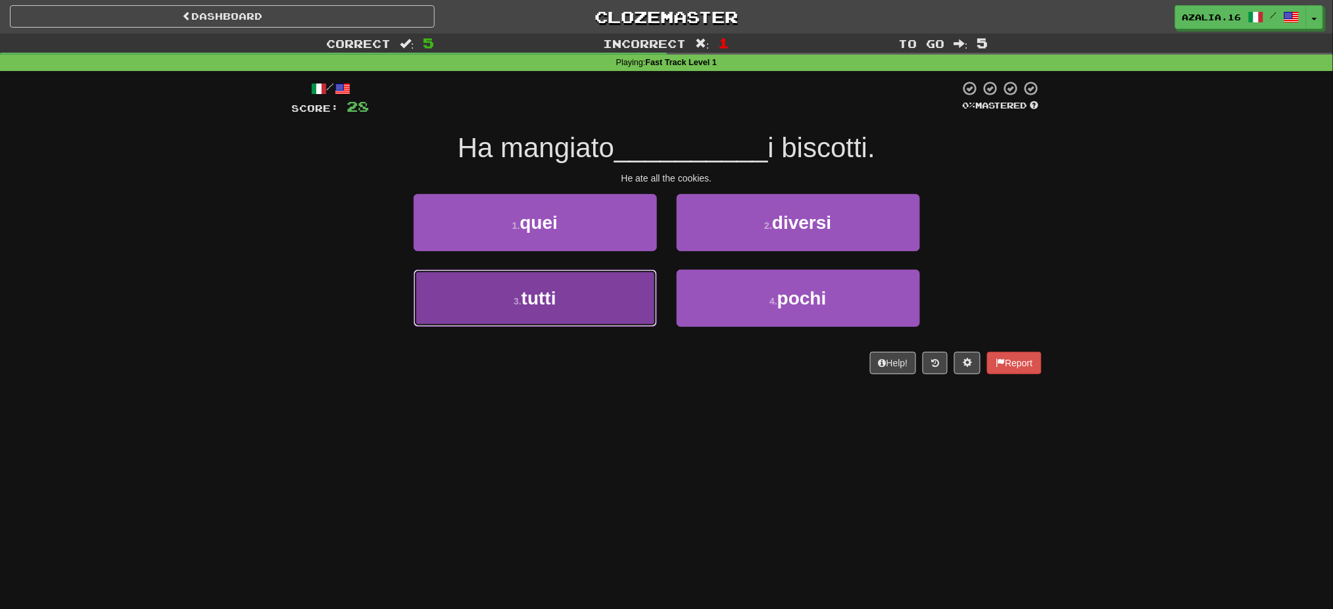
click at [530, 288] on span "tutti" at bounding box center [539, 298] width 35 height 20
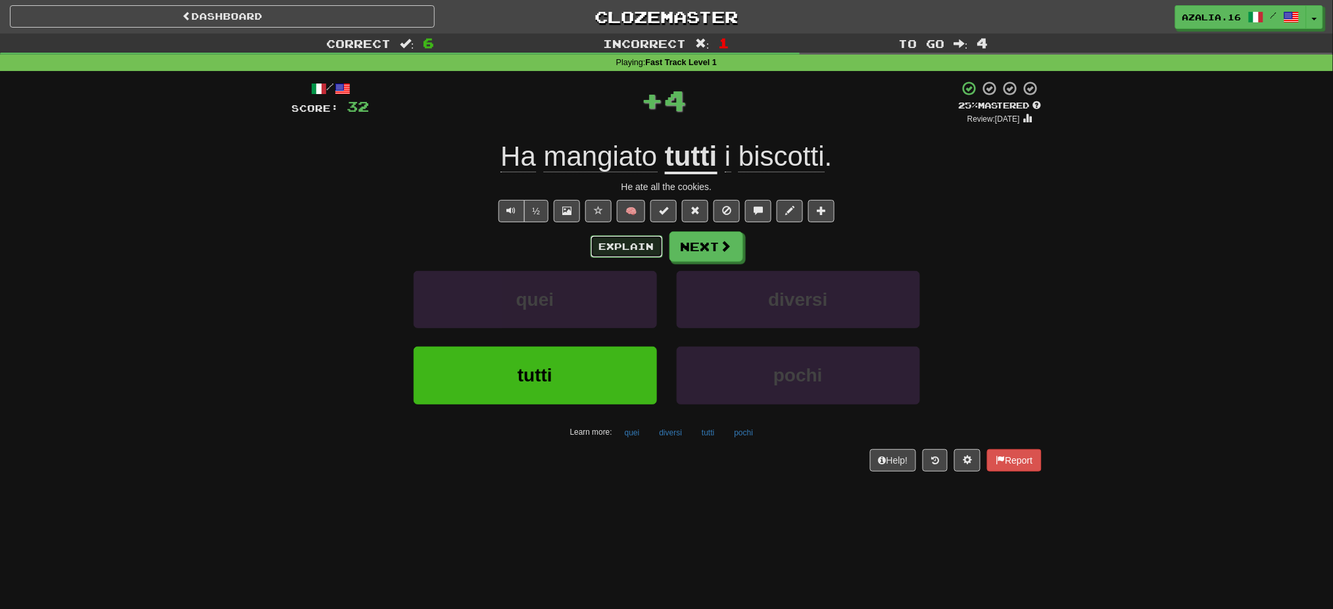
click at [613, 251] on button "Explain" at bounding box center [627, 247] width 72 height 22
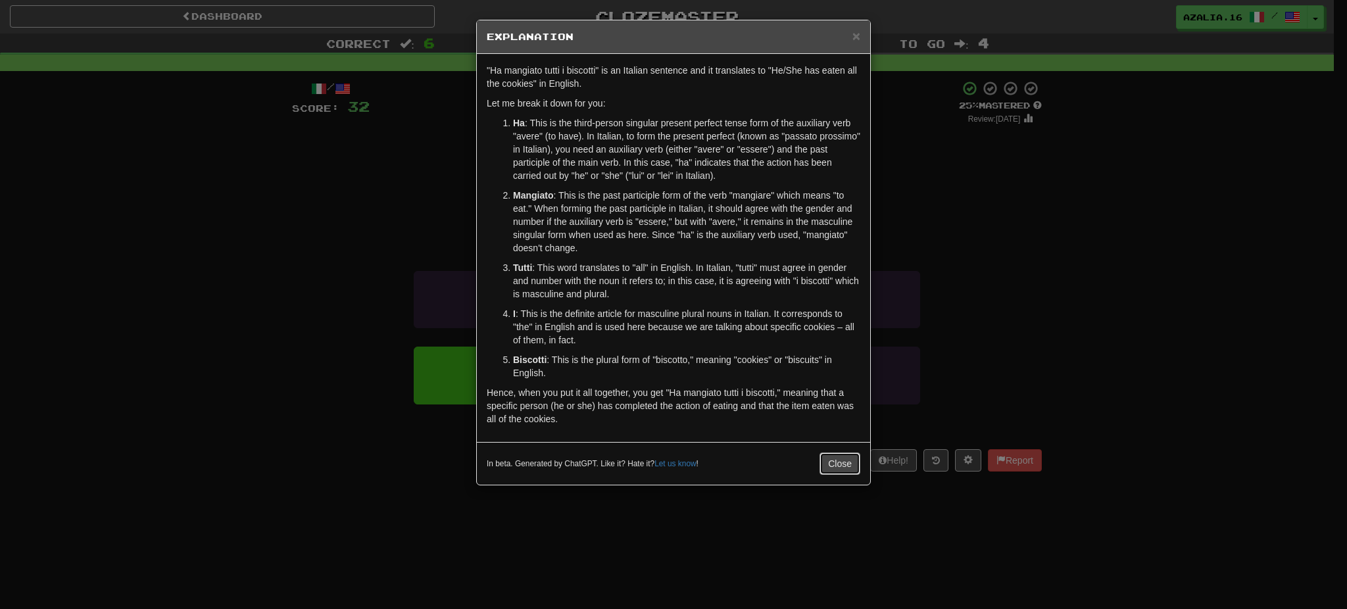
drag, startPoint x: 842, startPoint y: 460, endPoint x: 835, endPoint y: 405, distance: 55.7
click at [842, 460] on button "Close" at bounding box center [840, 464] width 41 height 22
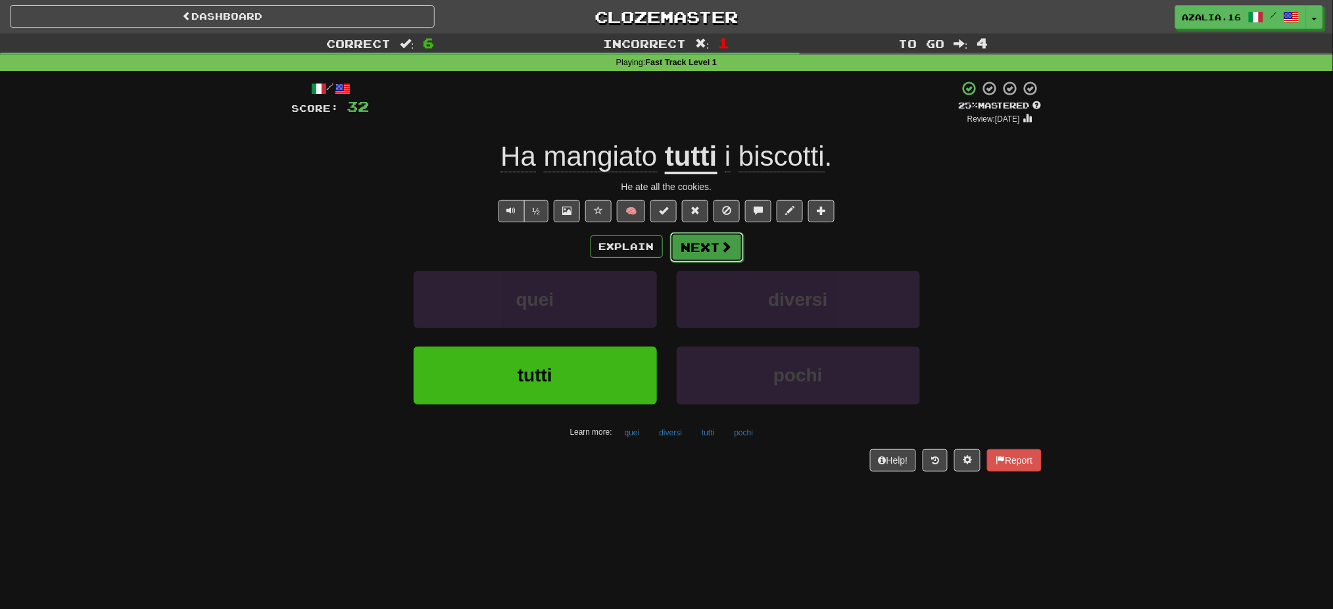
click at [714, 249] on button "Next" at bounding box center [707, 247] width 74 height 30
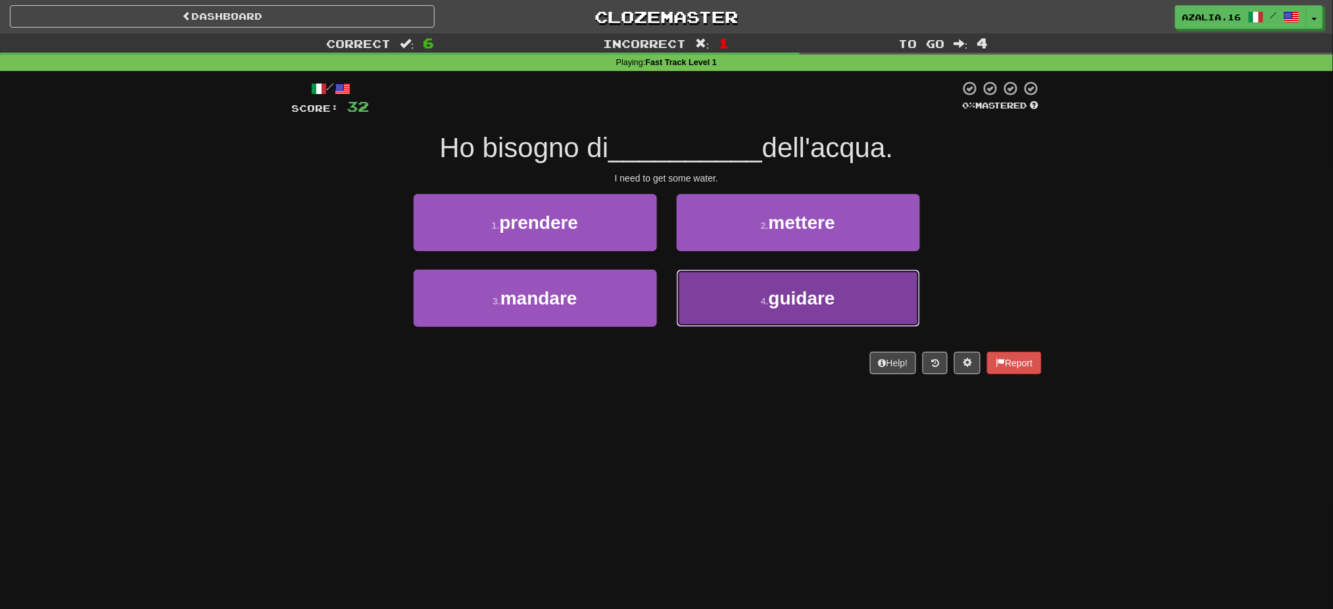
click at [803, 313] on button "4 . guidare" at bounding box center [798, 298] width 243 height 57
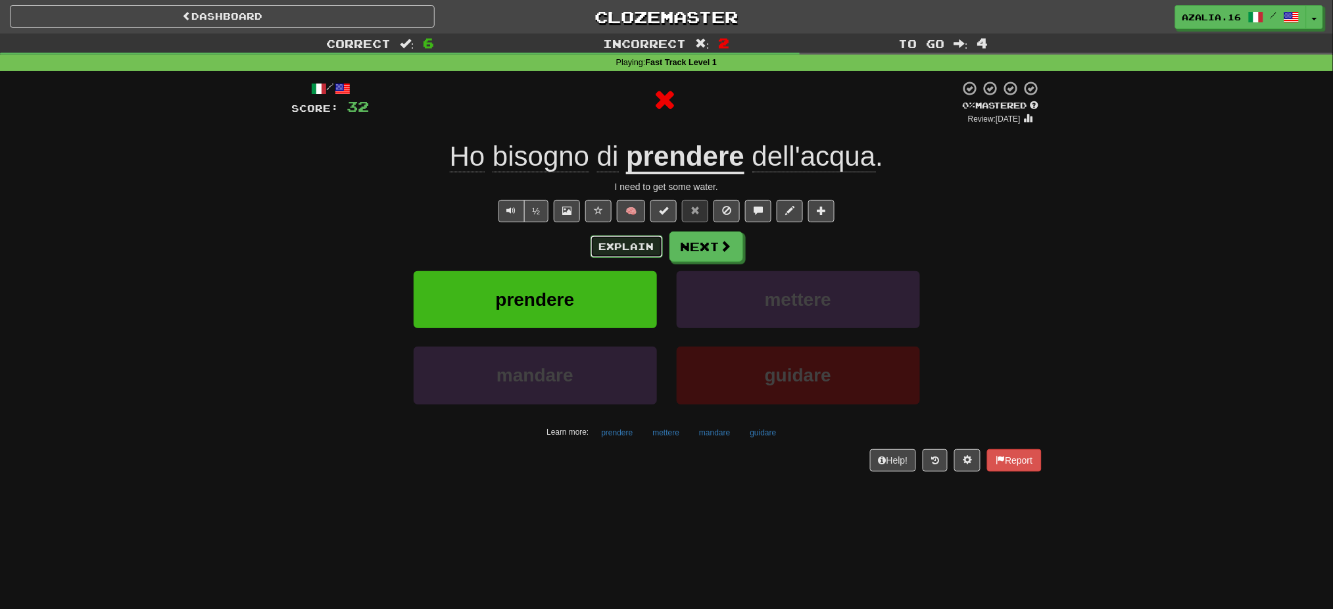
click at [637, 251] on button "Explain" at bounding box center [627, 247] width 72 height 22
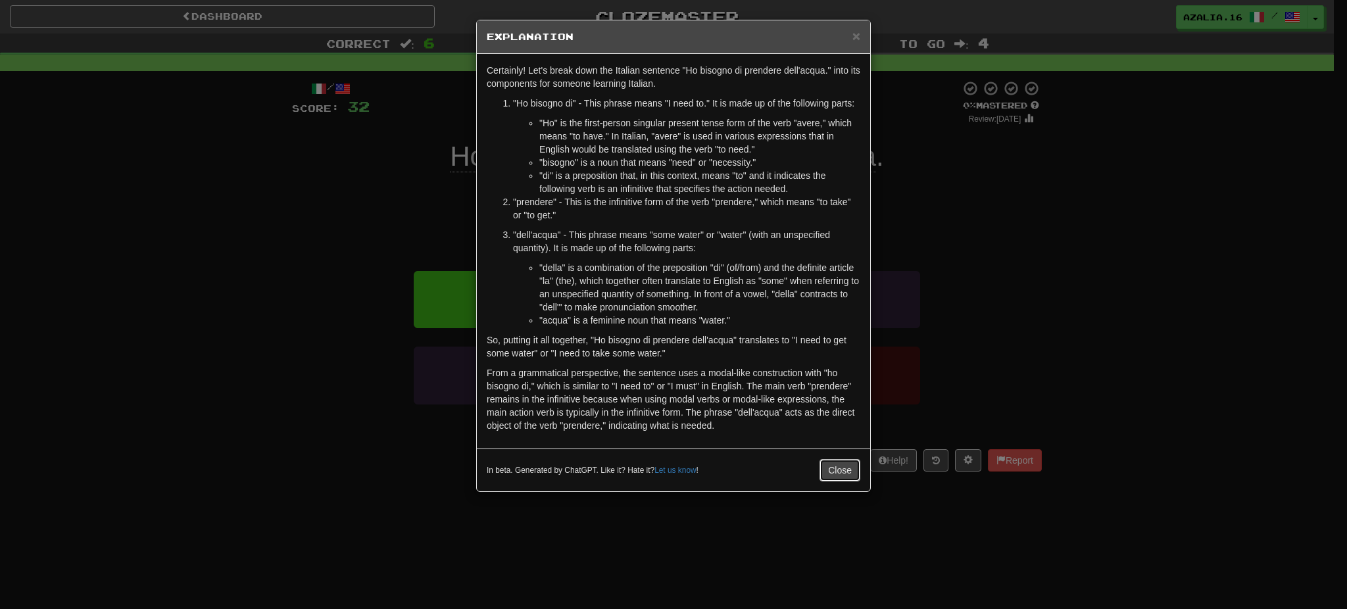
click at [832, 477] on button "Close" at bounding box center [840, 470] width 41 height 22
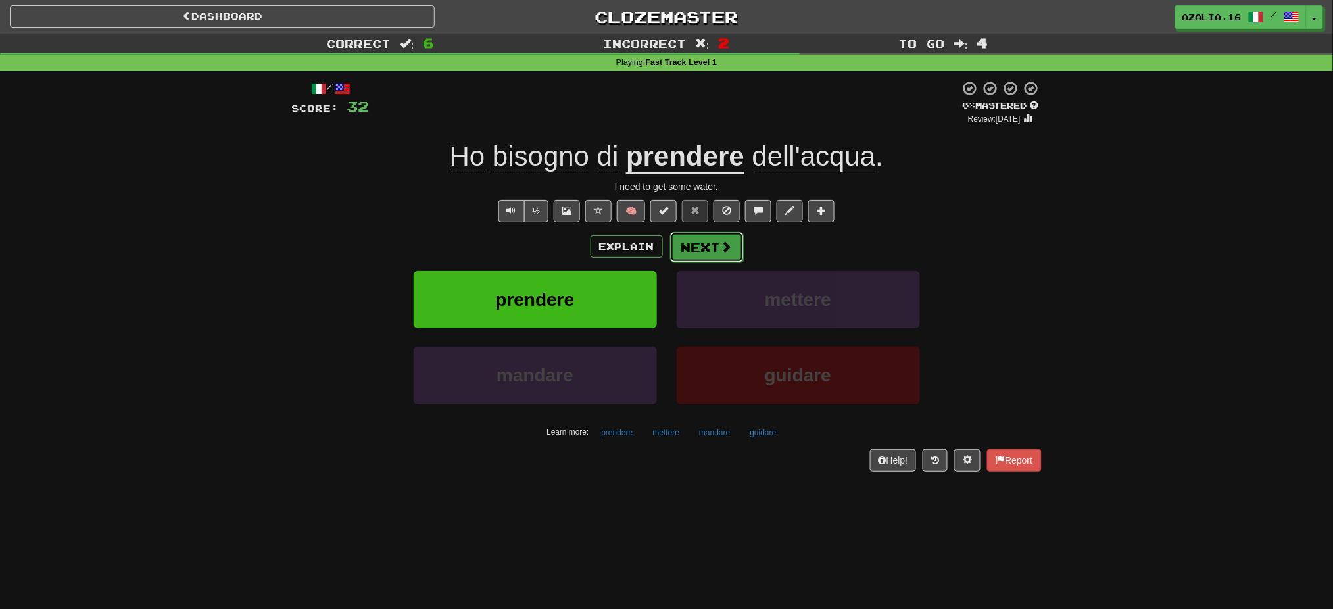
click at [699, 243] on button "Next" at bounding box center [707, 247] width 74 height 30
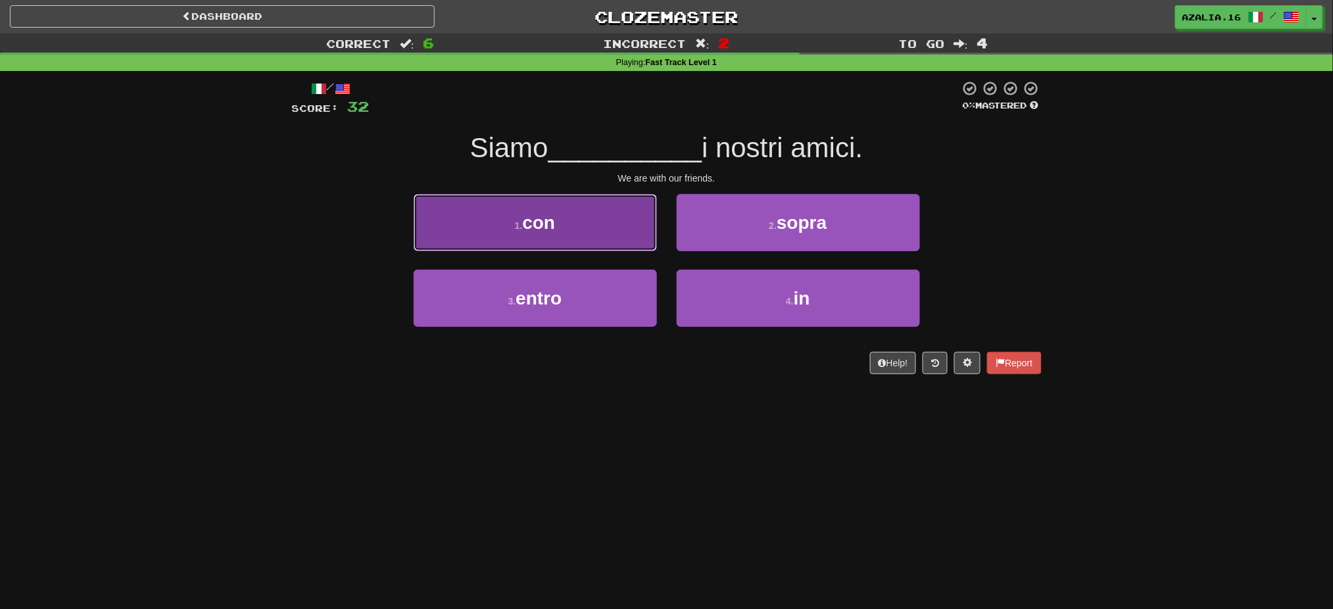
click at [616, 228] on button "1 . con" at bounding box center [535, 222] width 243 height 57
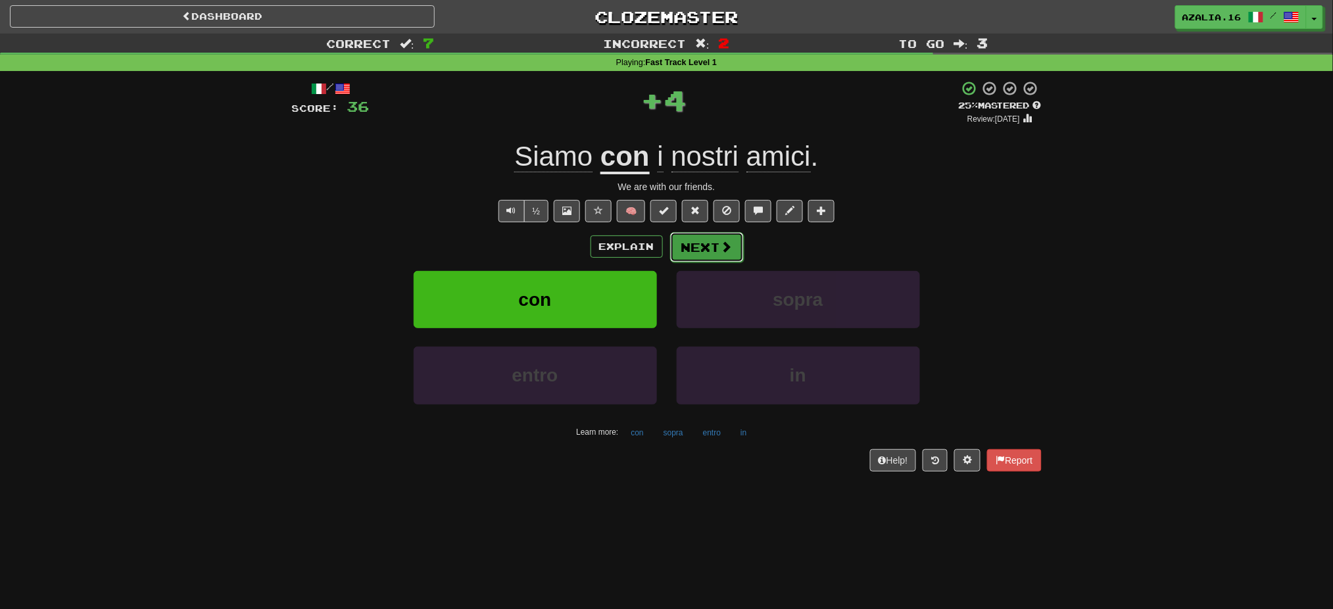
click at [710, 239] on button "Next" at bounding box center [707, 247] width 74 height 30
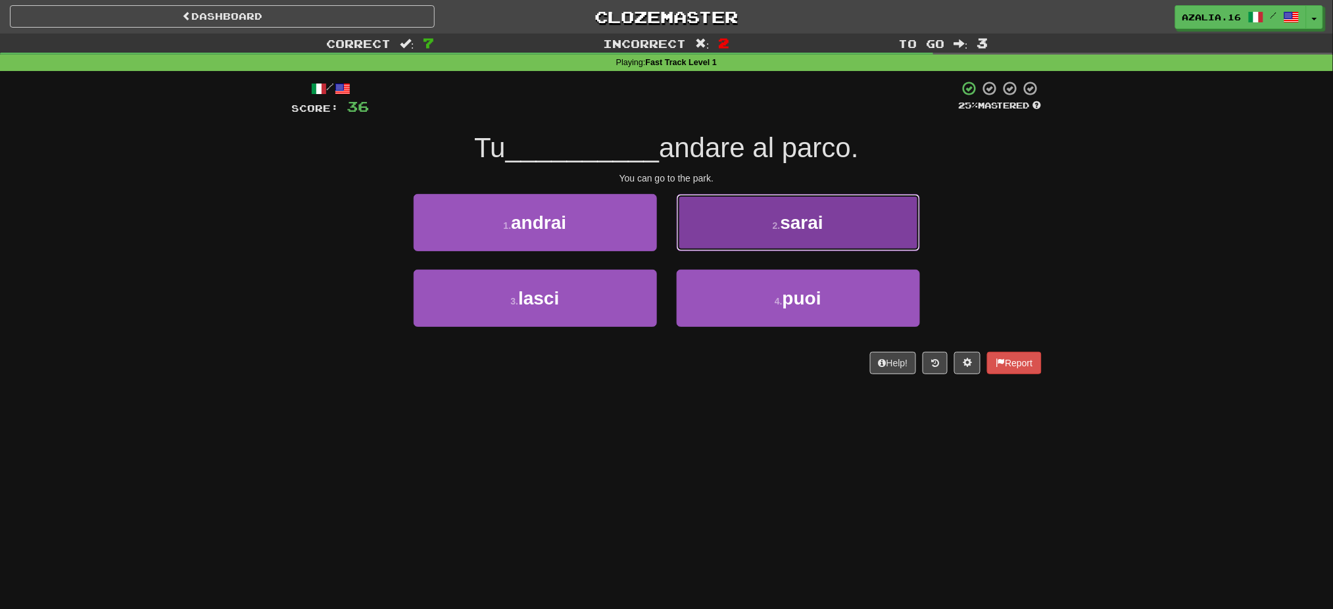
click at [847, 229] on button "2 . sarai" at bounding box center [798, 222] width 243 height 57
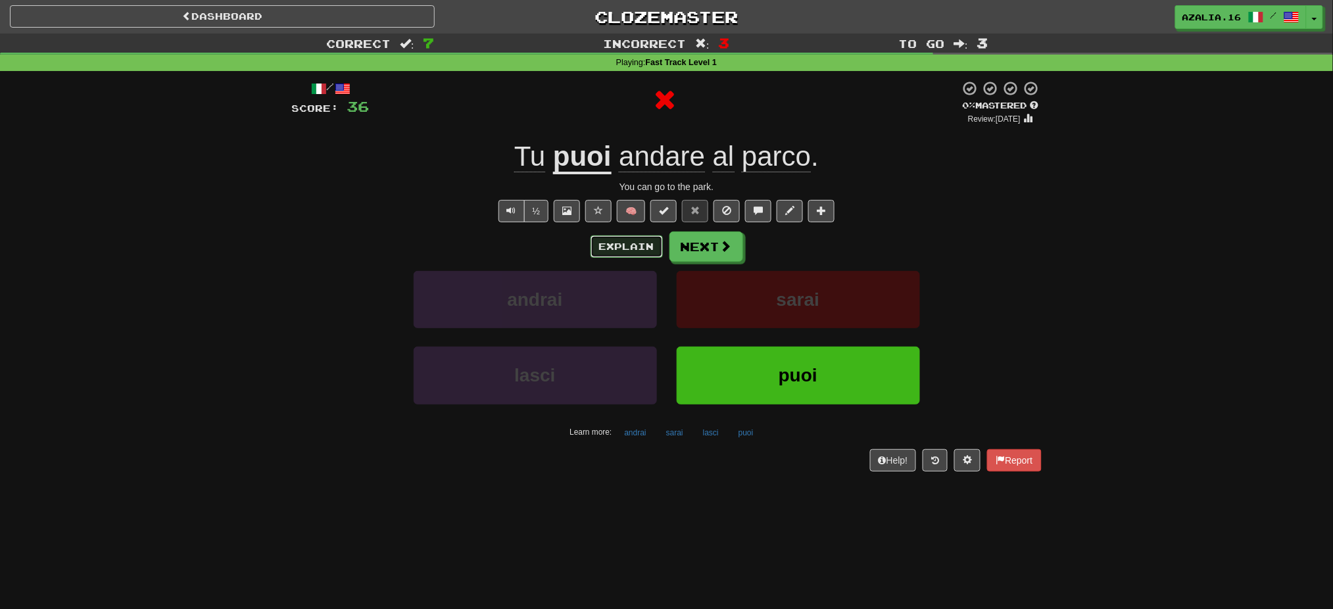
click at [639, 251] on button "Explain" at bounding box center [627, 247] width 72 height 22
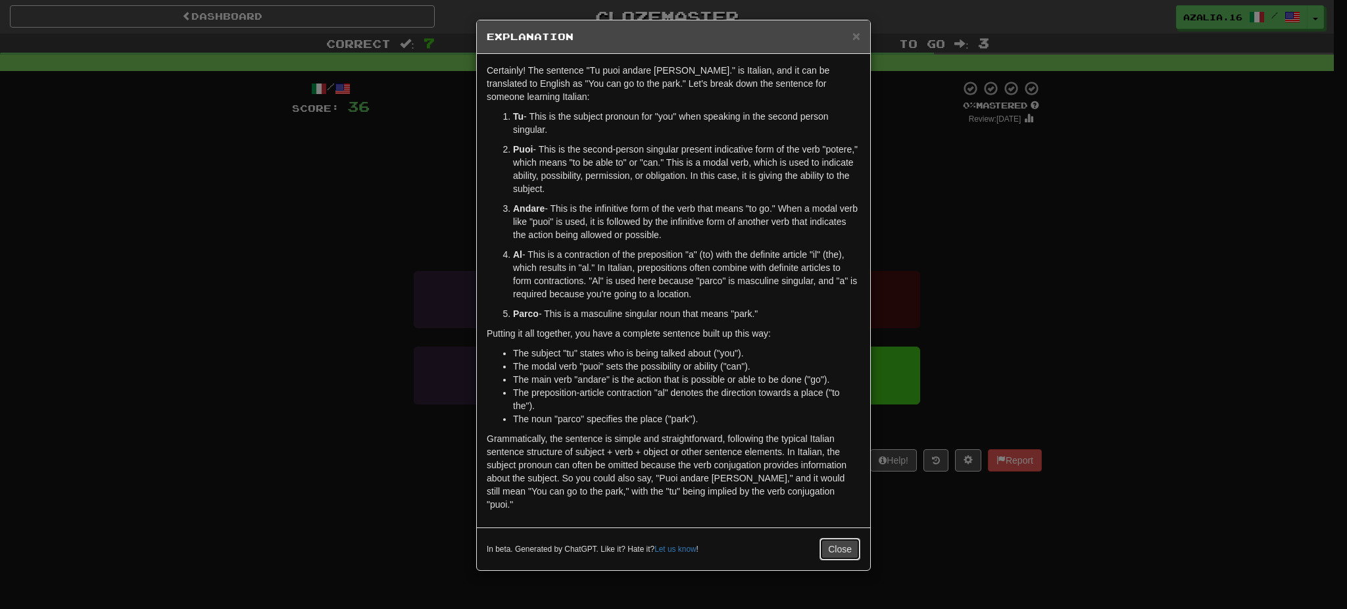
click at [836, 538] on button "Close" at bounding box center [840, 549] width 41 height 22
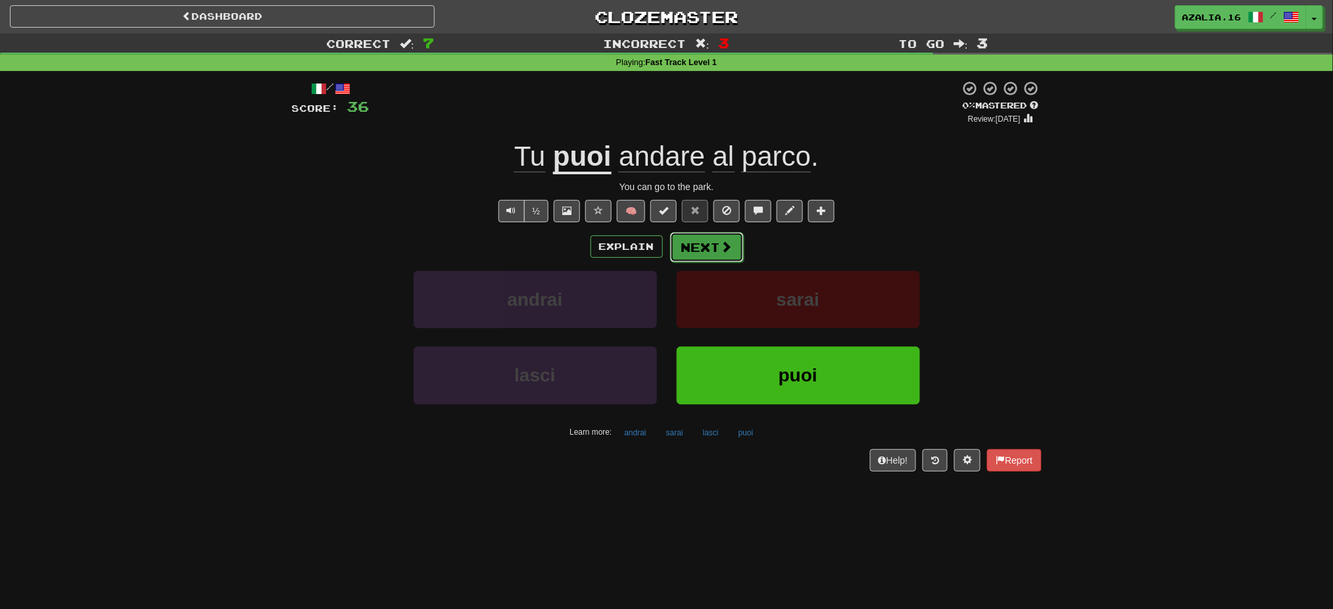
click at [714, 245] on button "Next" at bounding box center [707, 247] width 74 height 30
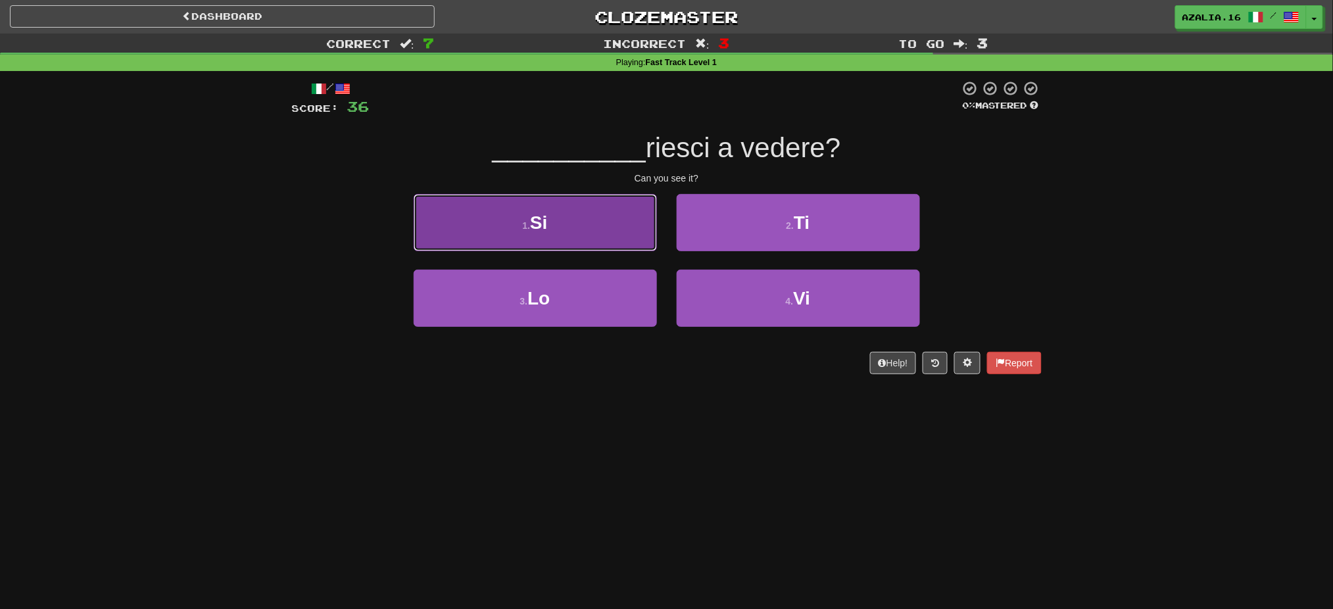
click at [592, 219] on button "1 . Si" at bounding box center [535, 222] width 243 height 57
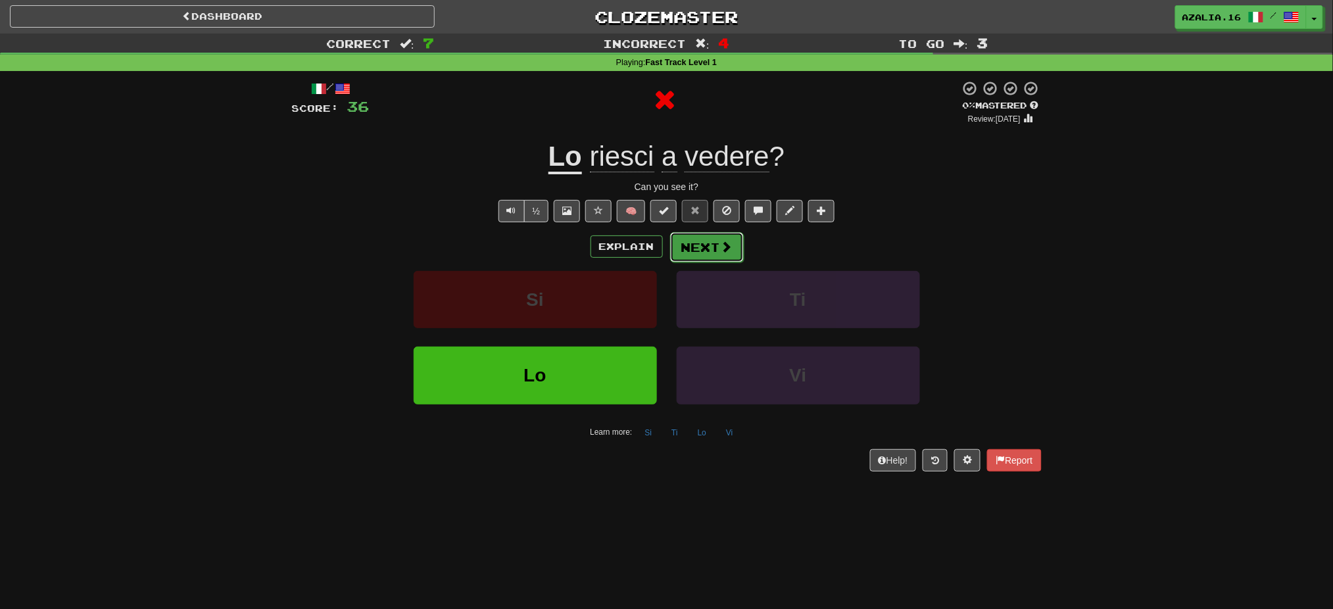
click at [699, 248] on button "Next" at bounding box center [707, 247] width 74 height 30
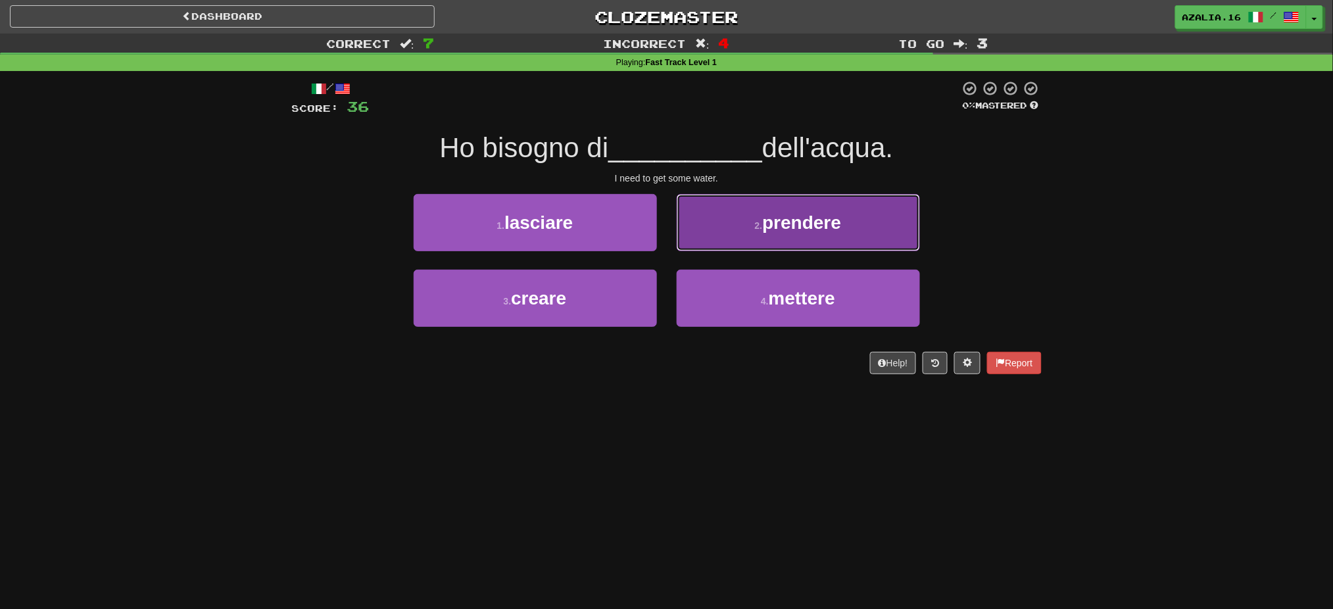
click at [758, 228] on small "2 ." at bounding box center [759, 225] width 8 height 11
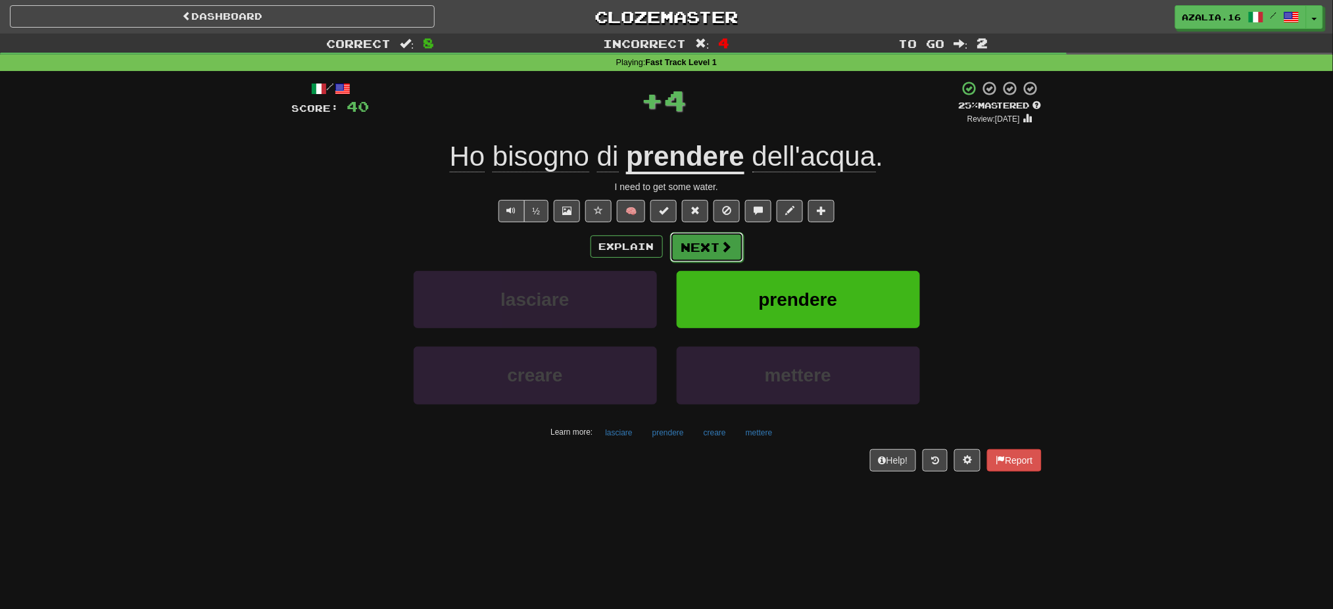
click at [705, 247] on button "Next" at bounding box center [707, 247] width 74 height 30
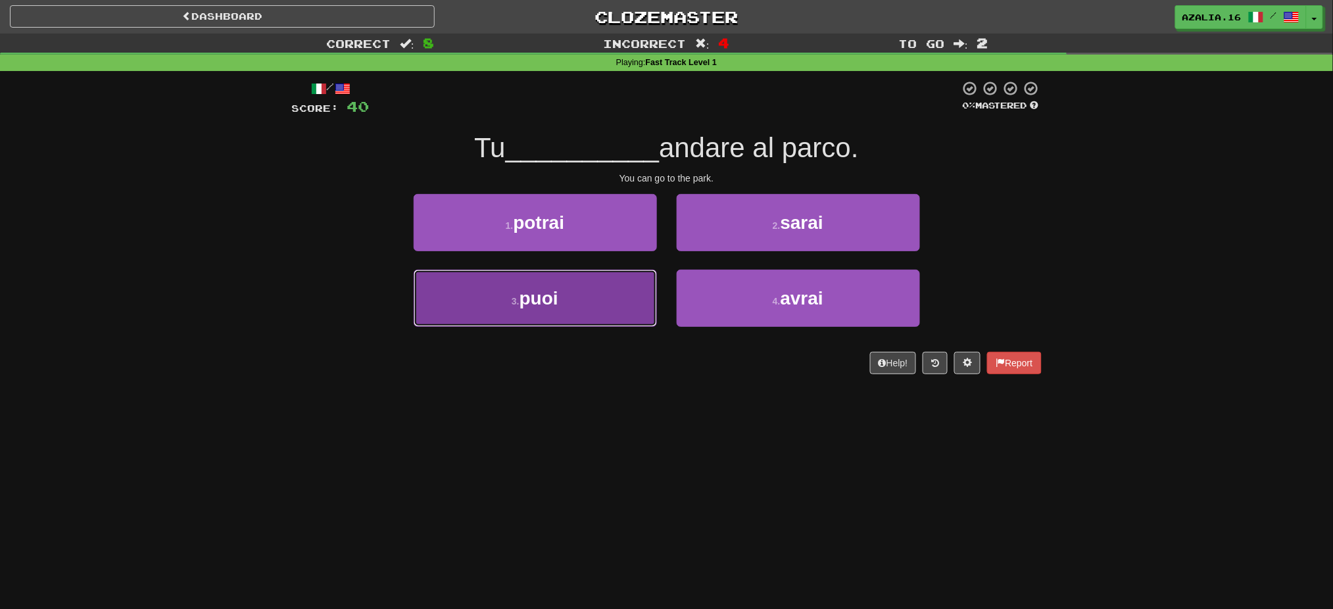
click at [560, 326] on button "3 . puoi" at bounding box center [535, 298] width 243 height 57
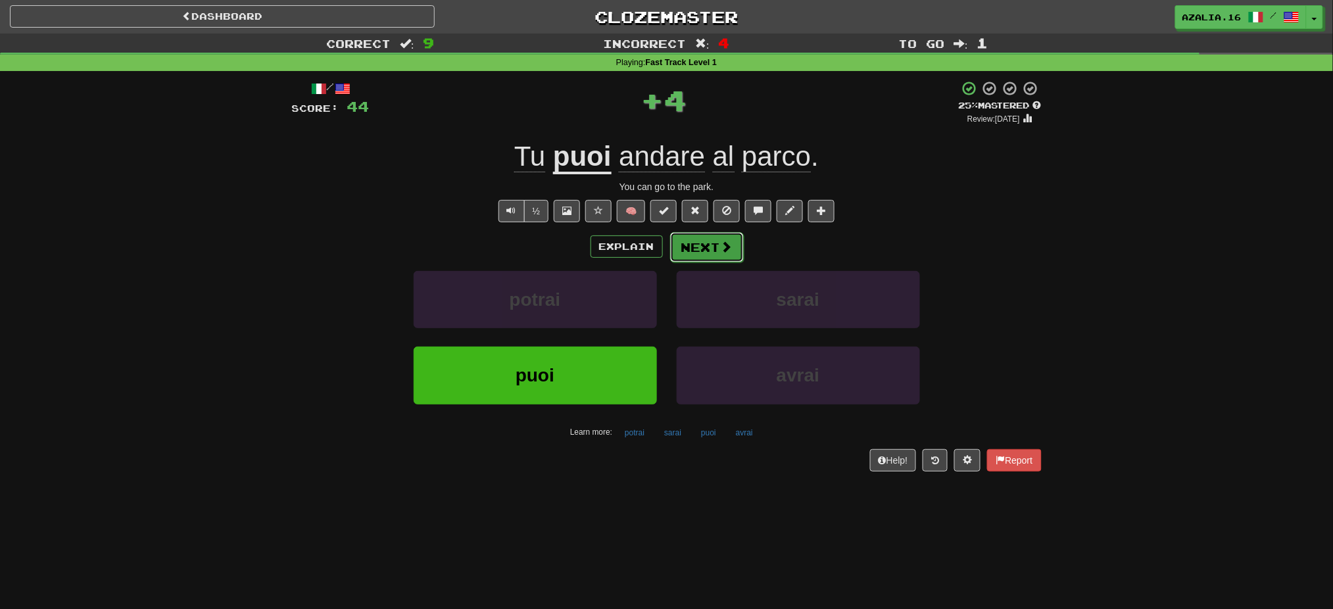
click at [717, 247] on button "Next" at bounding box center [707, 247] width 74 height 30
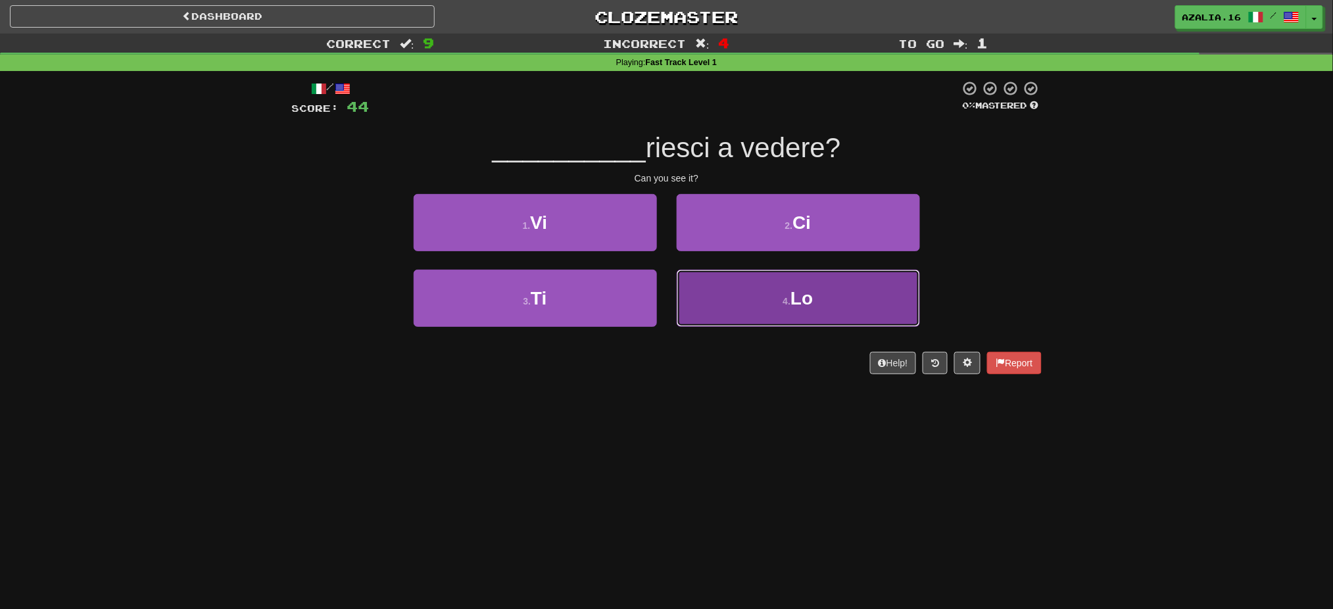
click at [758, 308] on button "4 . Lo" at bounding box center [798, 298] width 243 height 57
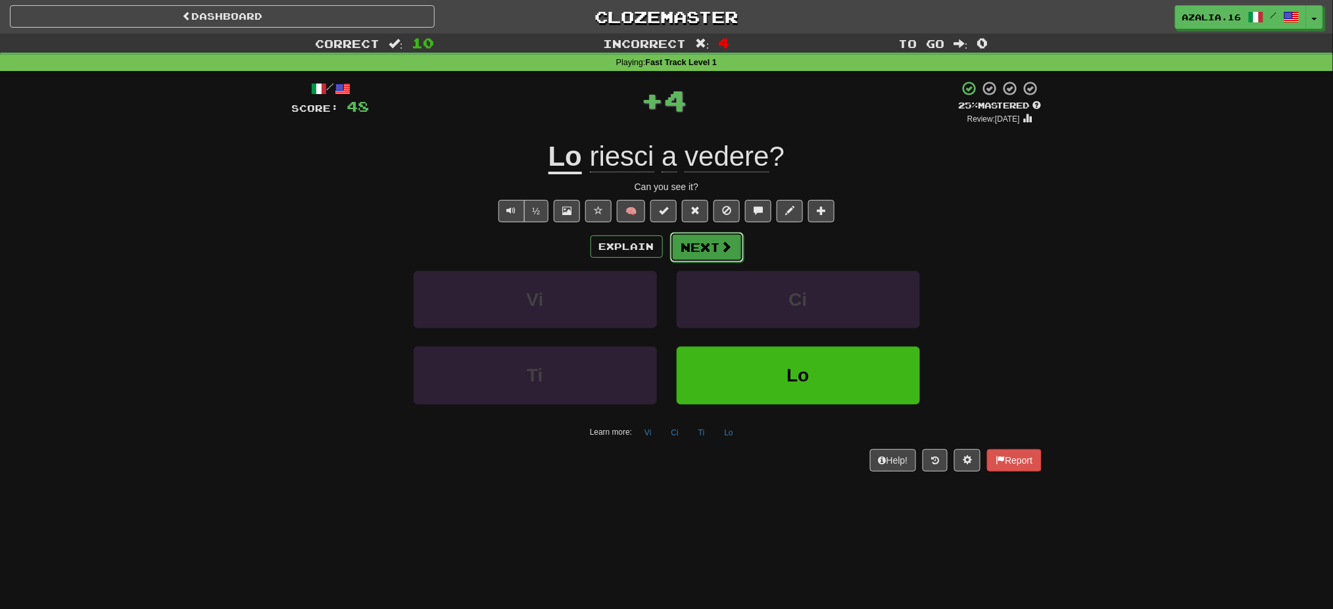
click at [714, 237] on button "Next" at bounding box center [707, 247] width 74 height 30
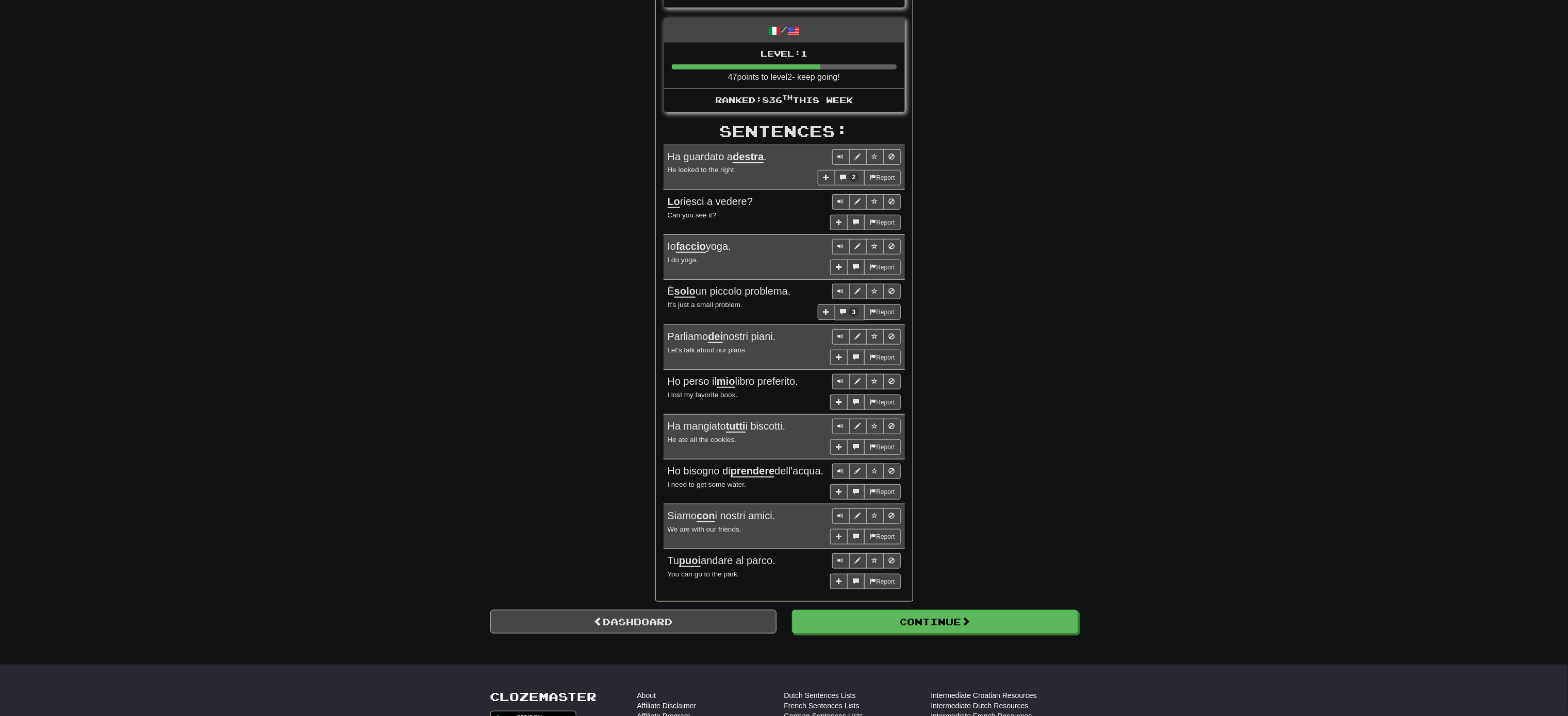
scroll to position [515, 0]
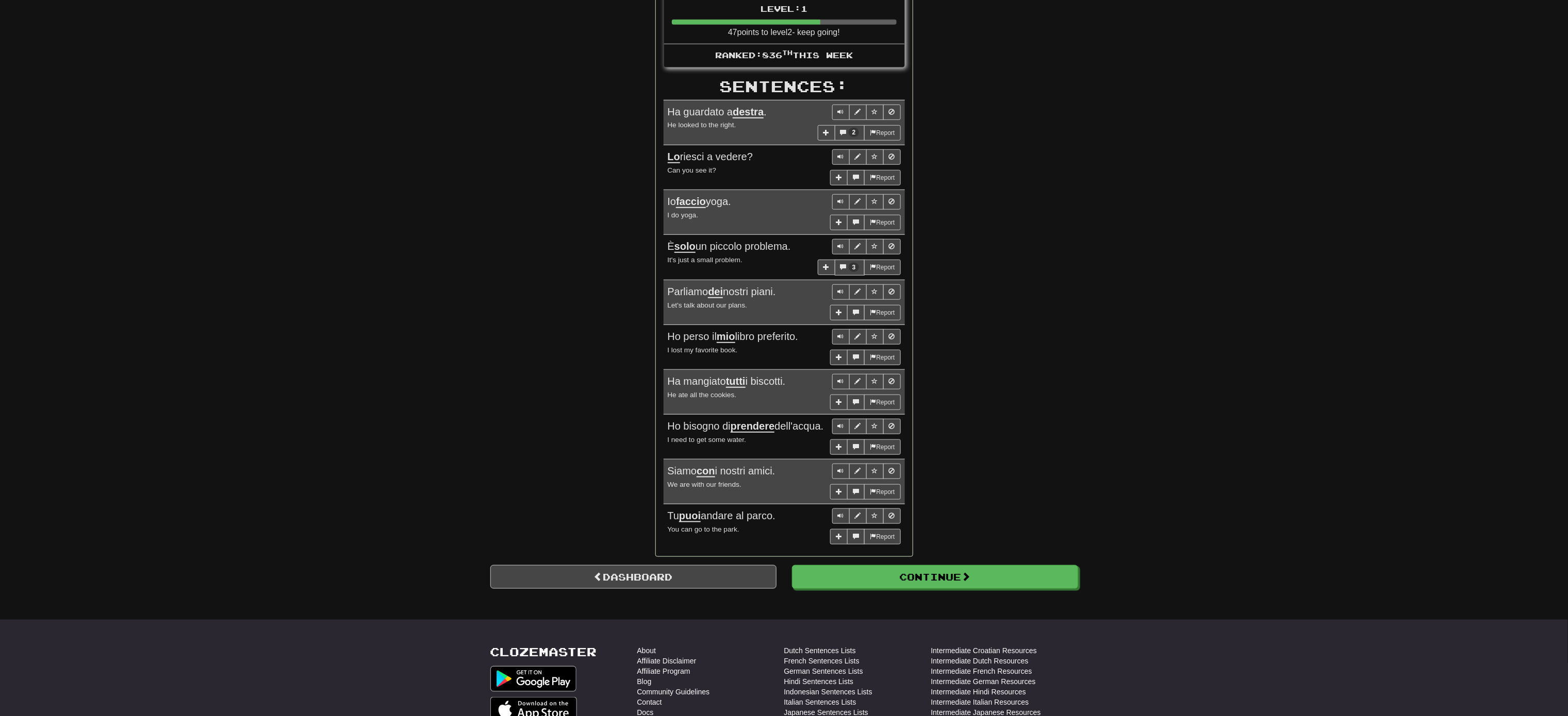
click at [1045, 139] on div "Correct : 10 Incorrect : 4 To go : 0 Playing : Fast Track Level 1 Round Complet…" at bounding box center [784, 52] width 1568 height 1083
click at [885, 477] on button "Continue" at bounding box center [935, 577] width 286 height 24
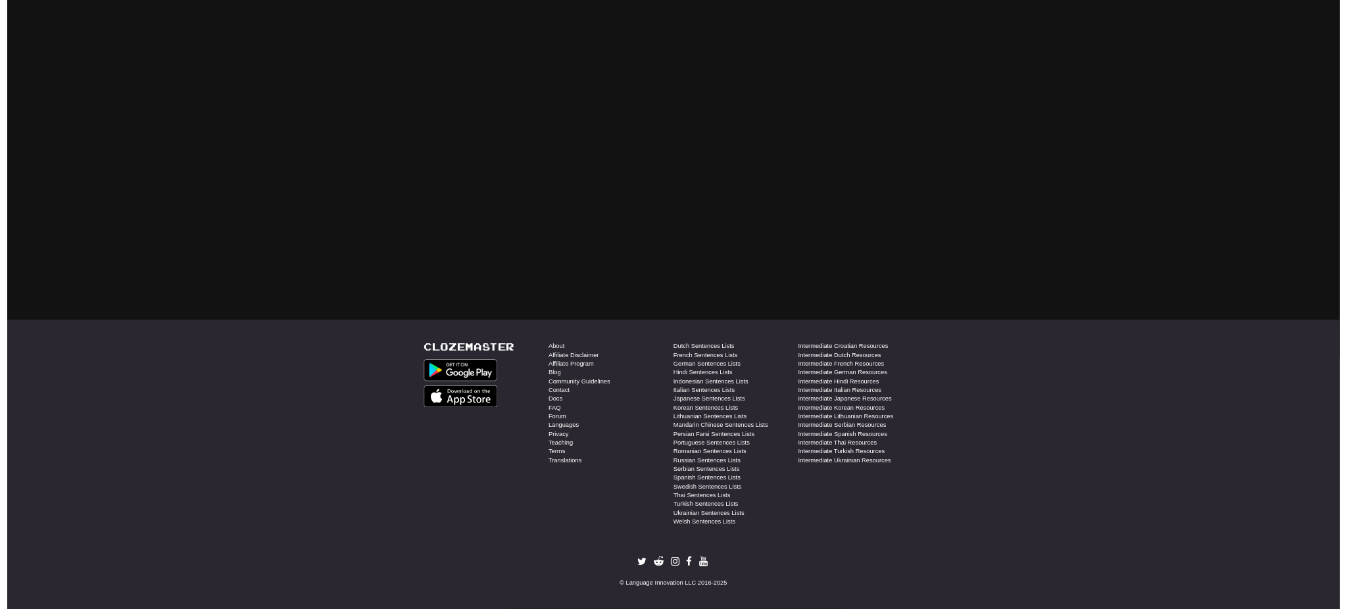
scroll to position [0, 0]
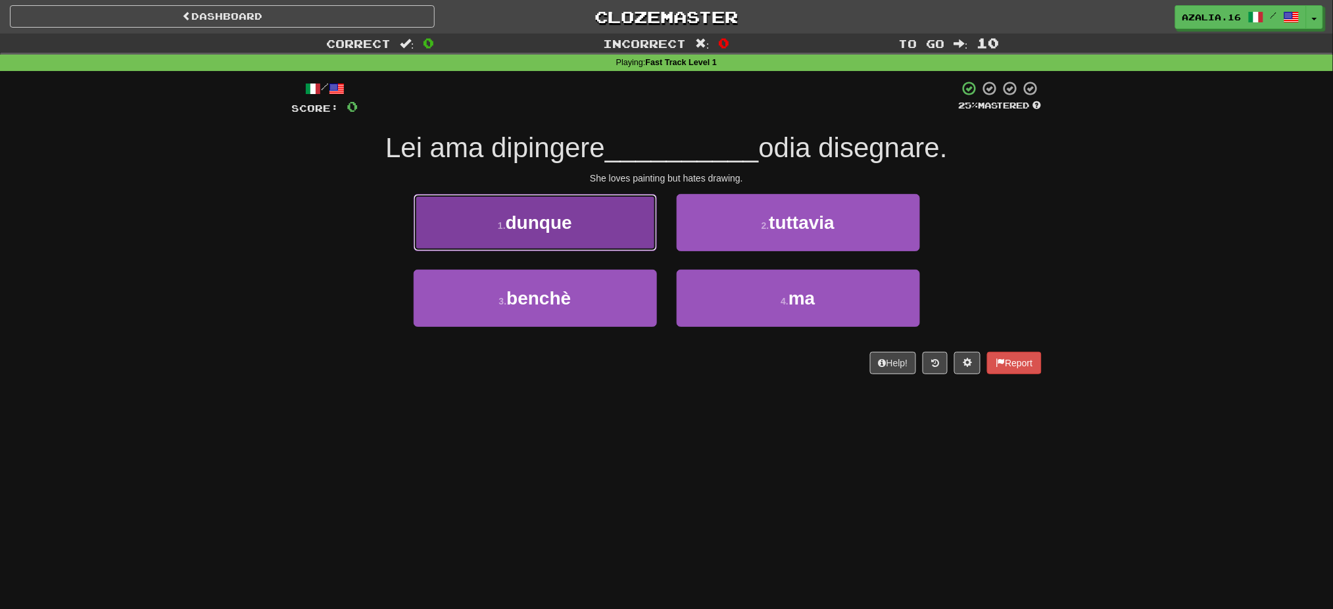
click at [615, 239] on button "1 . dunque" at bounding box center [535, 222] width 243 height 57
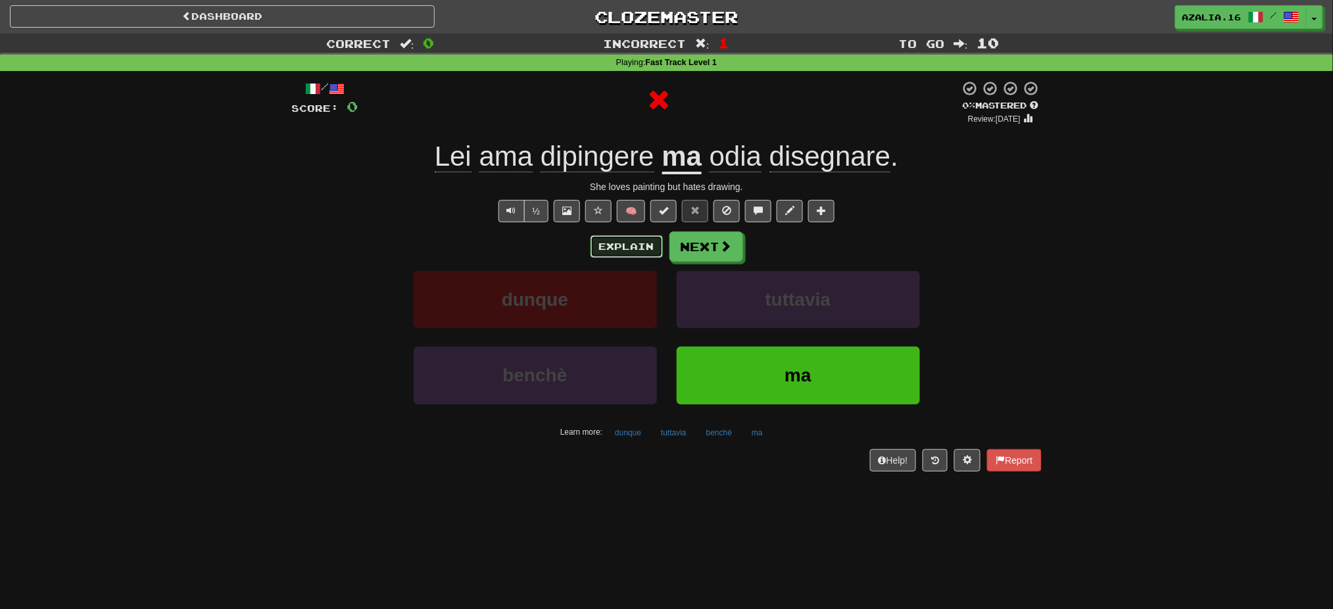
click at [626, 249] on button "Explain" at bounding box center [627, 247] width 72 height 22
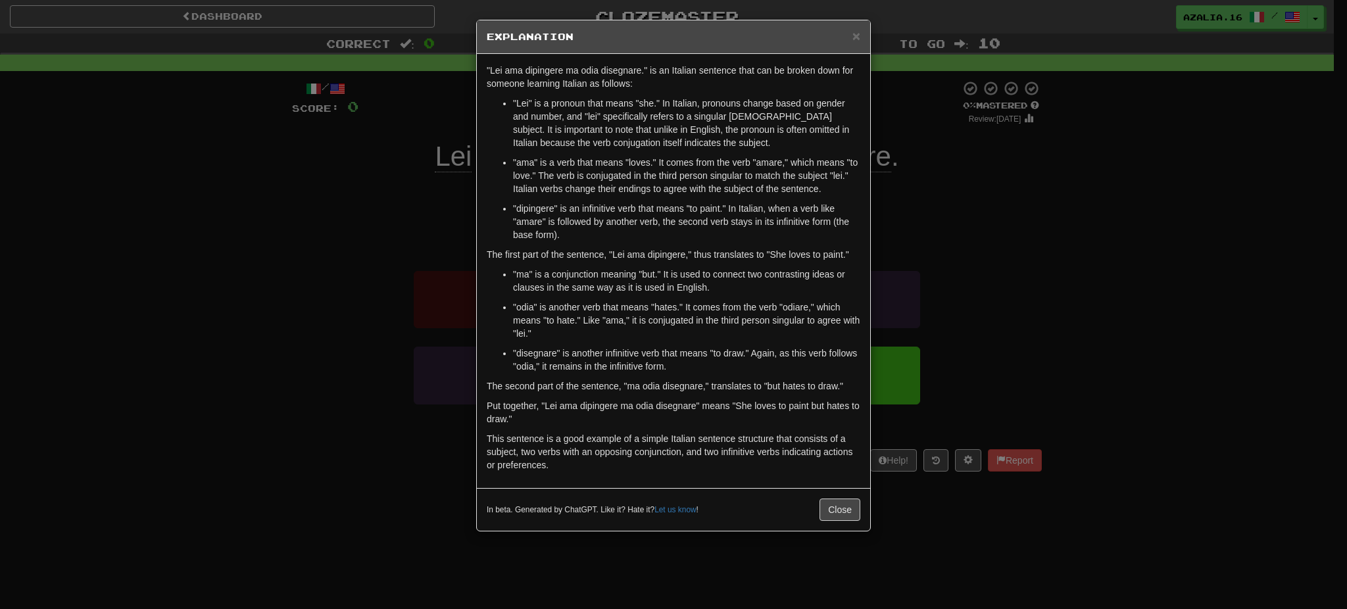
click at [1095, 341] on div "× Explanation "Lei ama dipingere ma odia disegnare." is an Italian sentence tha…" at bounding box center [673, 304] width 1347 height 609
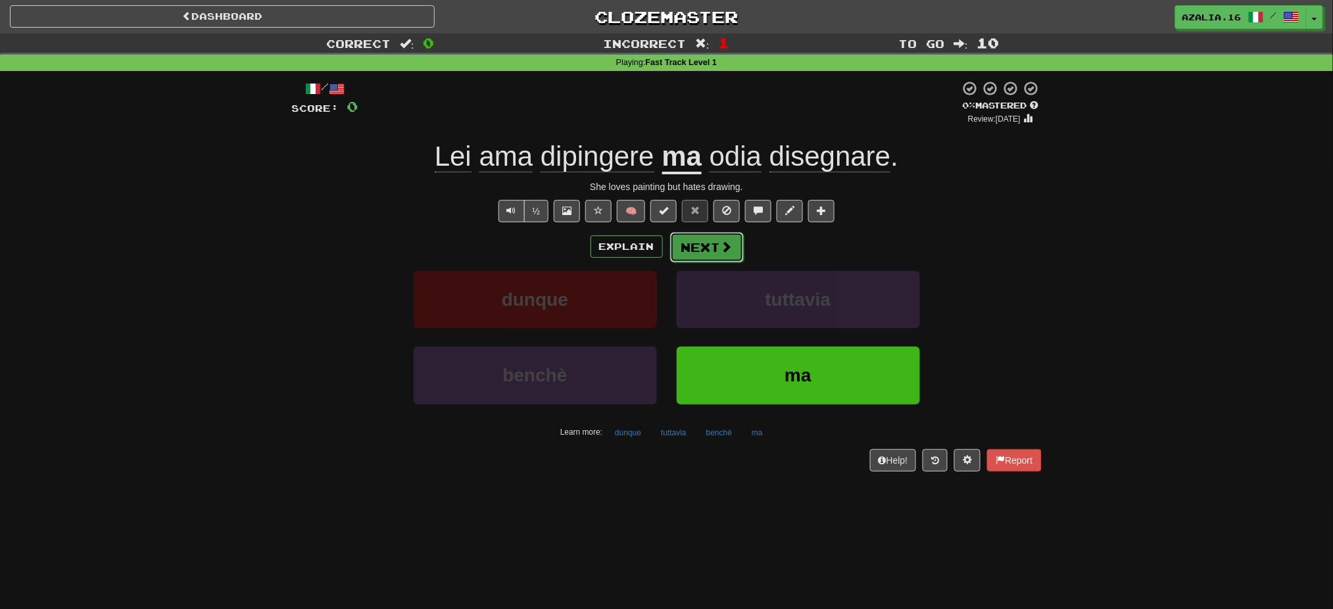
click at [724, 253] on span at bounding box center [727, 247] width 12 height 12
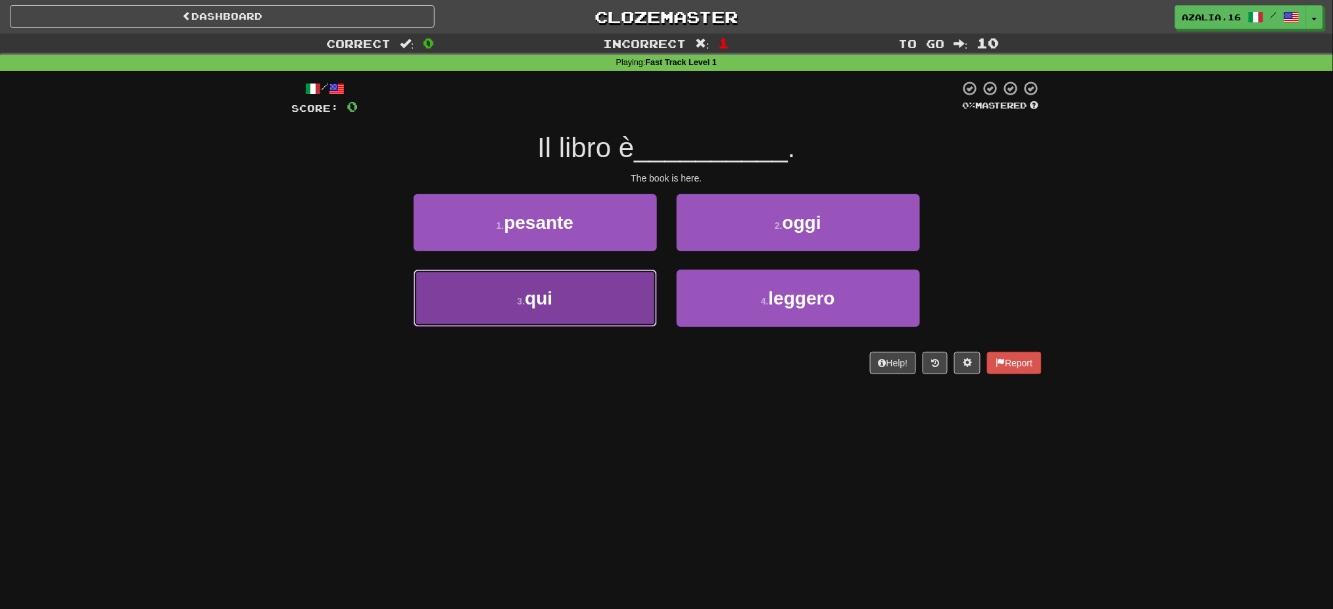
click at [576, 291] on button "3 . qui" at bounding box center [535, 298] width 243 height 57
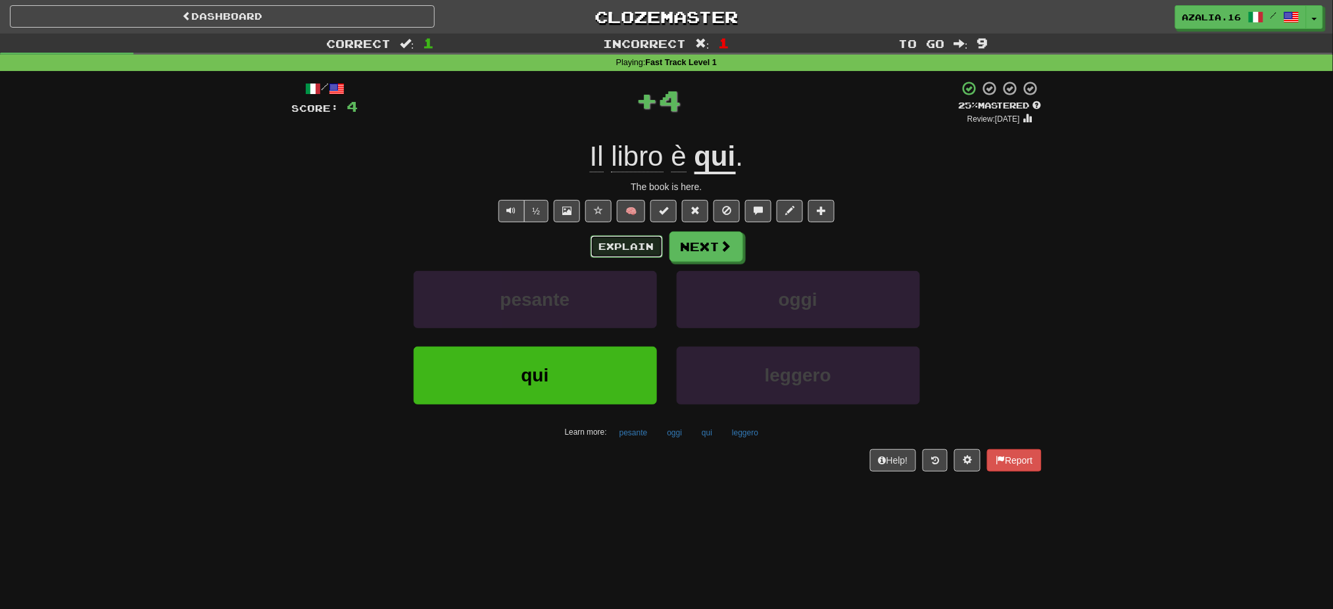
click at [653, 247] on button "Explain" at bounding box center [627, 247] width 72 height 22
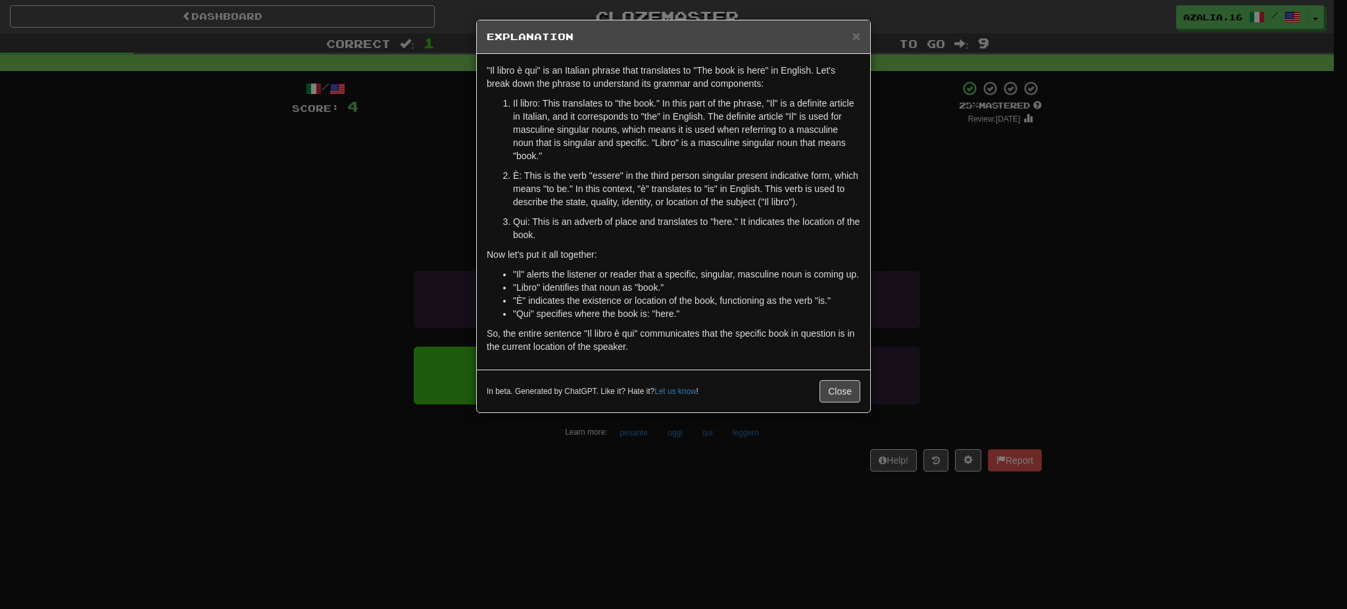
click at [851, 603] on div "× Explanation "Il libro è qui" is an Italian phrase that translates to "The boo…" at bounding box center [673, 304] width 1347 height 609
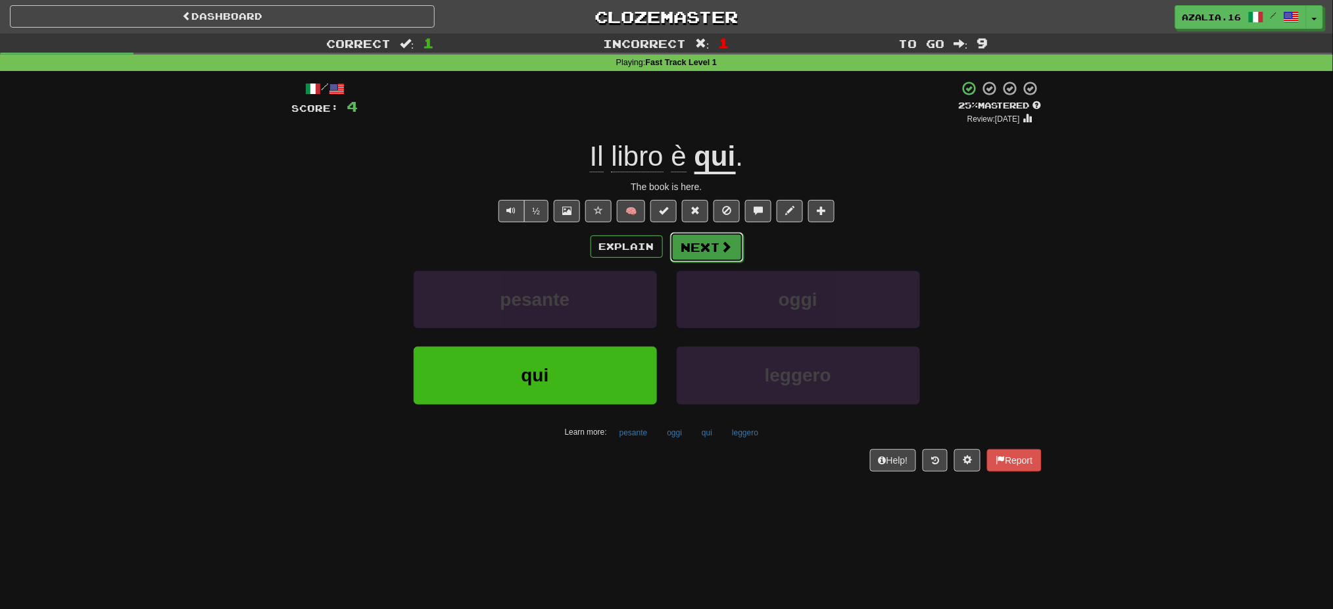
click at [701, 247] on button "Next" at bounding box center [707, 247] width 74 height 30
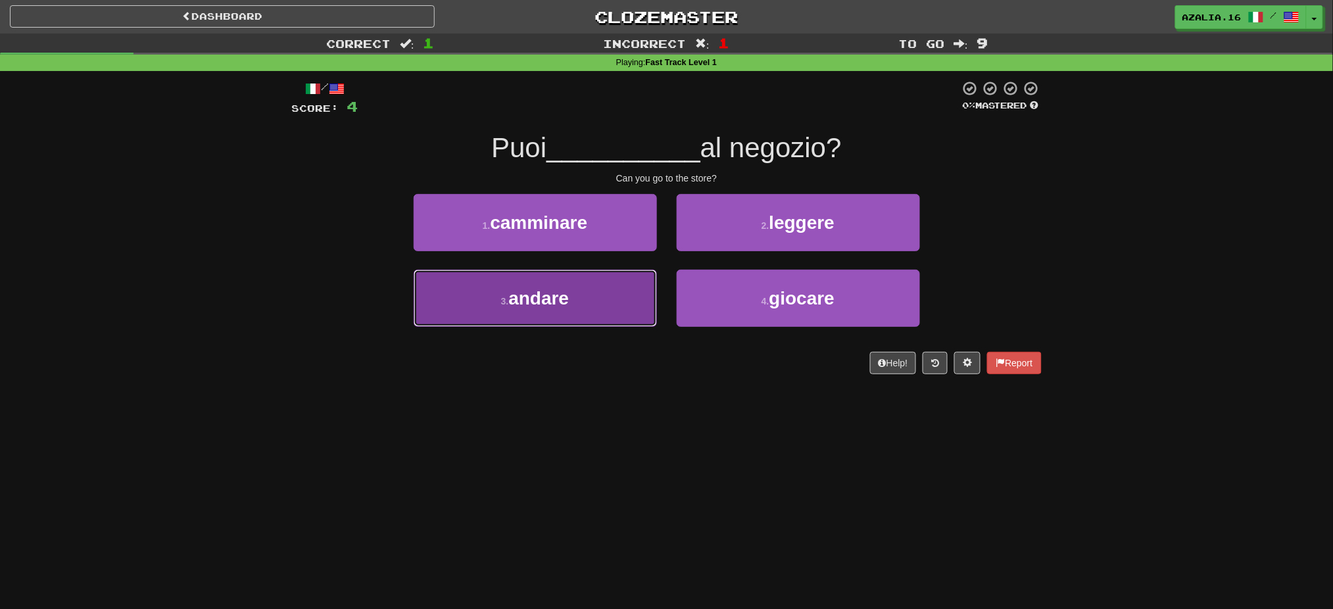
click at [556, 309] on span "andare" at bounding box center [539, 298] width 61 height 20
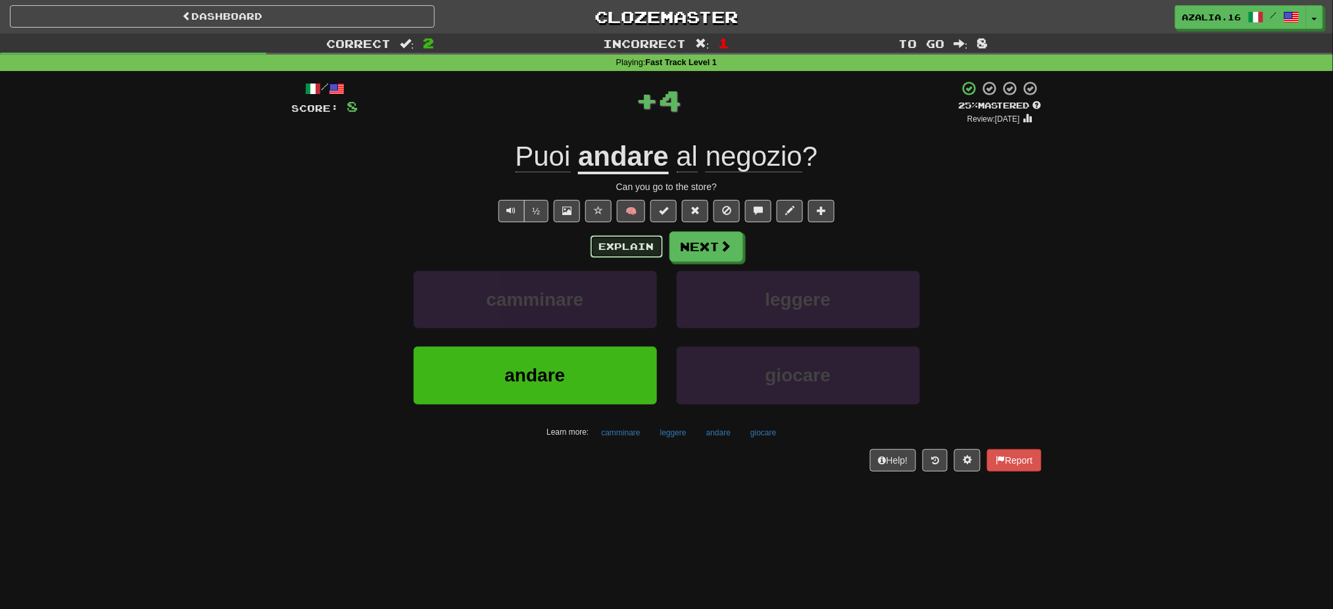
click at [645, 239] on button "Explain" at bounding box center [627, 247] width 72 height 22
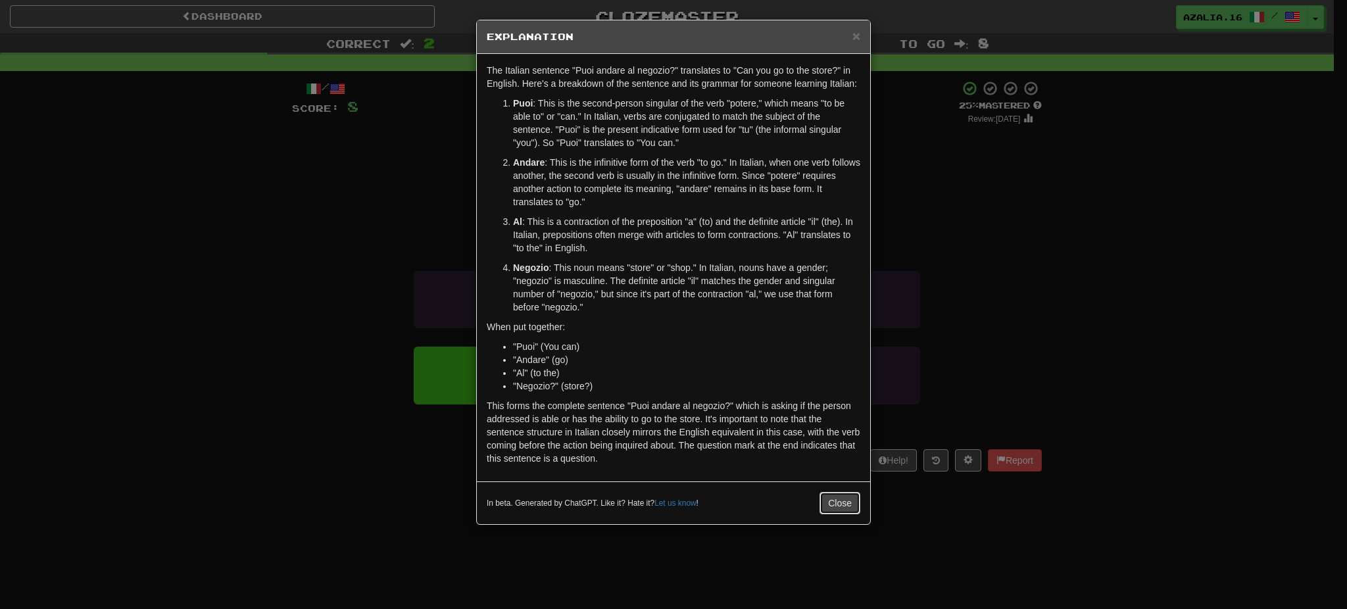
click at [826, 508] on button "Close" at bounding box center [840, 503] width 41 height 22
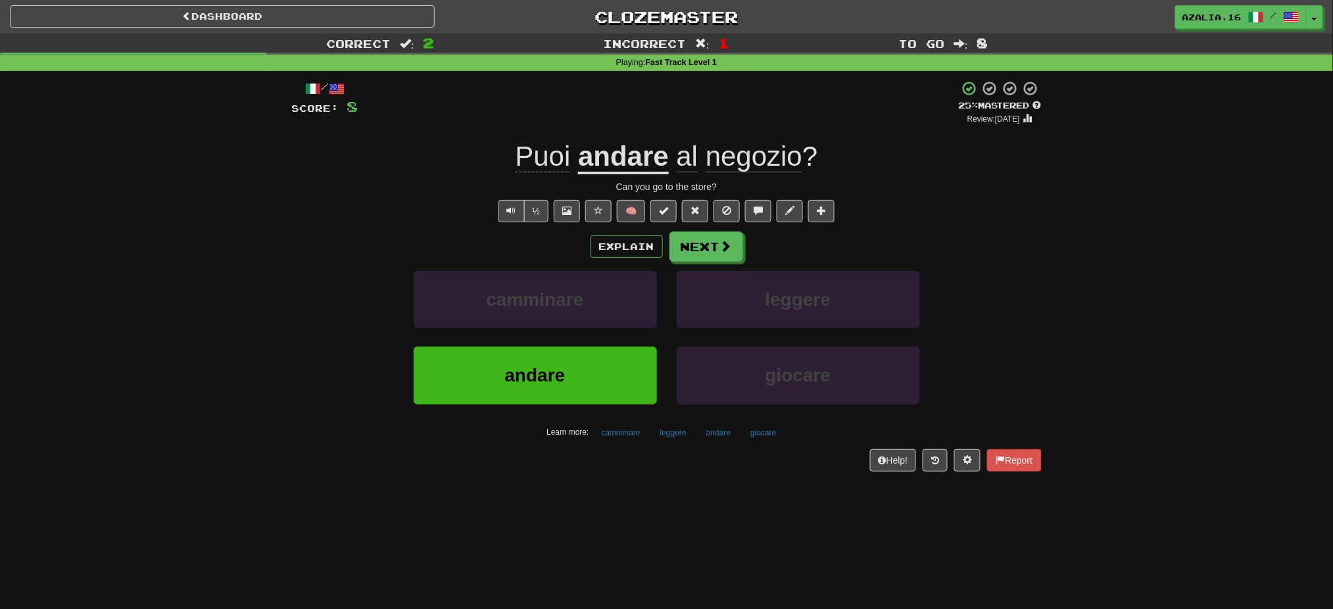
click at [717, 262] on div "Explain Next camminare leggere andare giocare Learn more: camminare leggere and…" at bounding box center [667, 337] width 750 height 211
click at [716, 261] on button "Next" at bounding box center [707, 247] width 74 height 30
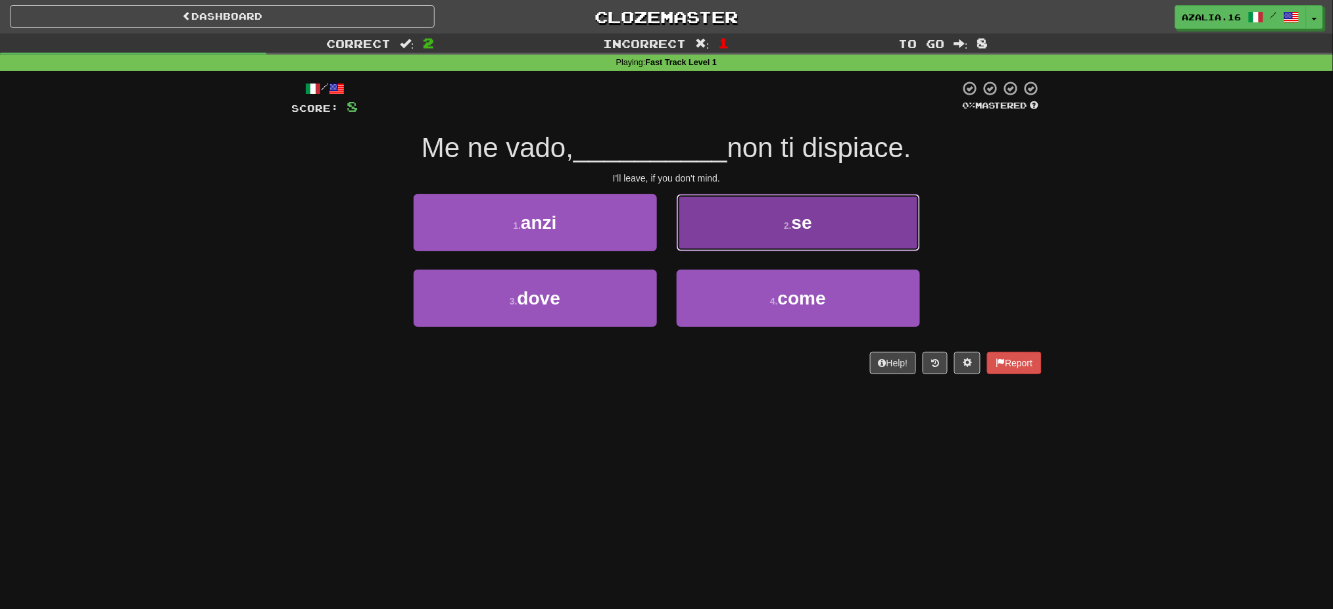
click at [750, 211] on button "2 . se" at bounding box center [798, 222] width 243 height 57
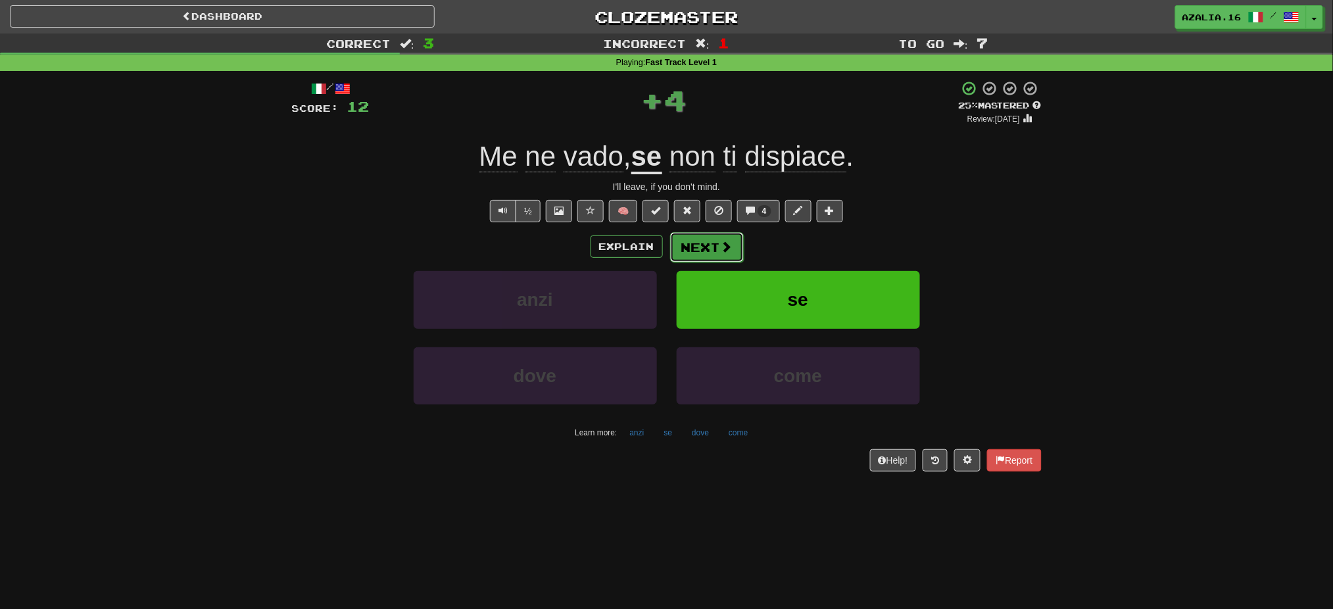
click at [723, 235] on button "Next" at bounding box center [707, 247] width 74 height 30
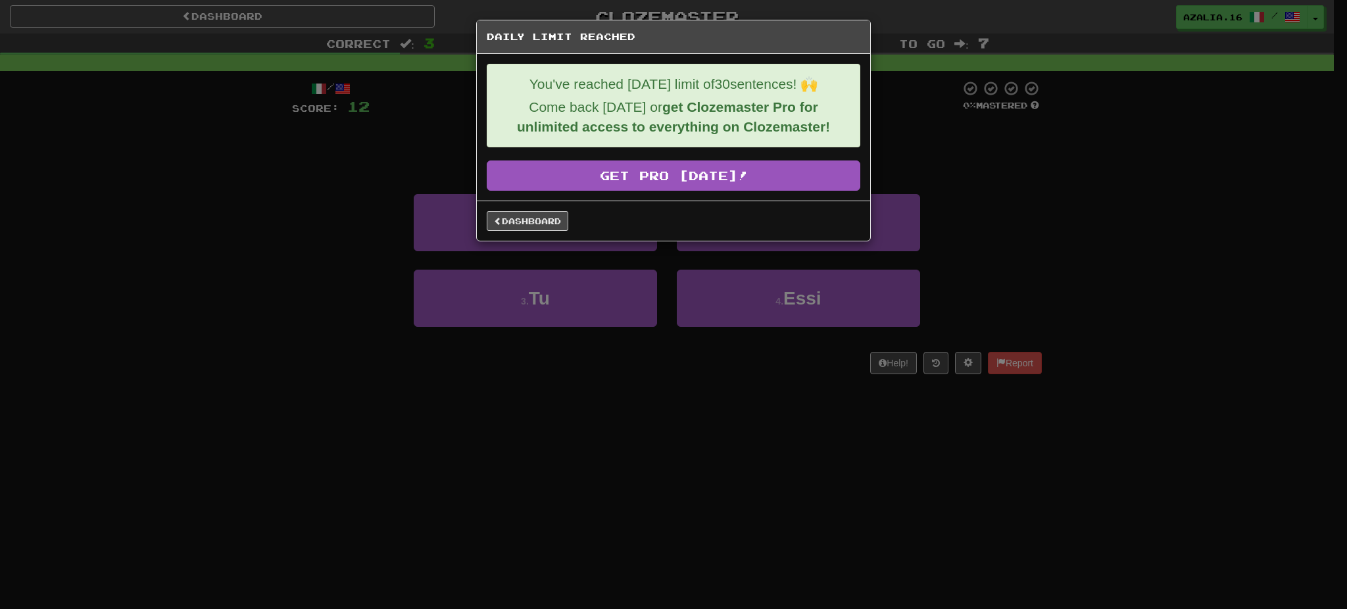
click at [619, 413] on div "Daily Limit Reached You've reached today's limit of 30 sentences! 🙌 Come back t…" at bounding box center [673, 304] width 1347 height 609
click at [520, 216] on link "Dashboard" at bounding box center [528, 221] width 82 height 20
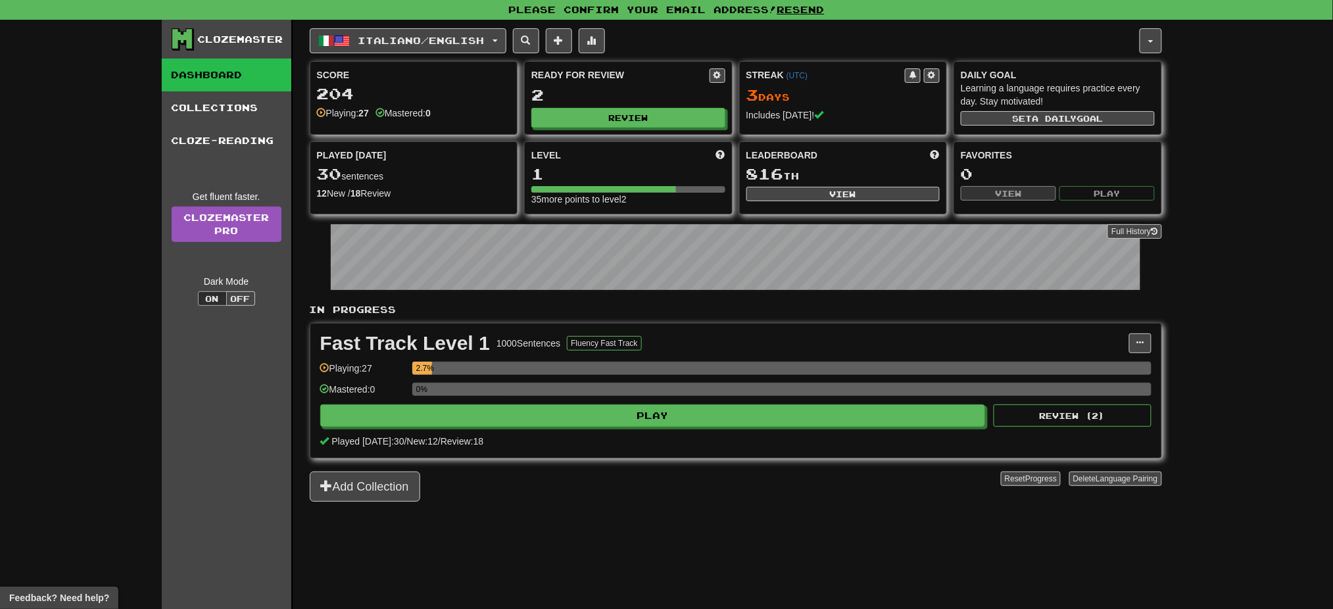
click at [809, 111] on div "Includes [DATE]!" at bounding box center [844, 115] width 194 height 13
click at [564, 123] on button "Review" at bounding box center [629, 119] width 194 height 20
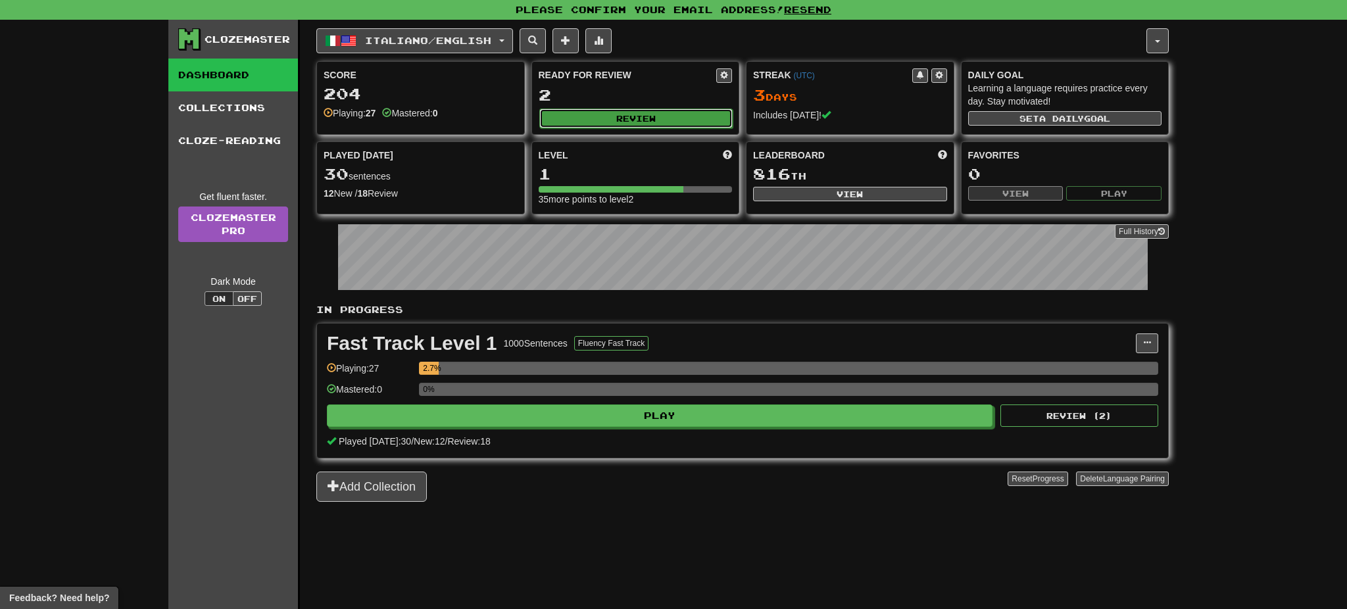
select select "**"
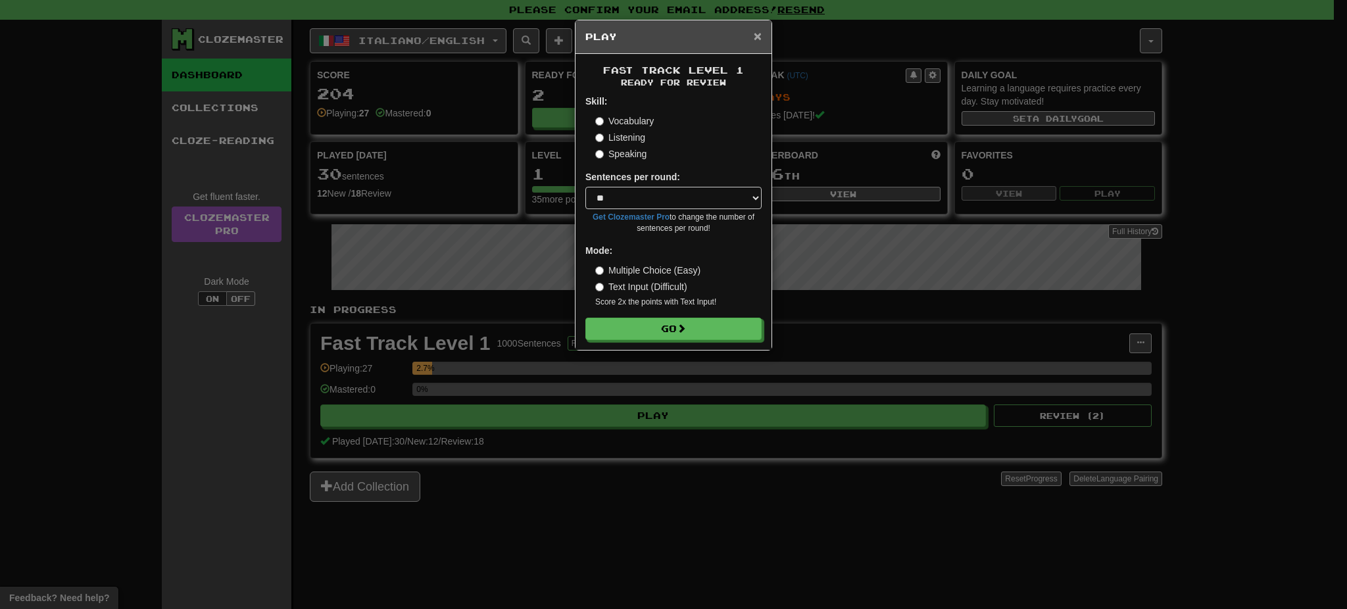
click at [759, 33] on span "×" at bounding box center [758, 35] width 8 height 15
